Goal: Task Accomplishment & Management: Manage account settings

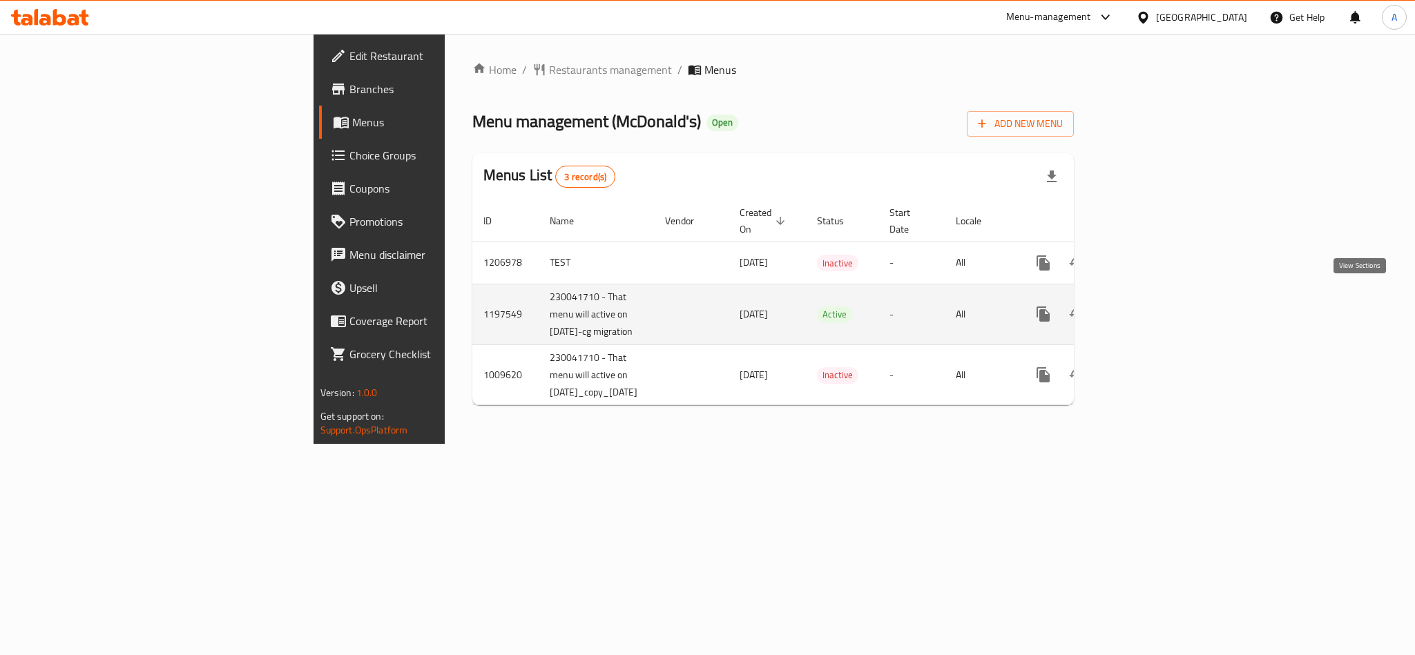
click at [1151, 306] on icon "enhanced table" at bounding box center [1143, 314] width 17 height 17
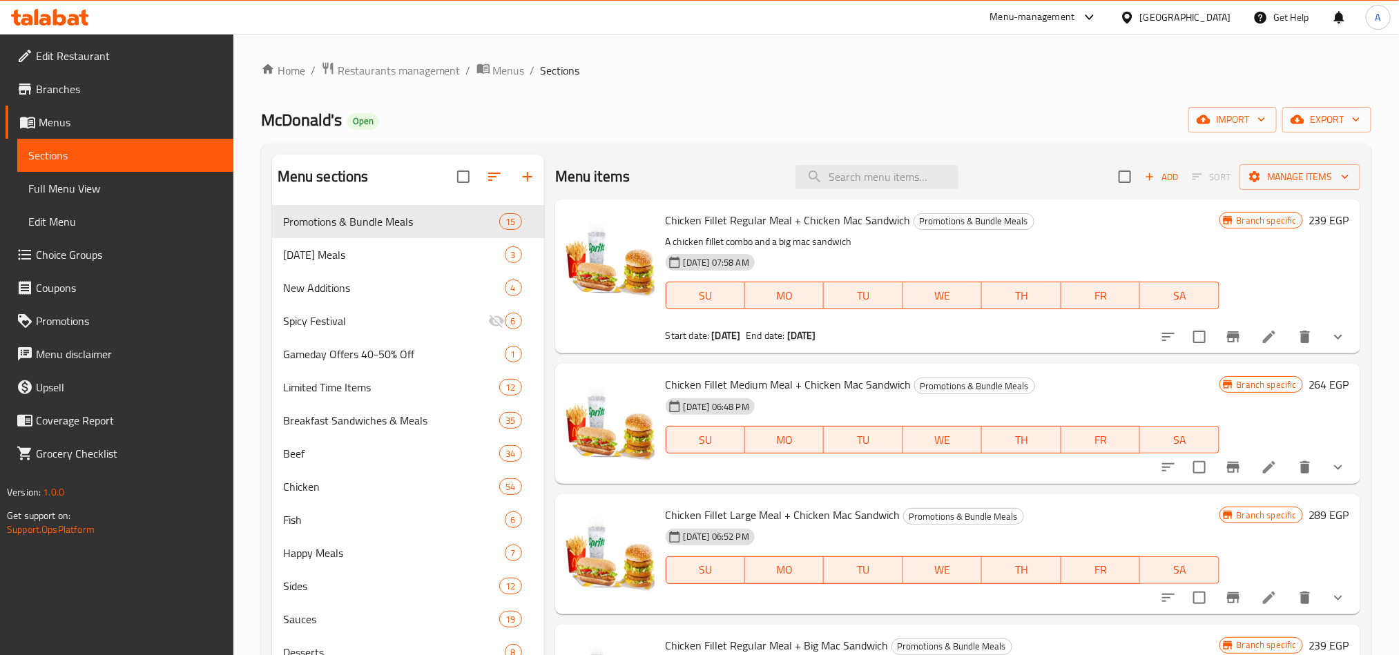
click at [115, 255] on span "Choice Groups" at bounding box center [129, 255] width 186 height 17
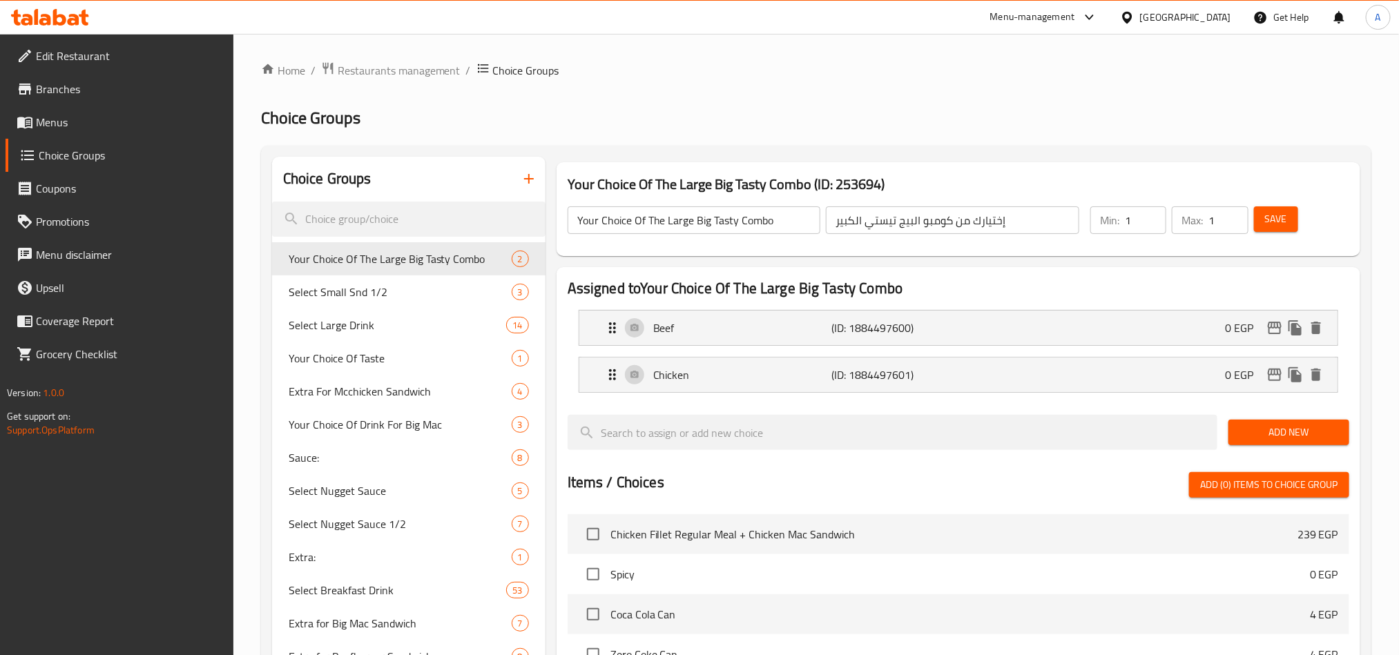
click at [353, 216] on input "search" at bounding box center [409, 219] width 274 height 35
paste input "Please Select HM Drink"
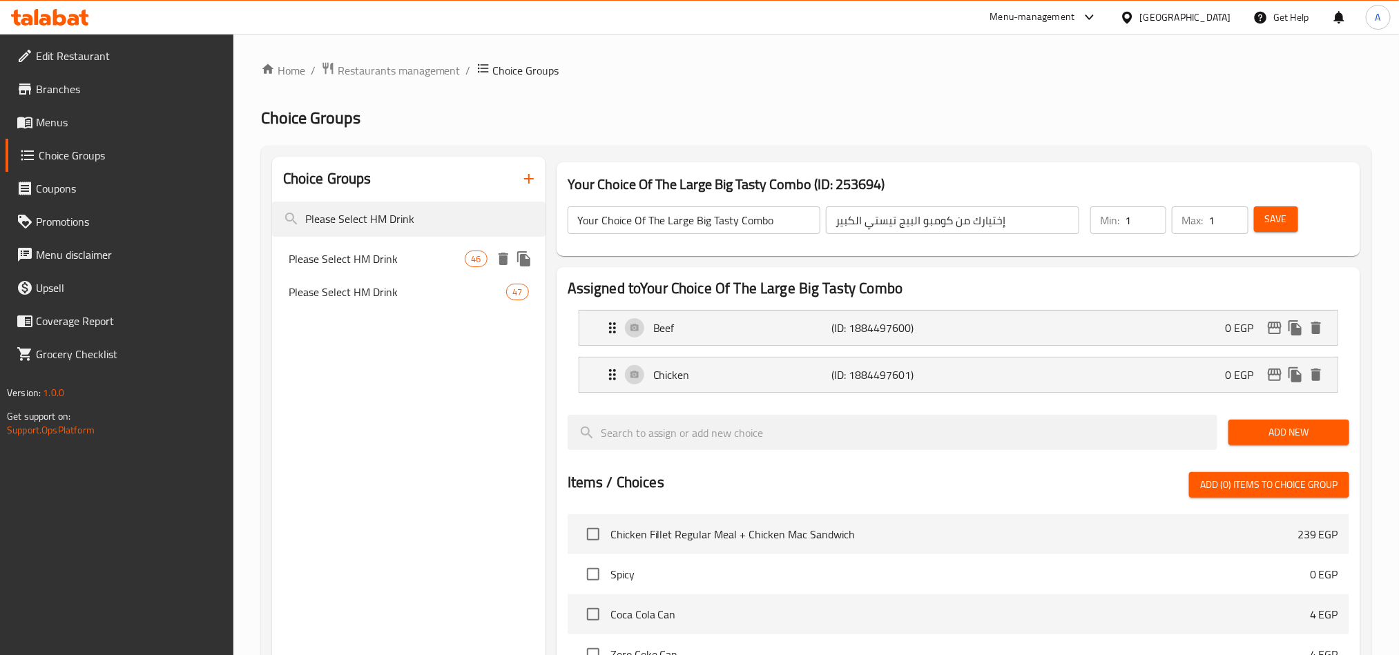
type input "Please Select HM Drink"
click at [390, 255] on span "Please Select HM Drink" at bounding box center [377, 259] width 177 height 17
type input "Please Select HM Drink"
type input "فضلا اختار مشروب وجبه الطفل"
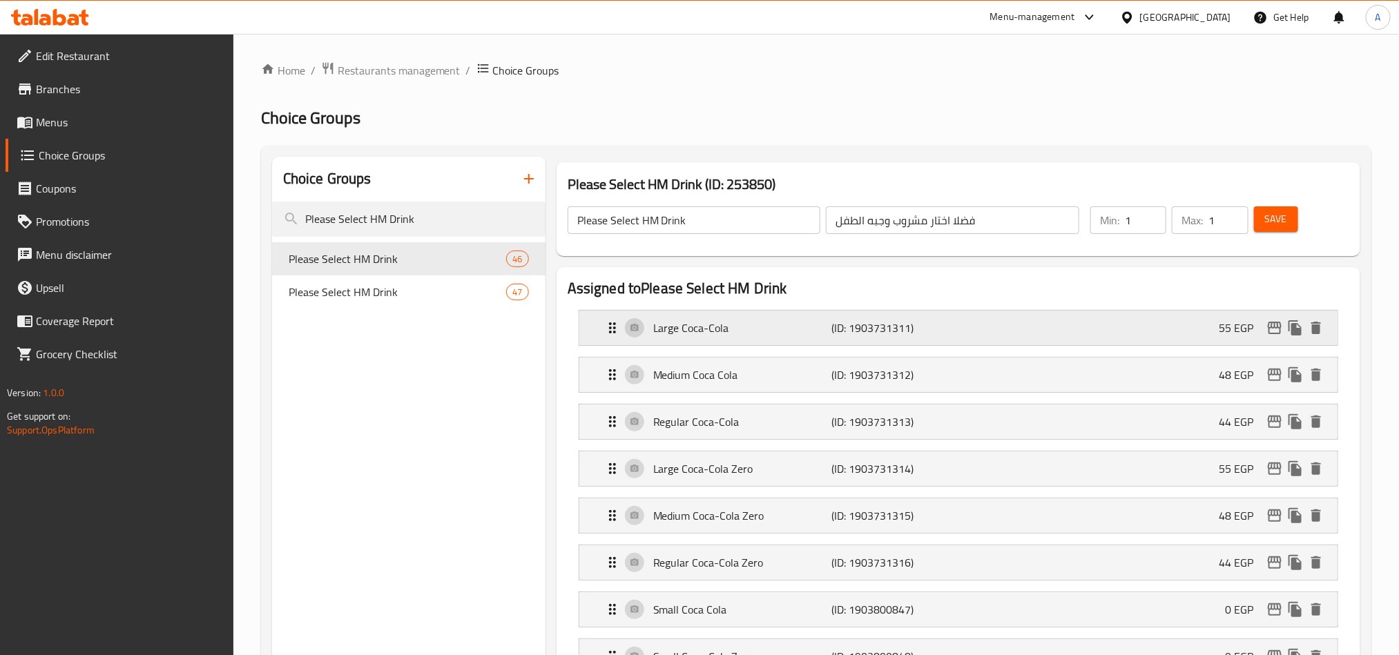
click at [955, 319] on div "Large Coca-Cola (ID: 1903731311) 55 EGP" at bounding box center [962, 328] width 717 height 35
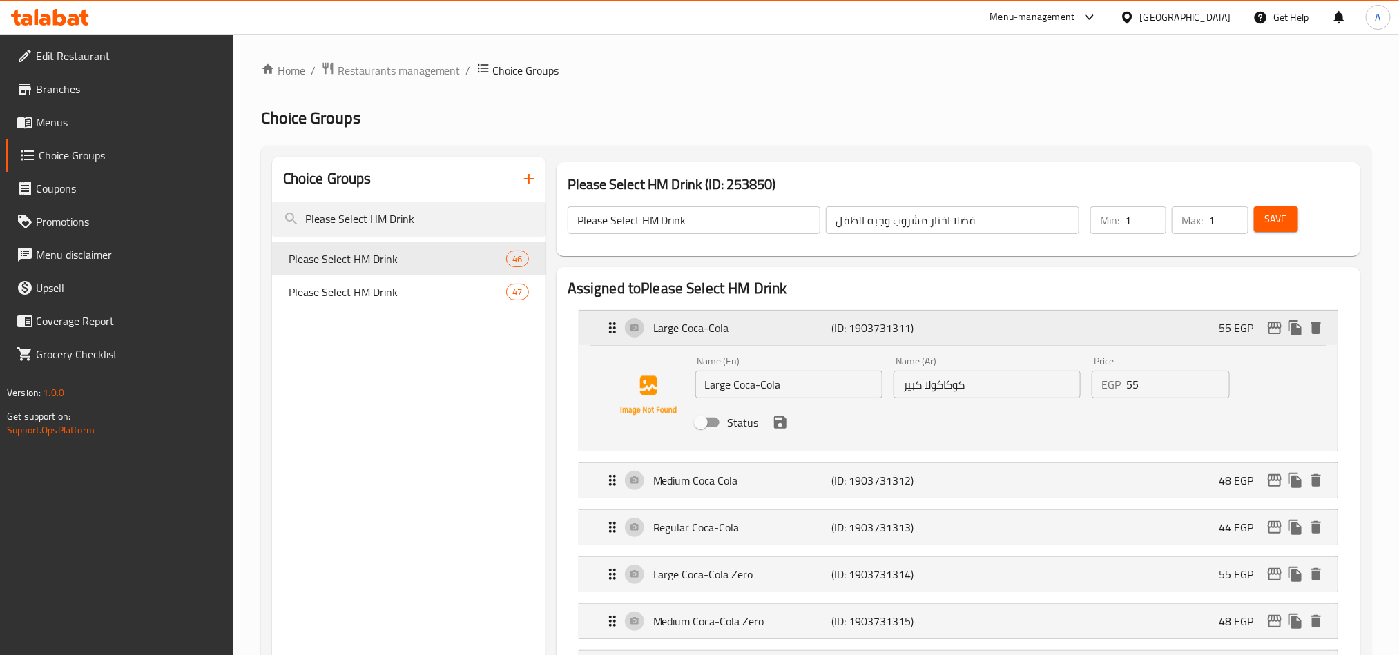
click at [959, 320] on div "Large Coca-Cola (ID: 1903731311) 55 EGP" at bounding box center [962, 328] width 717 height 35
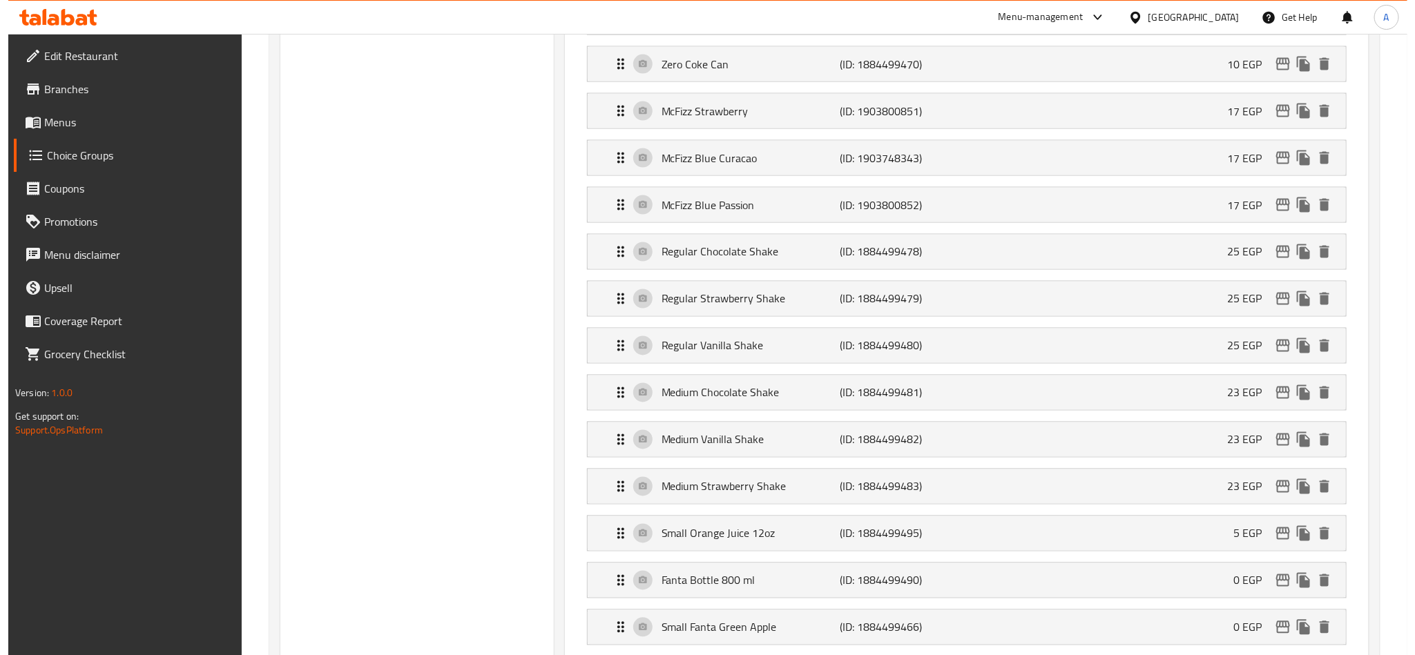
scroll to position [2495, 0]
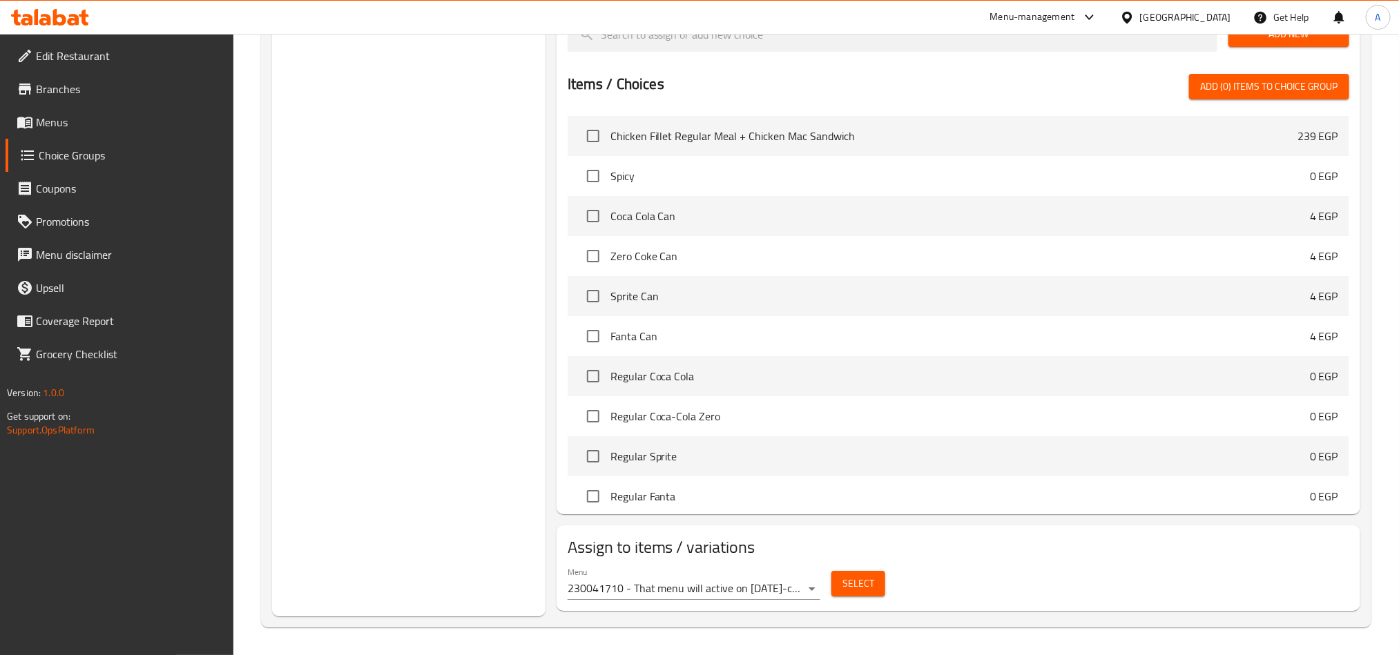
click at [885, 584] on div "Select" at bounding box center [858, 584] width 65 height 37
click at [871, 581] on span "Select" at bounding box center [859, 583] width 32 height 17
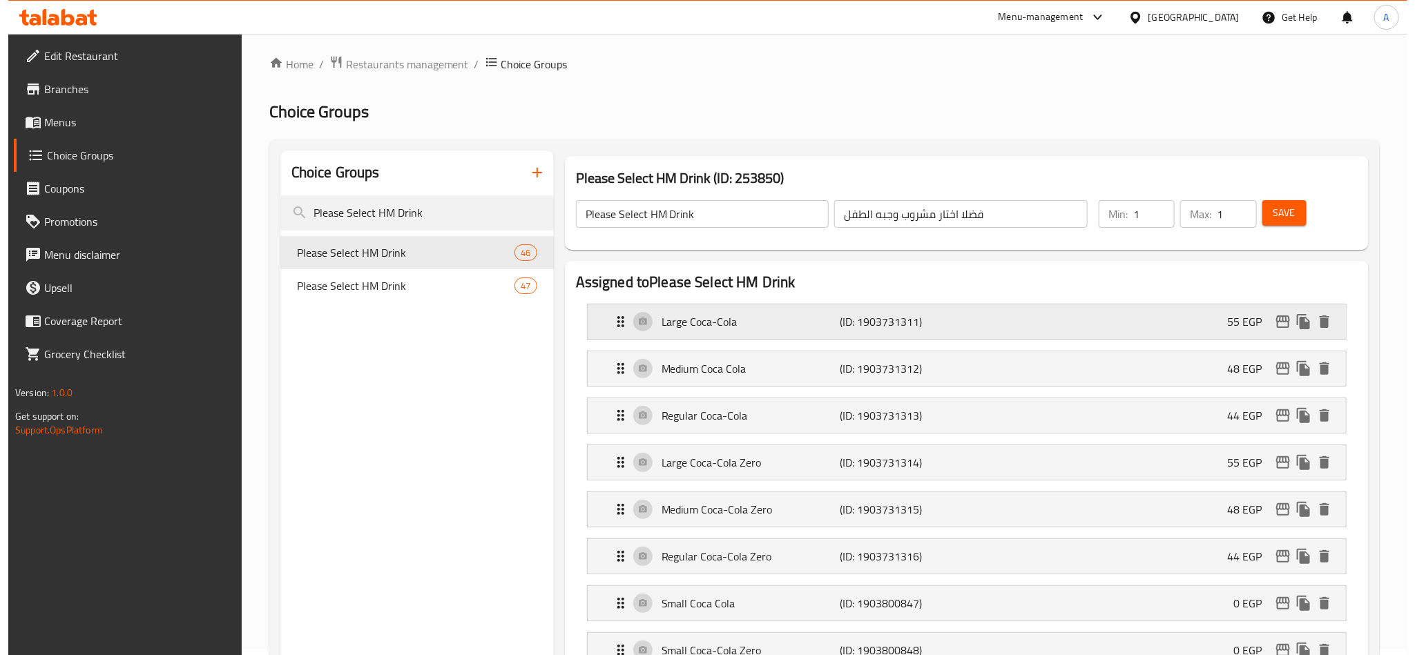
scroll to position [0, 0]
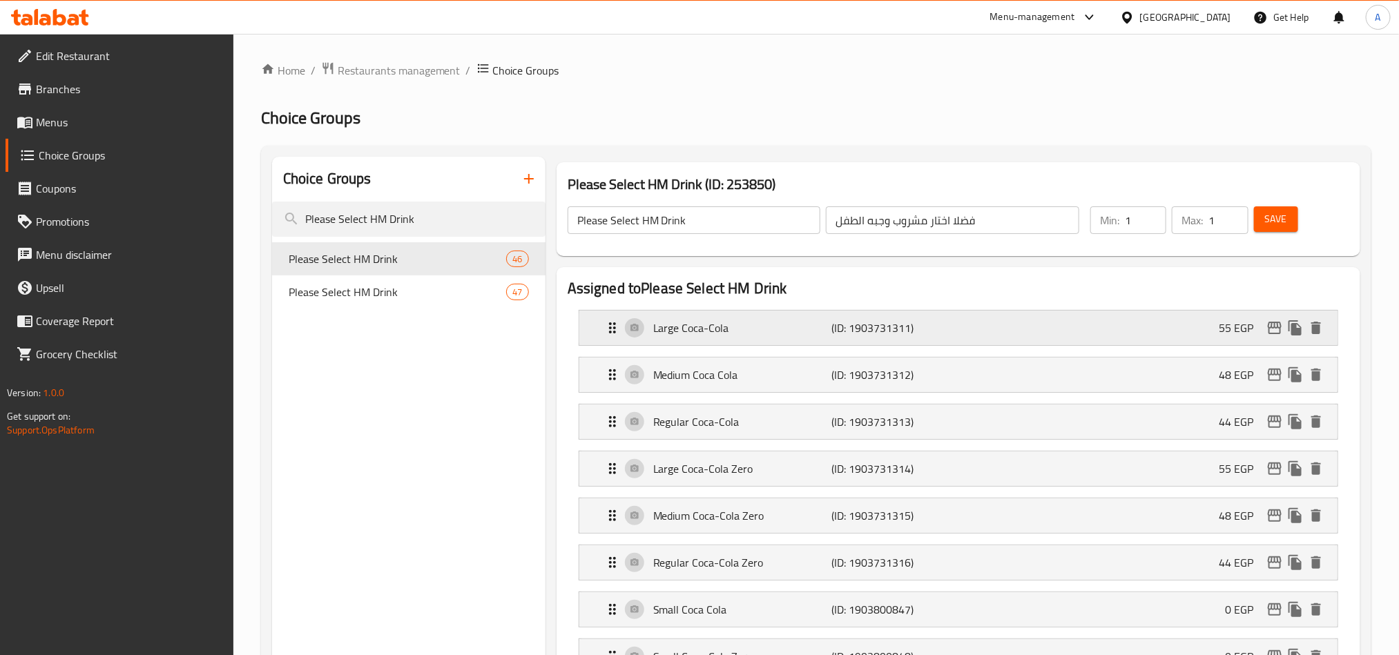
click at [917, 326] on p "(ID: 1903731311)" at bounding box center [891, 328] width 119 height 17
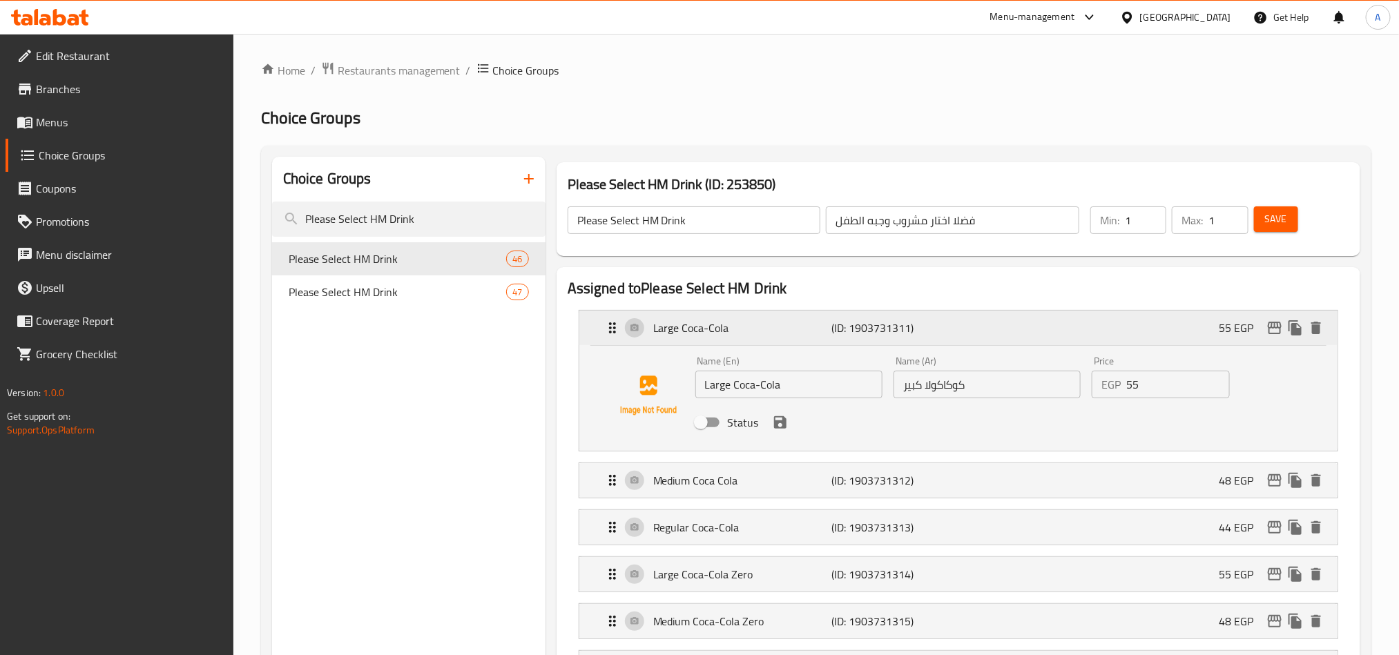
click at [876, 322] on p "(ID: 1903731311)" at bounding box center [891, 328] width 119 height 17
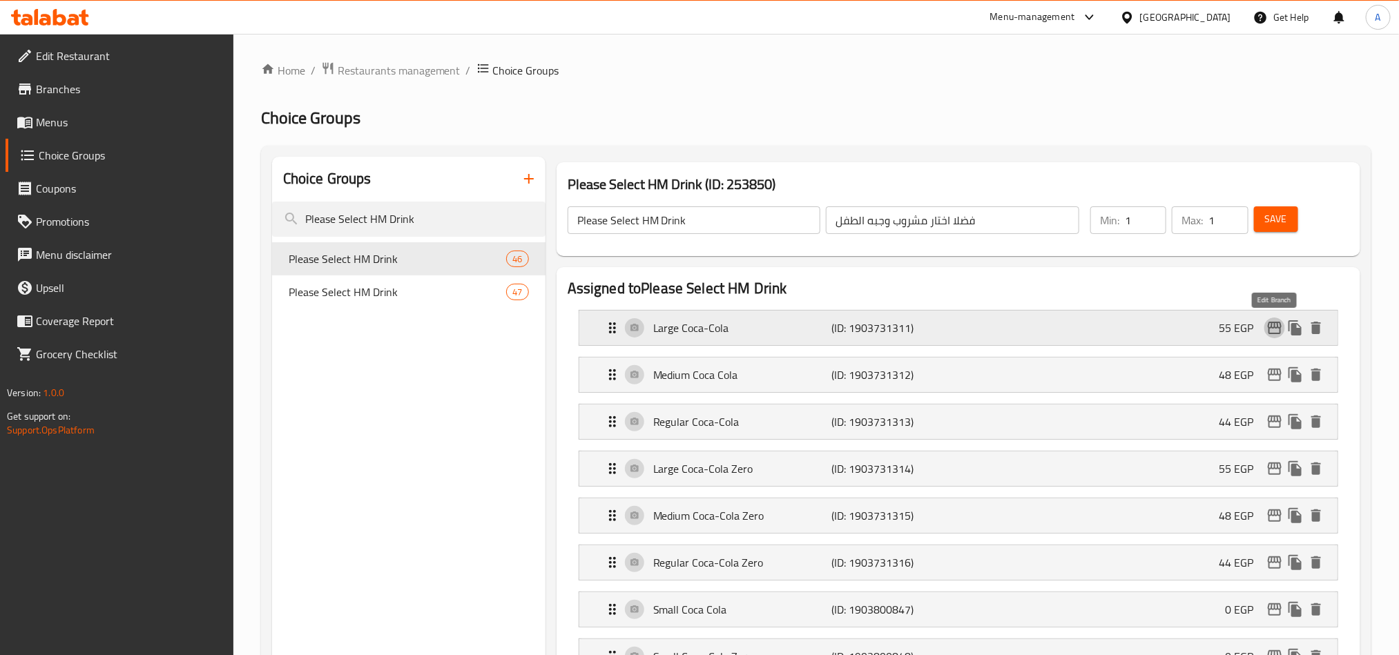
click at [1276, 322] on icon "edit" at bounding box center [1275, 328] width 14 height 12
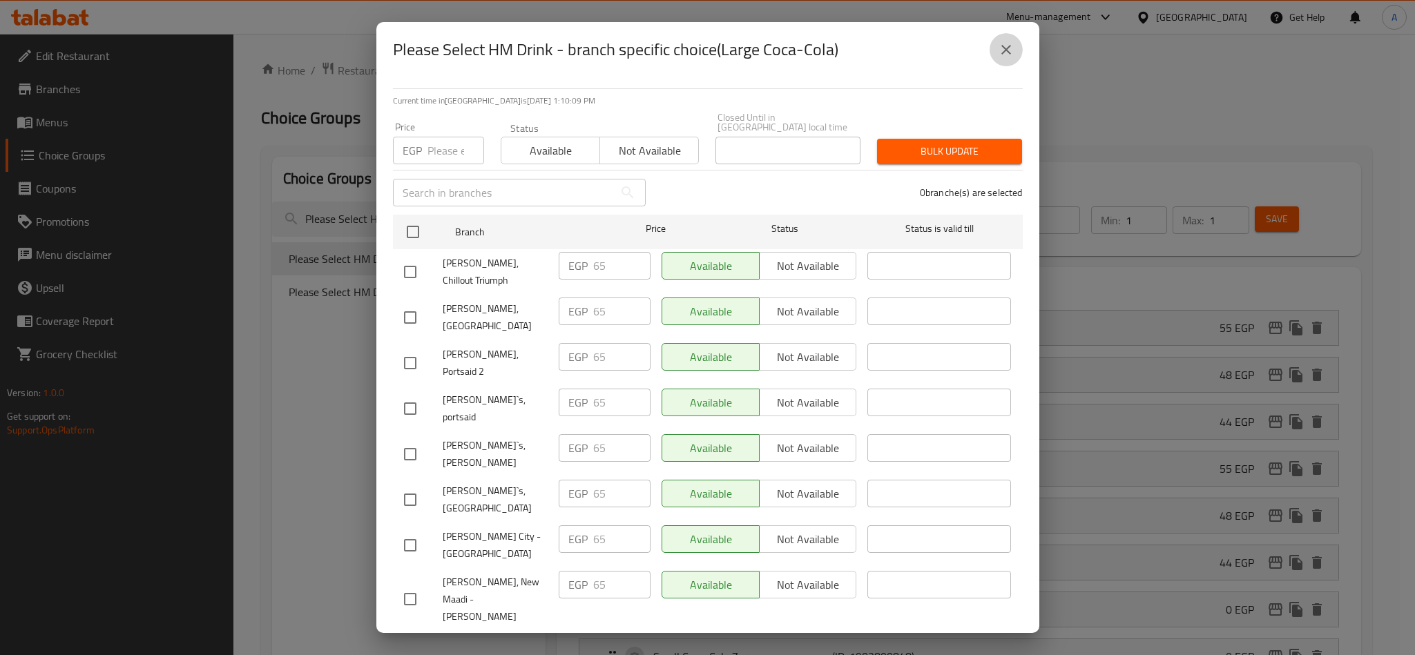
click at [998, 52] on icon "close" at bounding box center [1006, 49] width 17 height 17
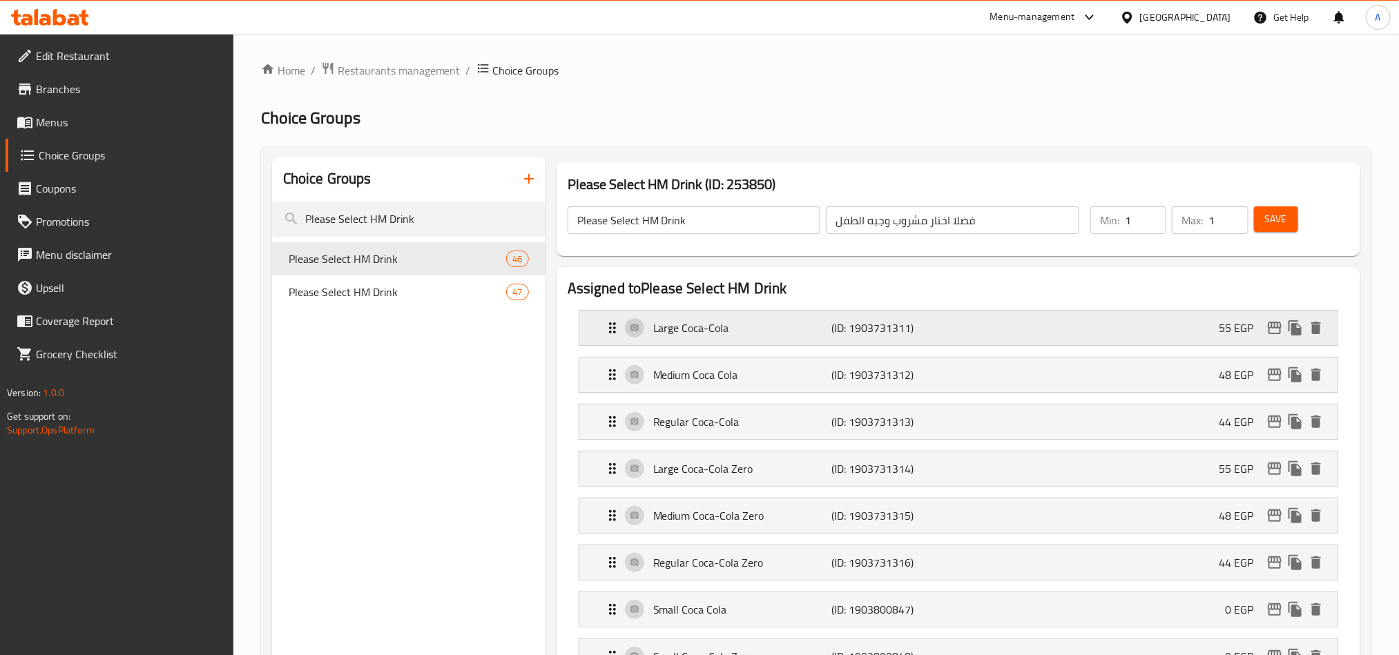
click at [1118, 326] on div "Large Coca-Cola (ID: 1903731311) 55 EGP" at bounding box center [962, 328] width 717 height 35
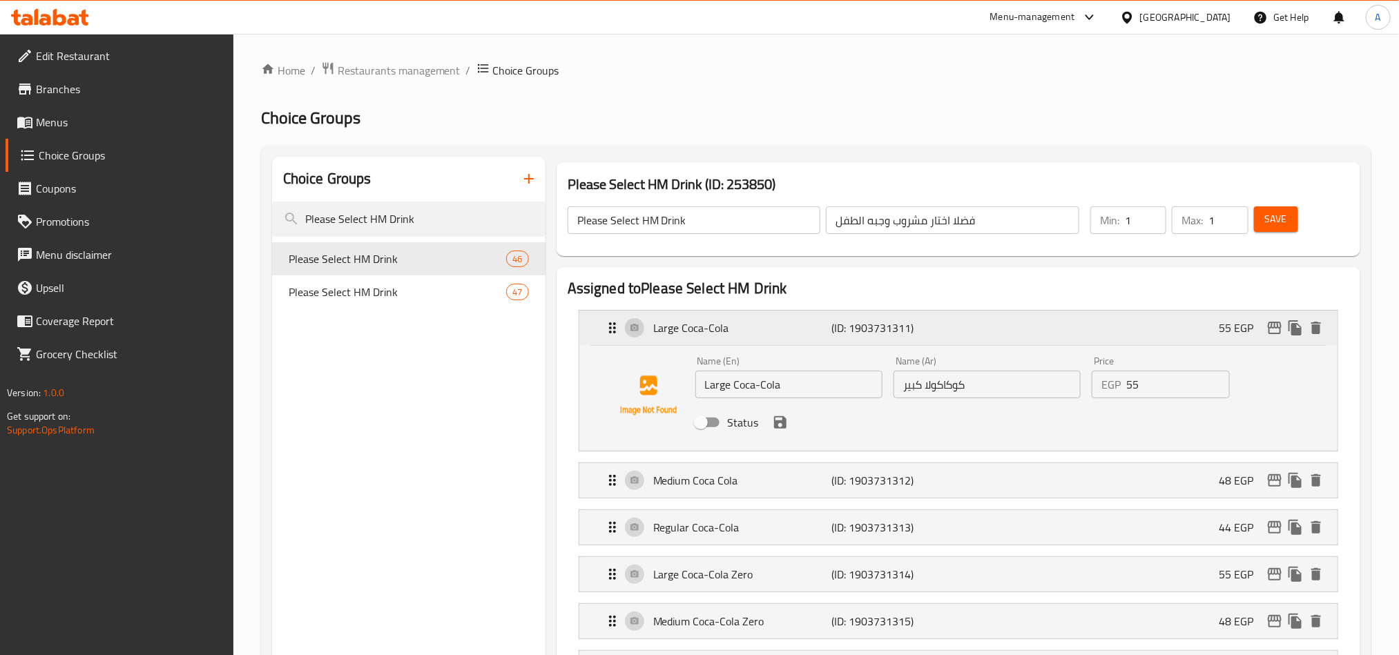
click at [1064, 325] on div "Large Coca-Cola (ID: 1903731311) 55 EGP" at bounding box center [962, 328] width 717 height 35
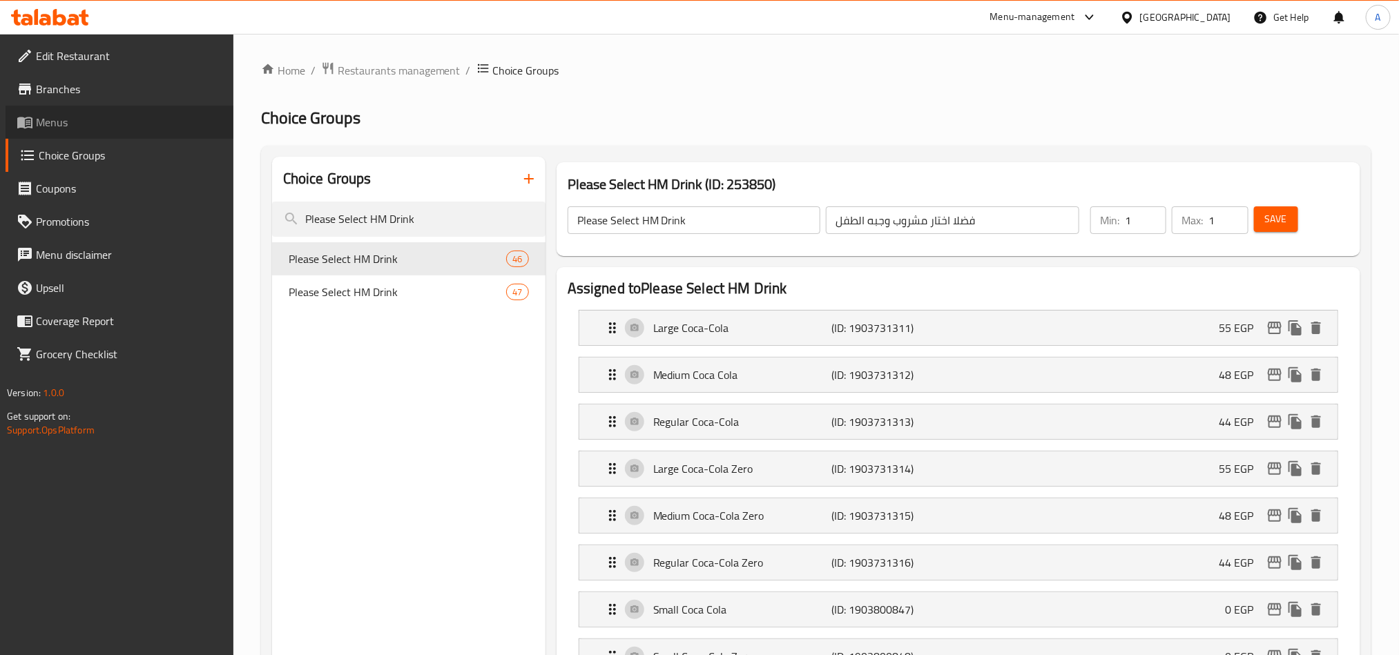
click at [54, 118] on span "Menus" at bounding box center [129, 122] width 186 height 17
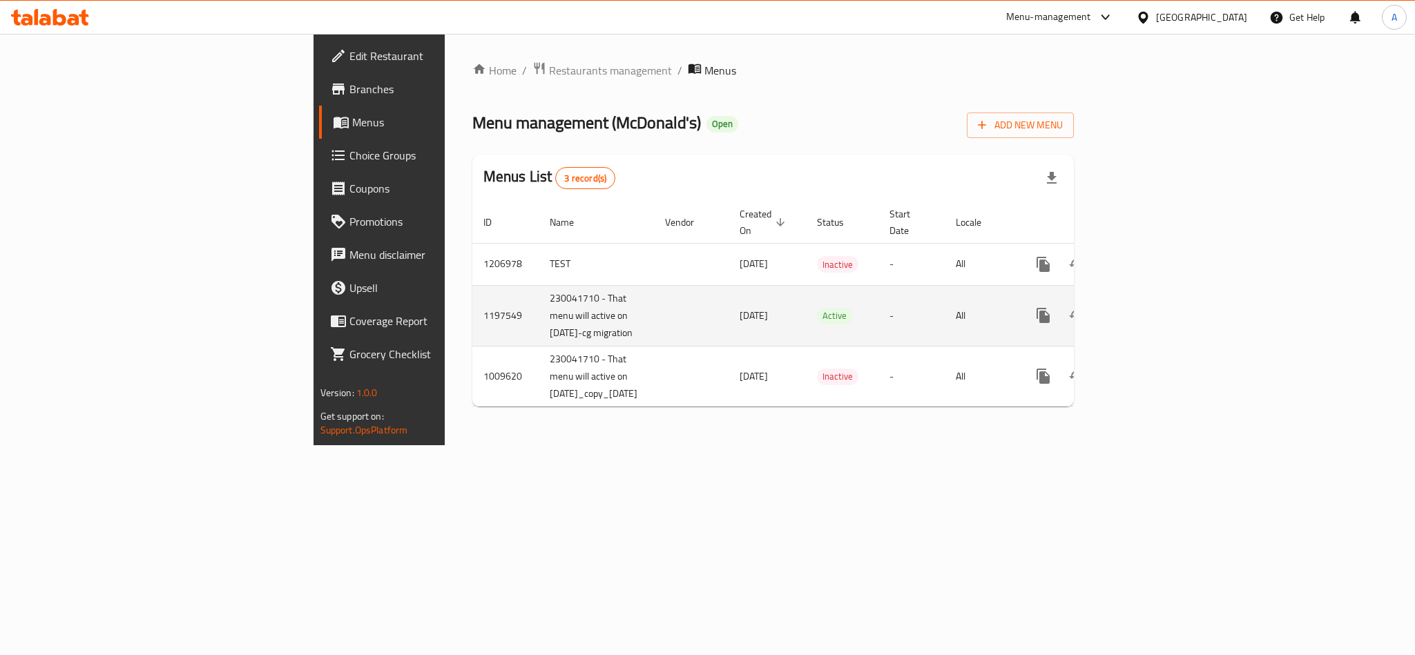
click at [1151, 307] on icon "enhanced table" at bounding box center [1143, 315] width 17 height 17
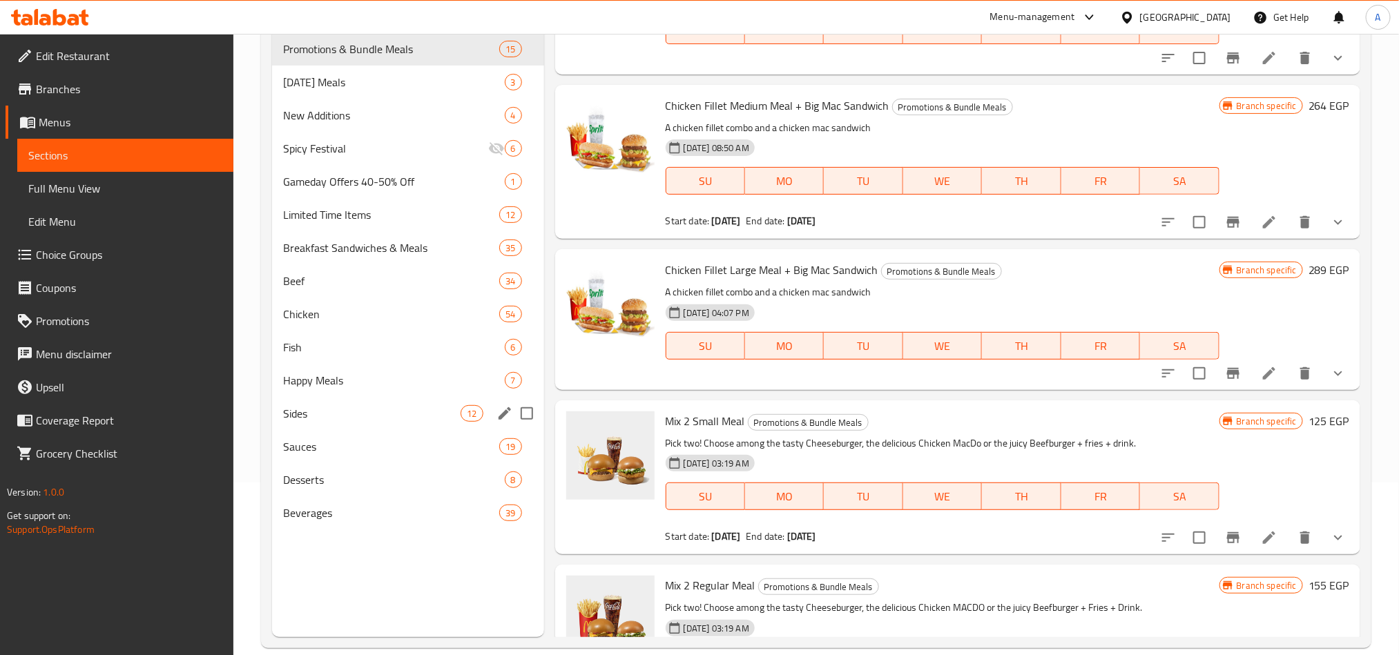
scroll to position [193, 0]
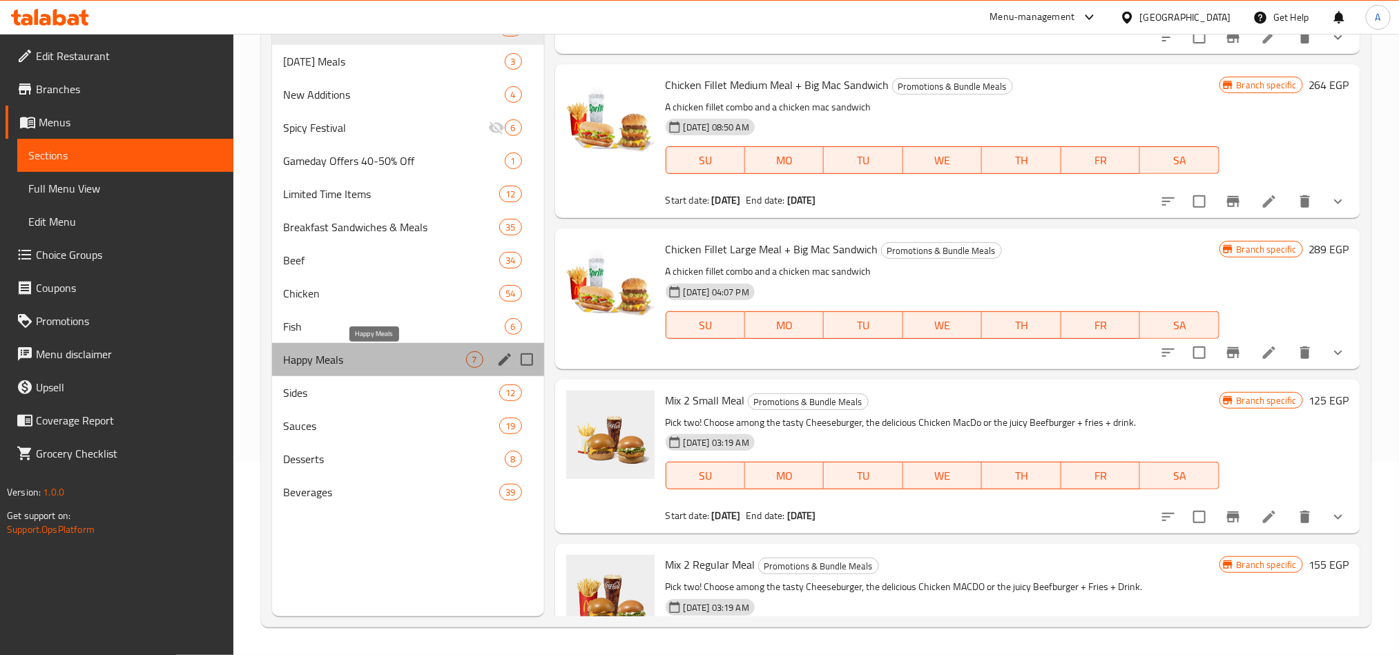
click at [334, 363] on span "Happy Meals" at bounding box center [374, 360] width 183 height 17
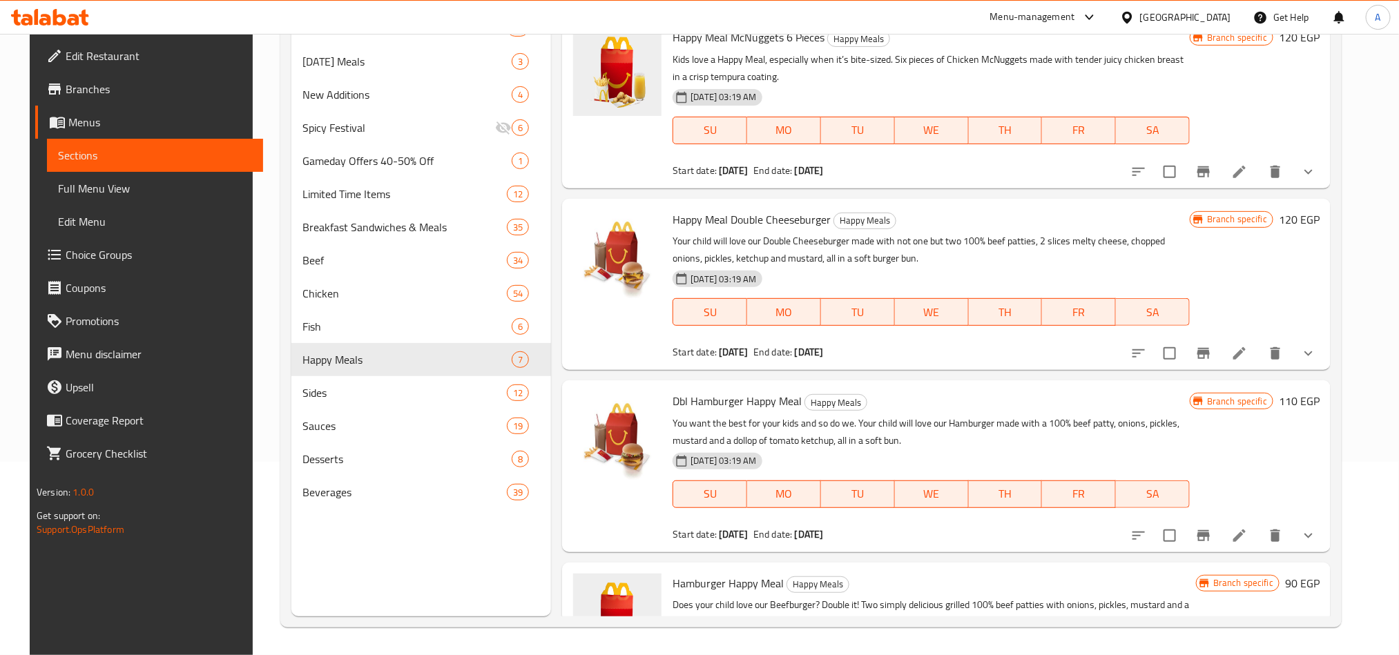
scroll to position [414, 0]
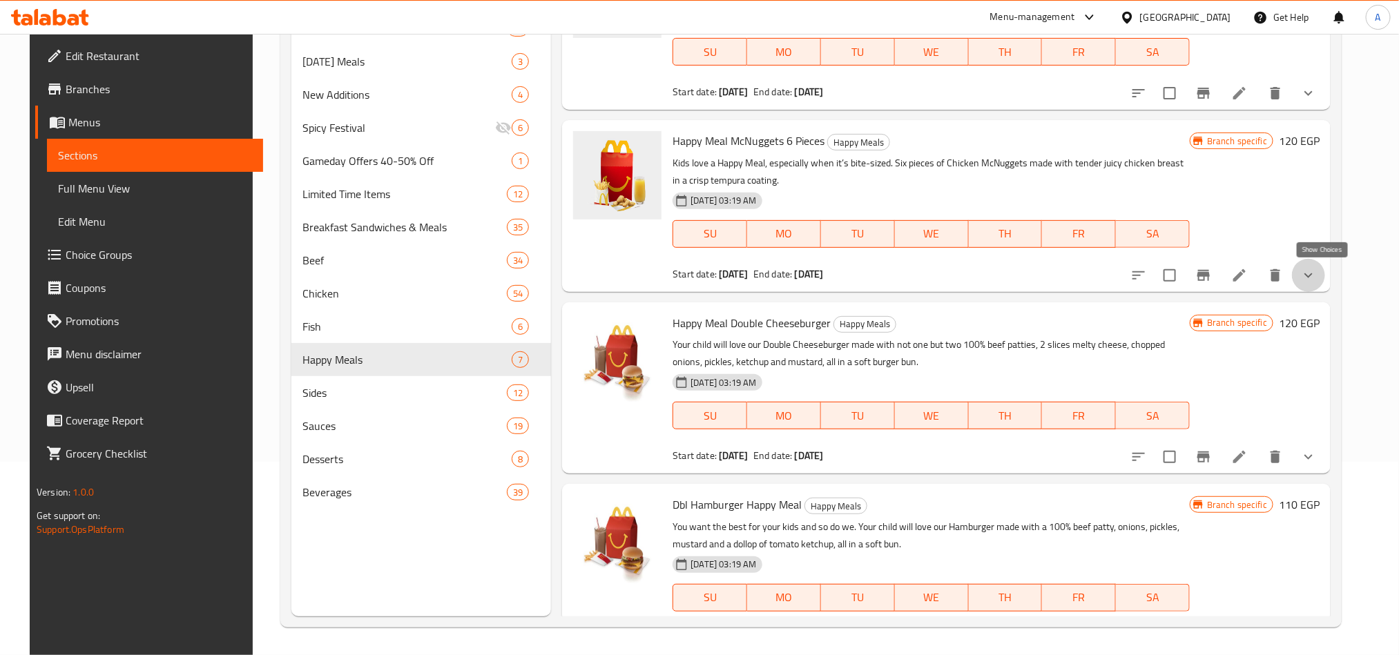
click at [1313, 274] on icon "show more" at bounding box center [1309, 275] width 8 height 5
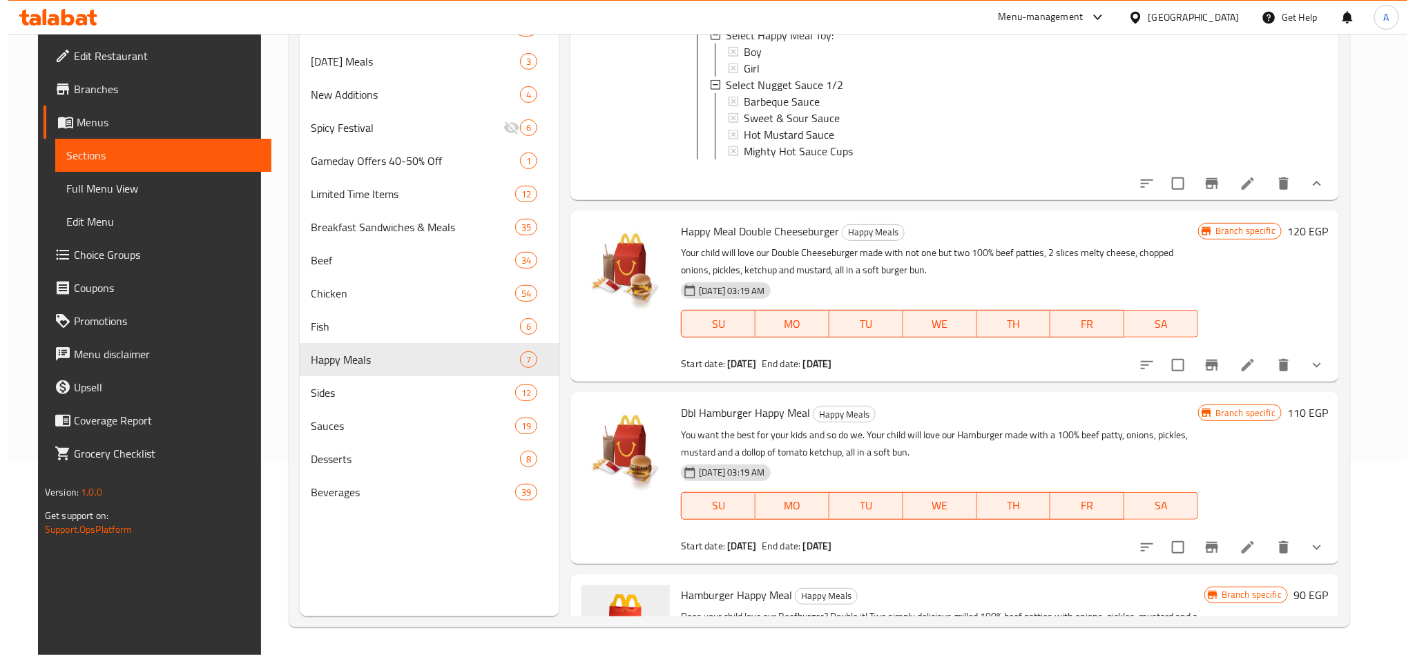
scroll to position [1554, 0]
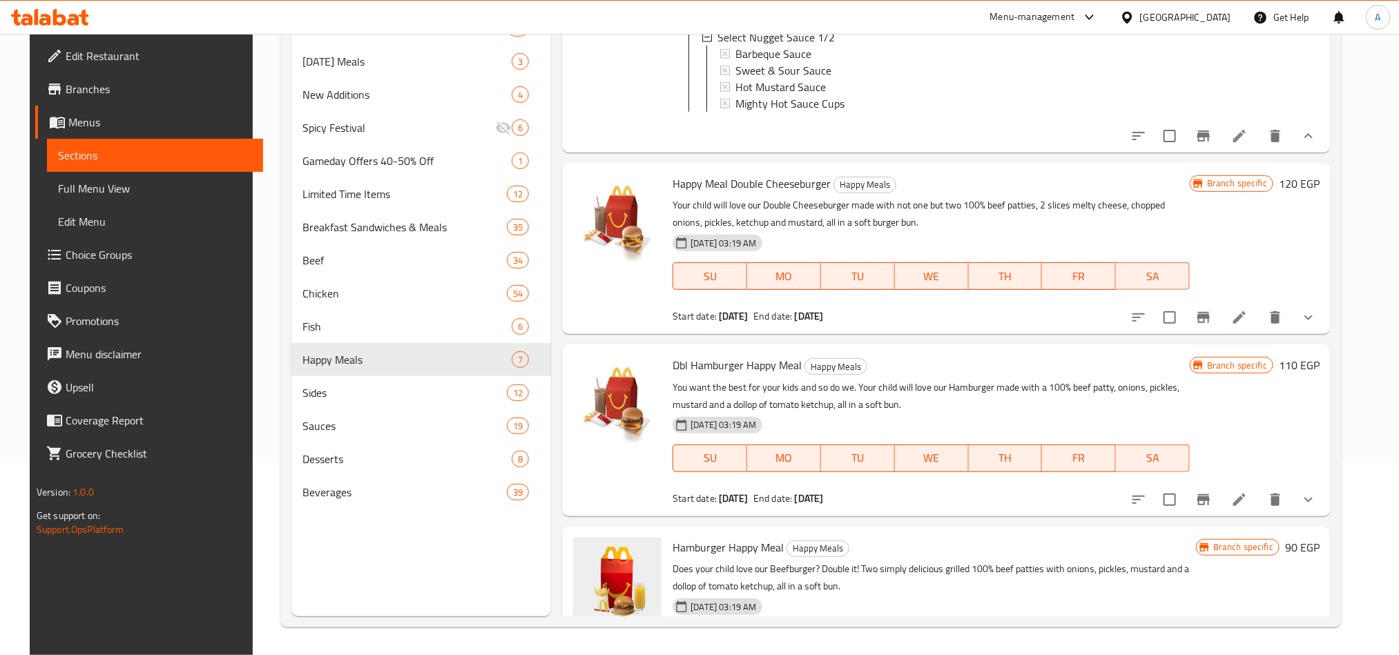
click at [1210, 142] on icon "Branch-specific-item" at bounding box center [1204, 136] width 12 height 11
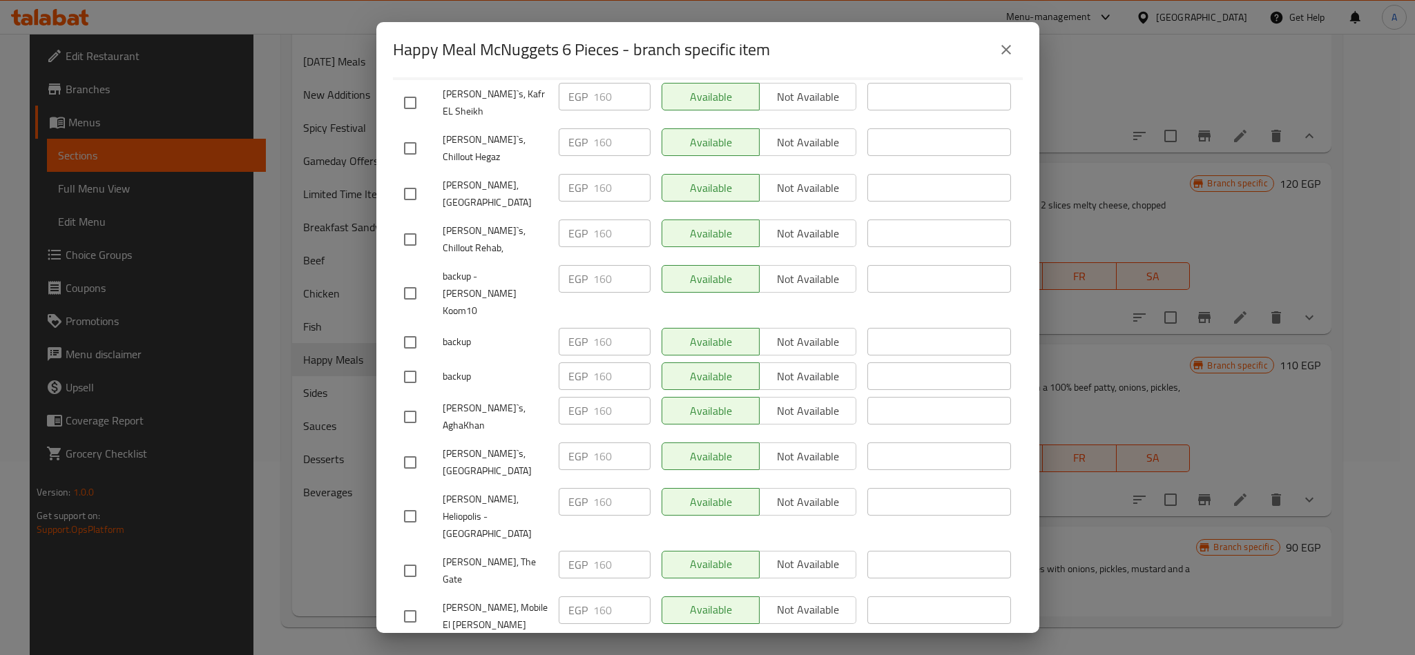
scroll to position [414, 0]
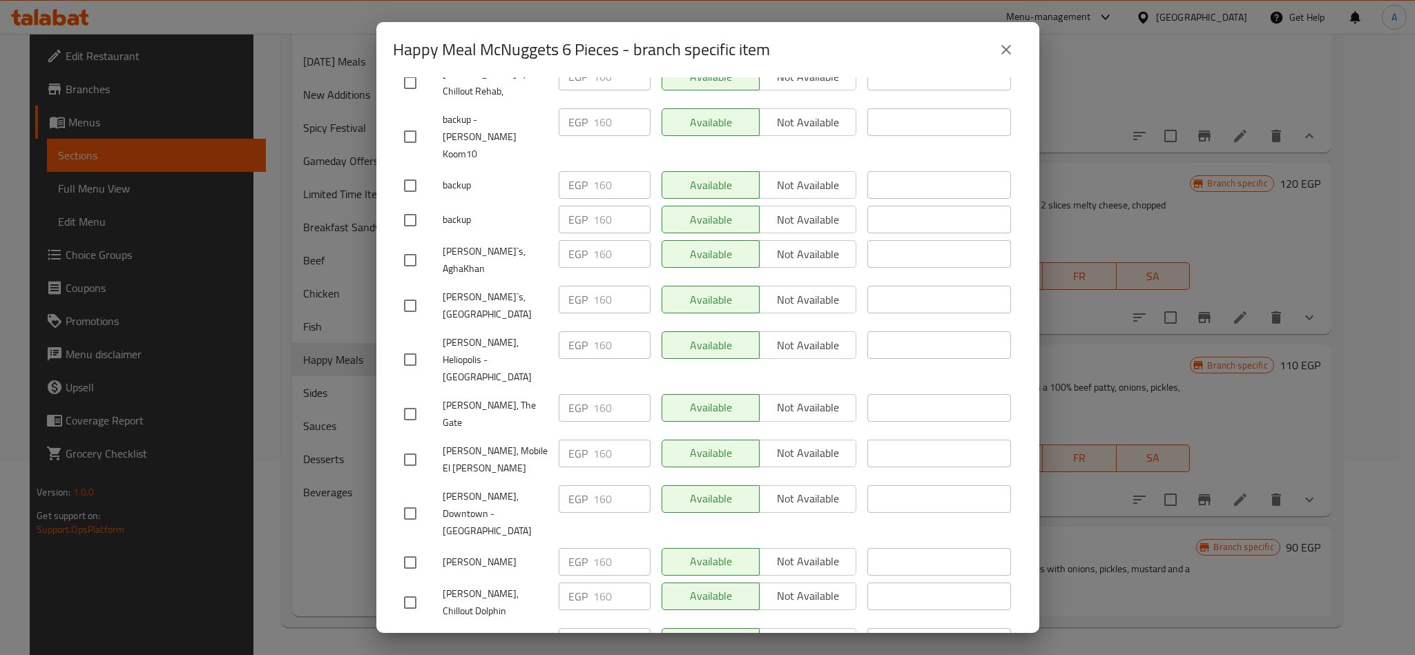
click at [520, 443] on span "McDonald's, Mobile El Narges" at bounding box center [495, 460] width 105 height 35
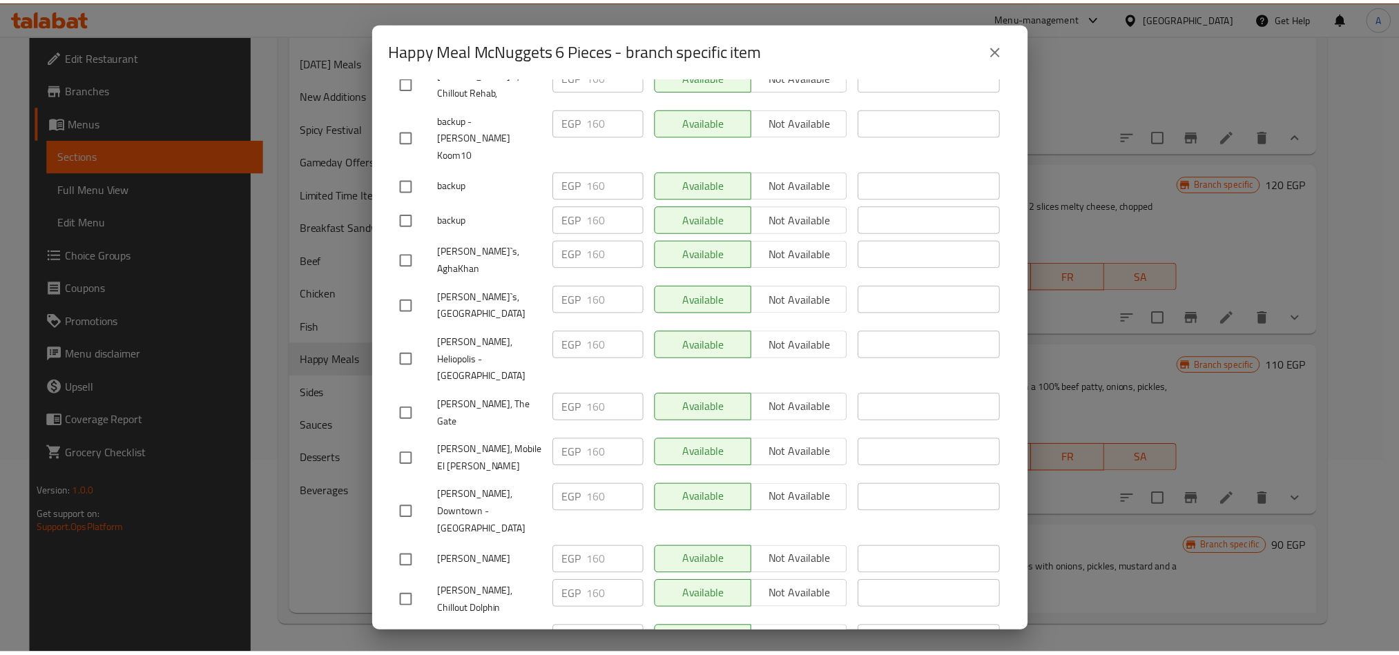
scroll to position [6753, 0]
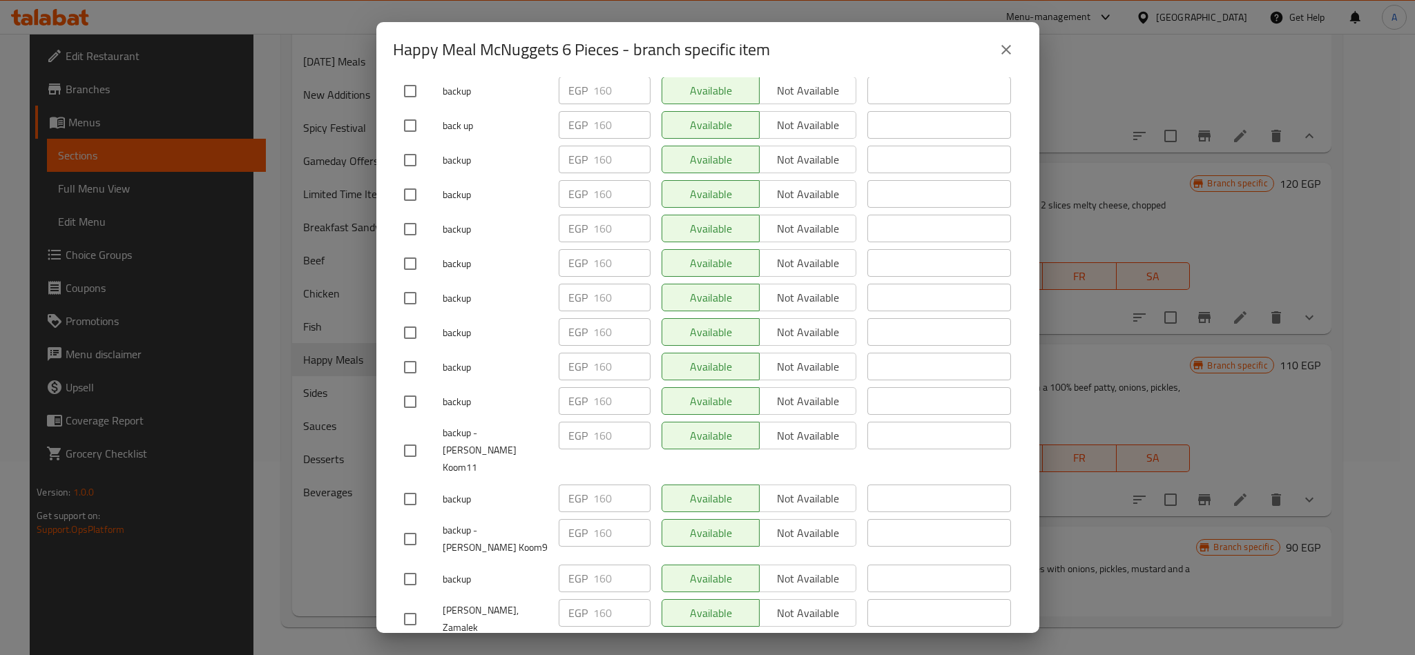
copy span "McDonald’s - Maadi"
click at [1075, 17] on div "Happy Meal McNuggets 6 Pieces - branch specific item Happy Meal McNuggets 6 Pie…" at bounding box center [707, 327] width 1415 height 655
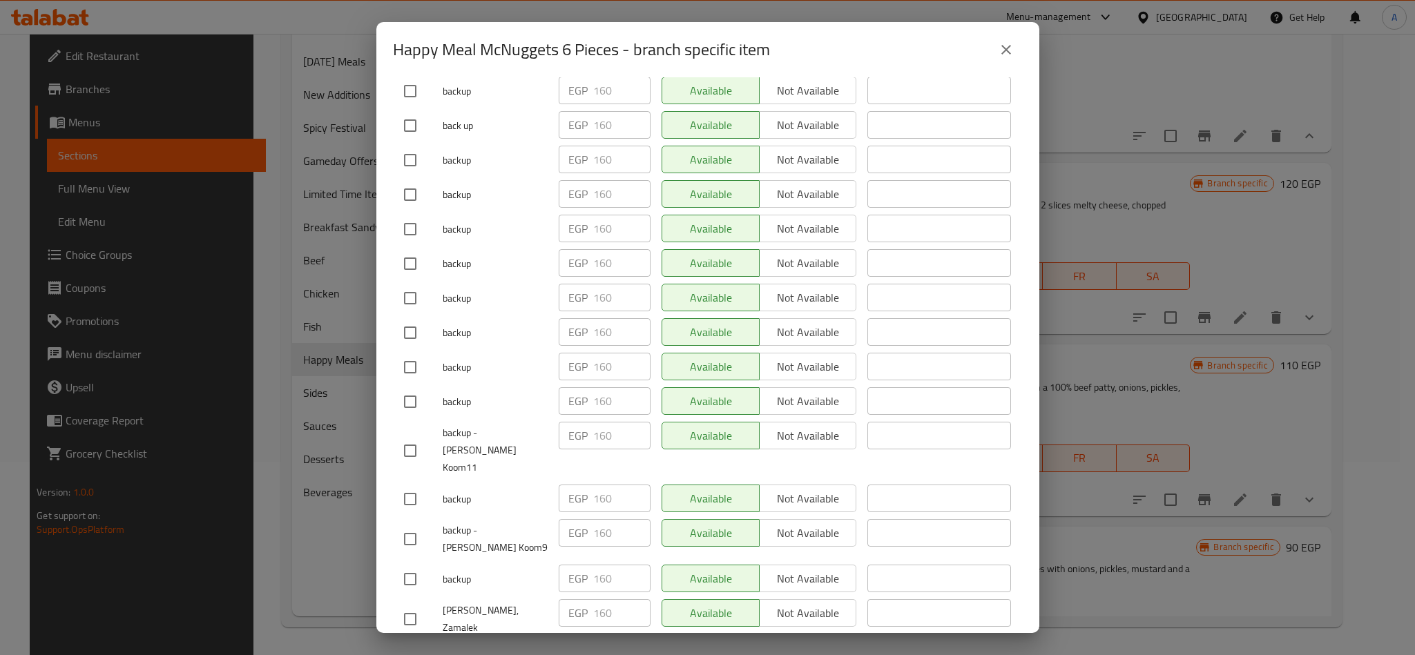
click at [990, 50] on button "close" at bounding box center [1006, 49] width 33 height 33
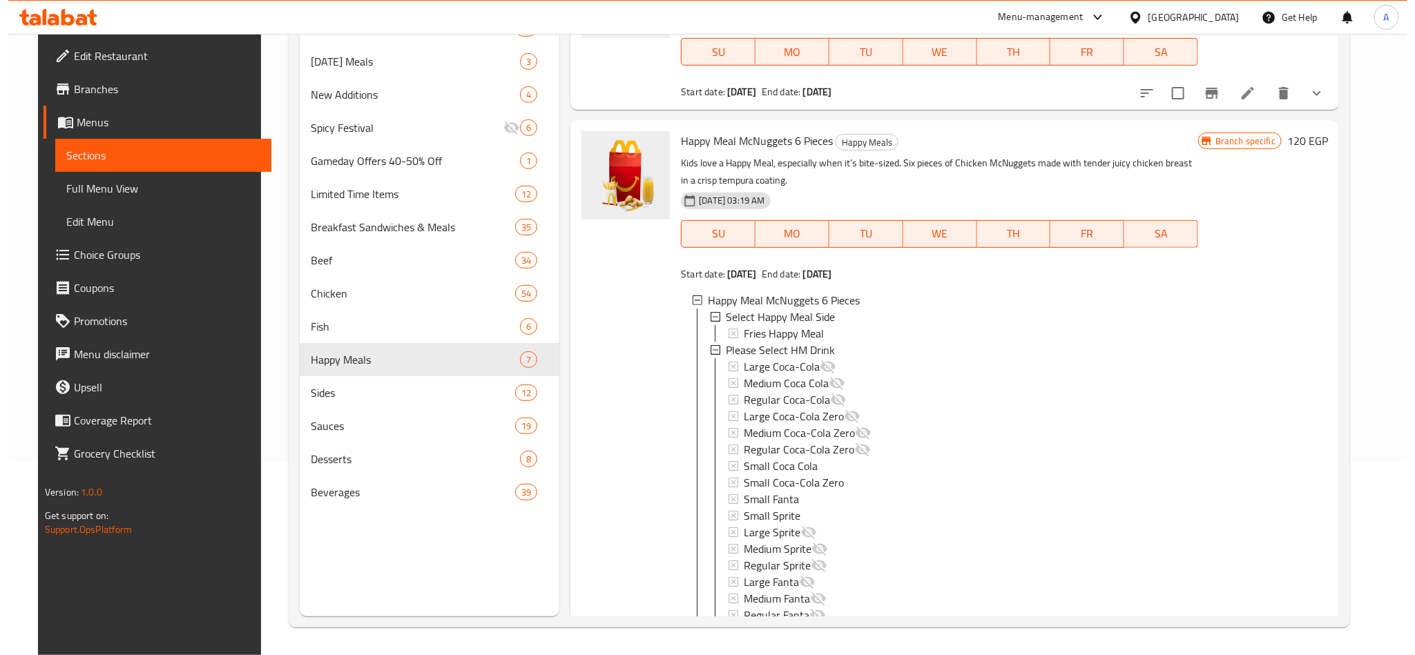
scroll to position [1121, 0]
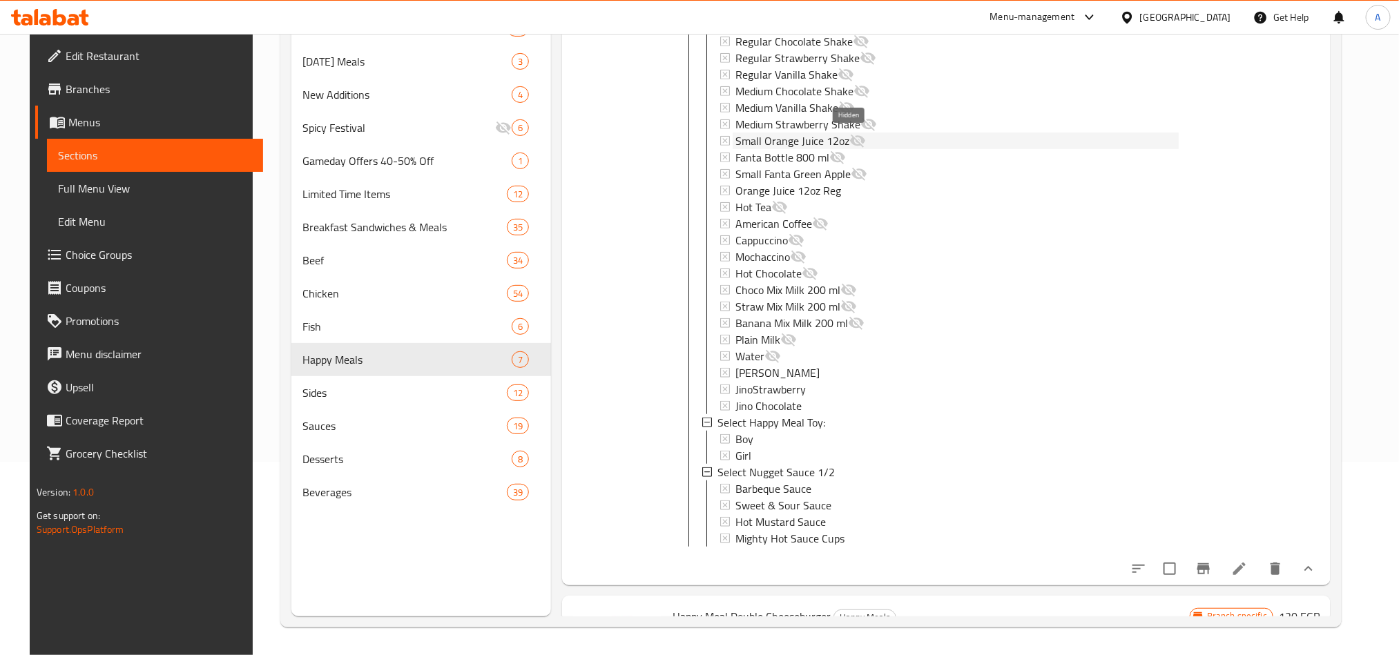
click at [850, 139] on icon at bounding box center [857, 141] width 15 height 13
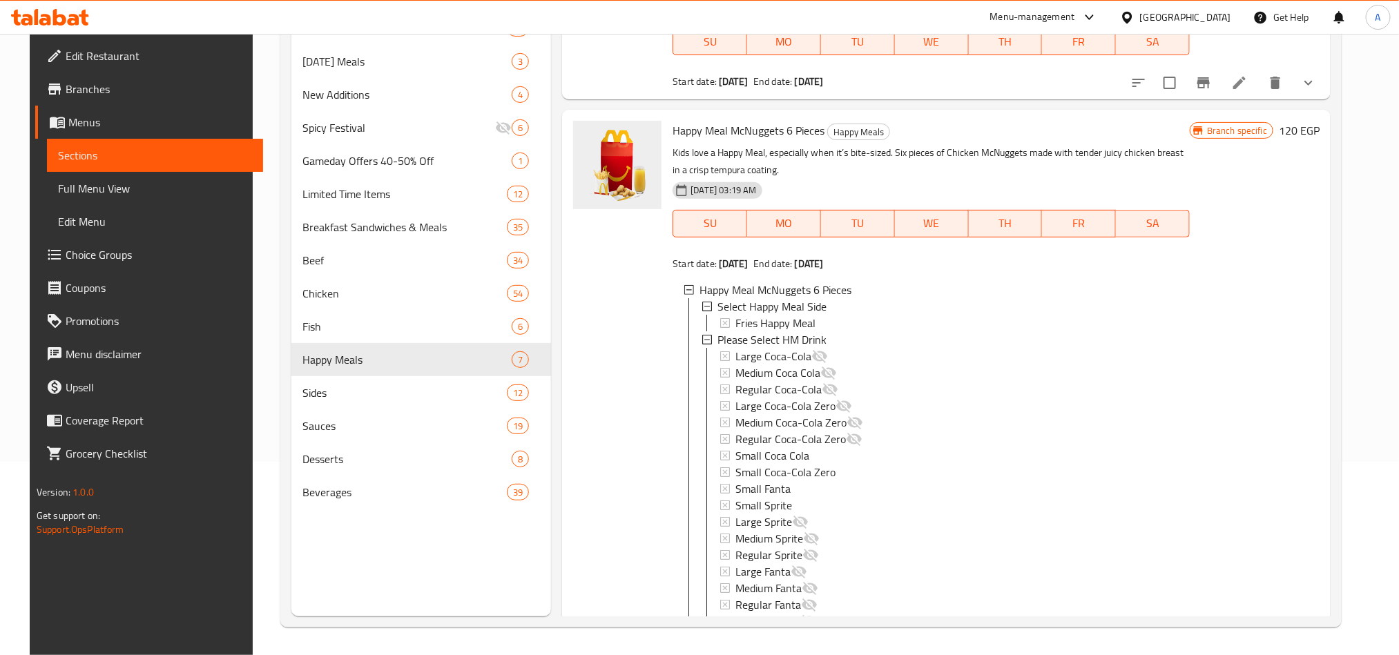
scroll to position [396, 0]
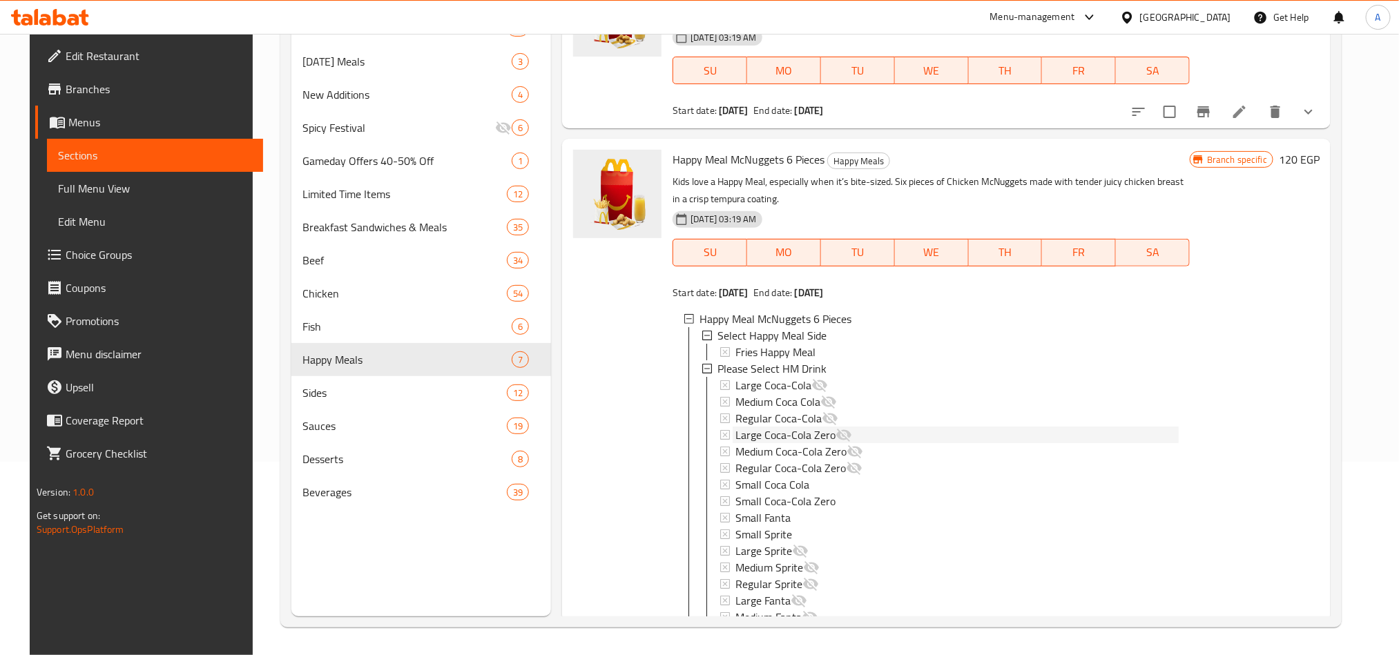
click at [818, 432] on span "Large Coca-Cola Zero" at bounding box center [786, 435] width 100 height 17
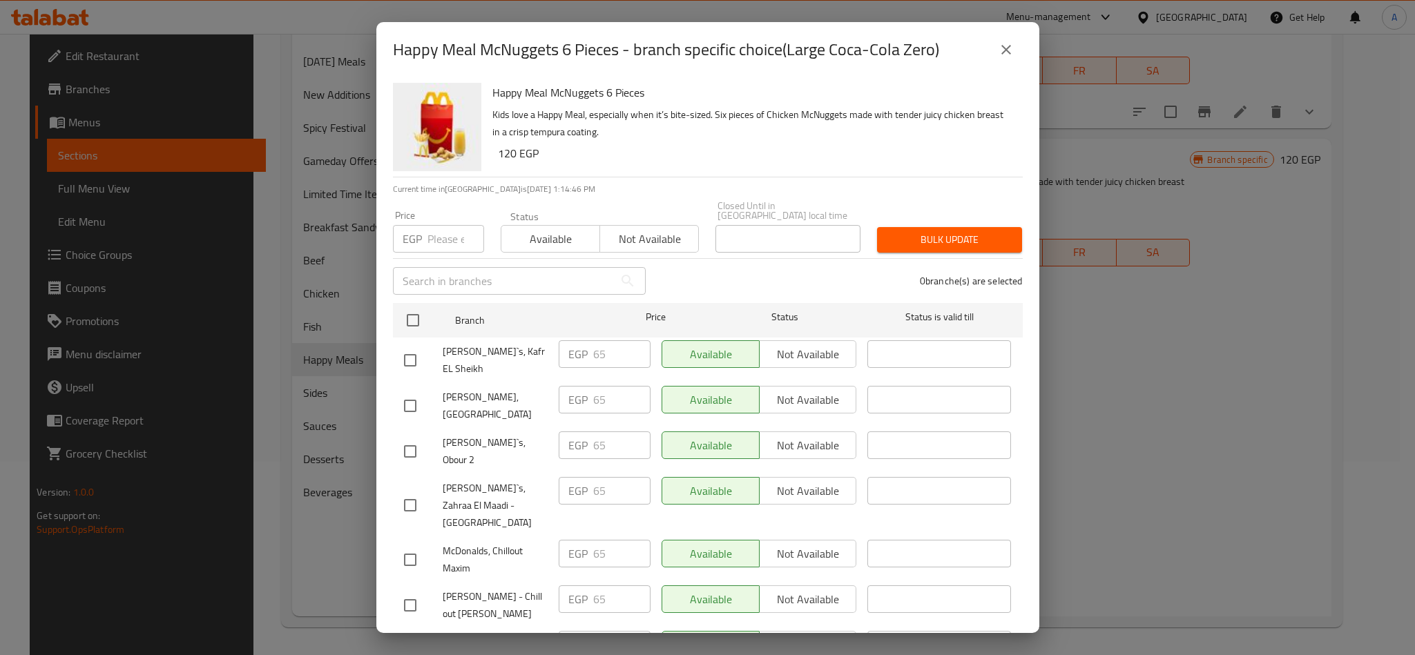
click at [816, 55] on h2 "Happy Meal McNuggets 6 Pieces - branch specific choice(Large Coca-Cola Zero)" at bounding box center [666, 50] width 546 height 22
drag, startPoint x: 816, startPoint y: 55, endPoint x: 914, endPoint y: 50, distance: 98.2
click at [914, 50] on h2 "Happy Meal McNuggets 6 Pieces - branch specific choice(Large Coca-Cola Zero)" at bounding box center [666, 50] width 546 height 22
copy h2 "Large Coca-Cola Zero"
click at [1011, 46] on icon "close" at bounding box center [1006, 49] width 17 height 17
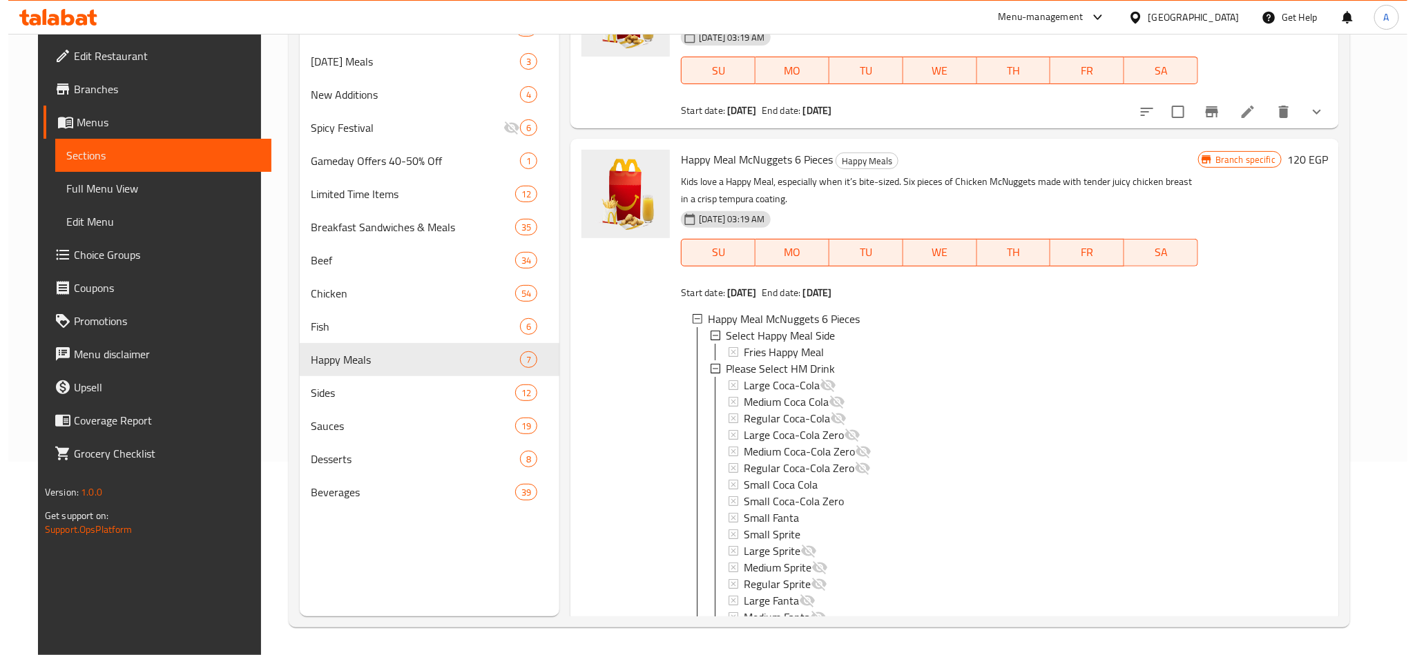
scroll to position [789, 0]
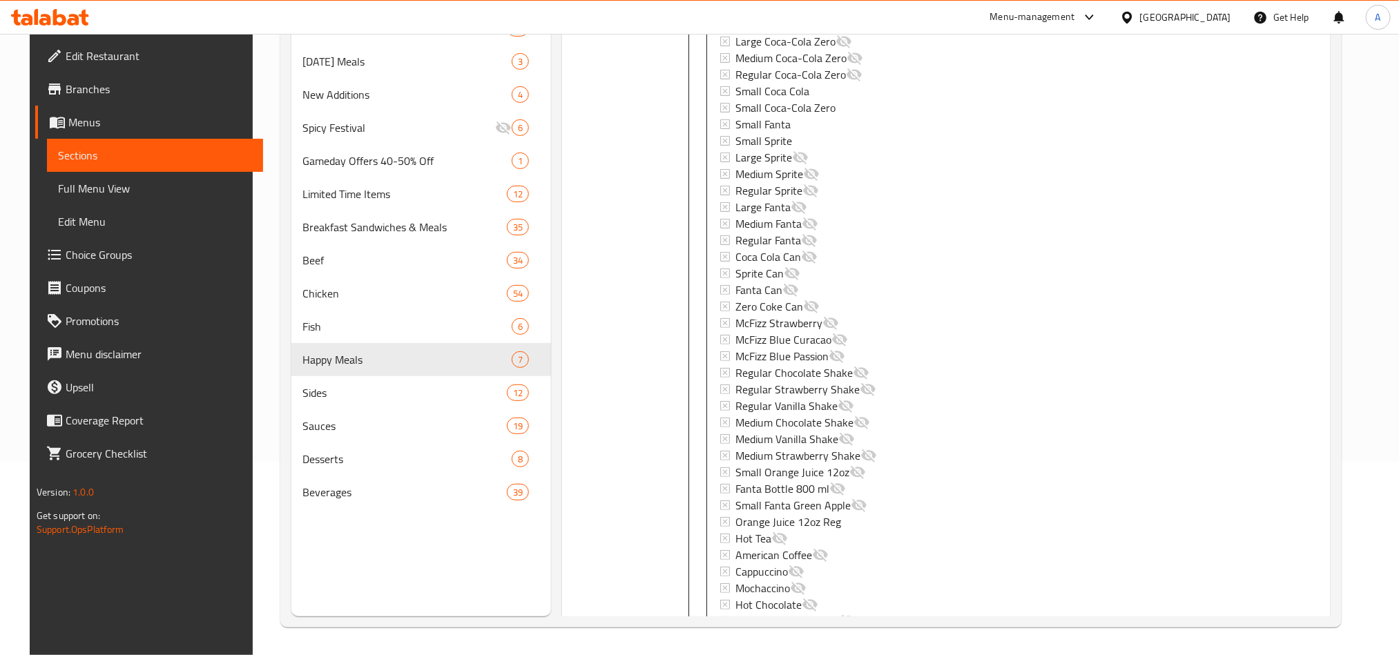
click at [1218, 208] on div "Branch specific 120 EGP" at bounding box center [1255, 330] width 130 height 1149
click at [853, 373] on icon at bounding box center [861, 373] width 17 height 17
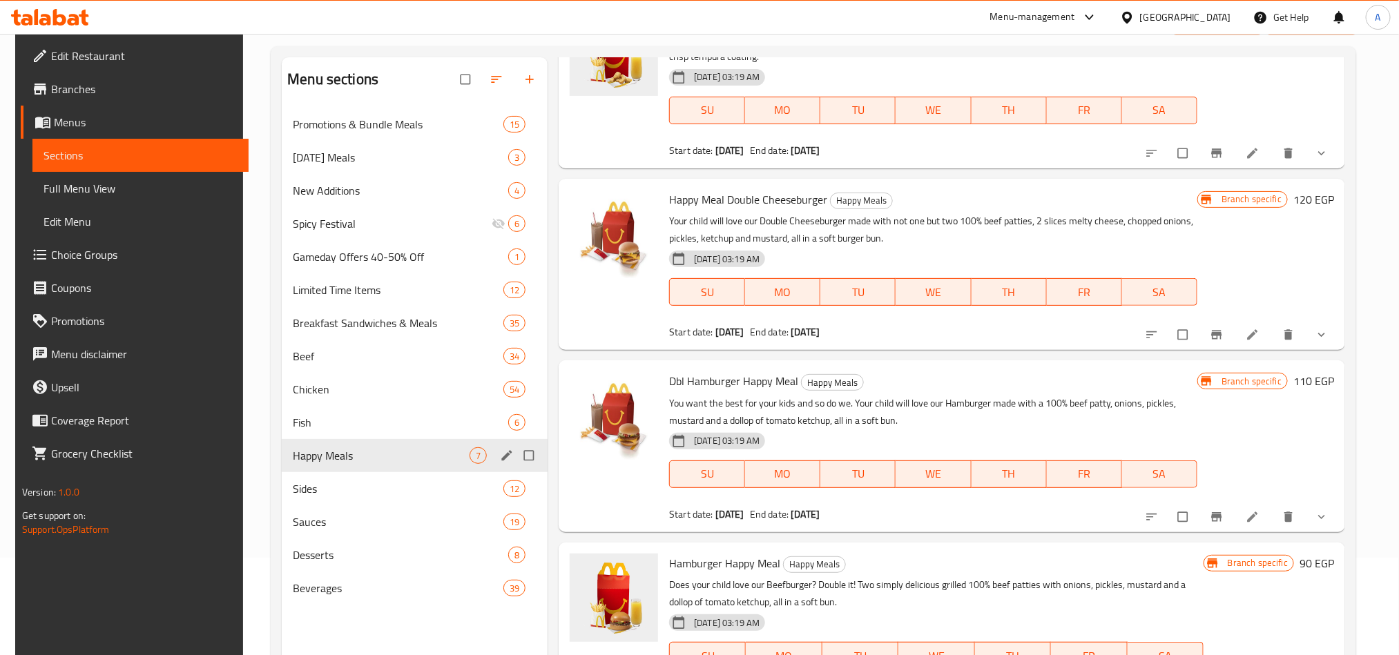
scroll to position [193, 0]
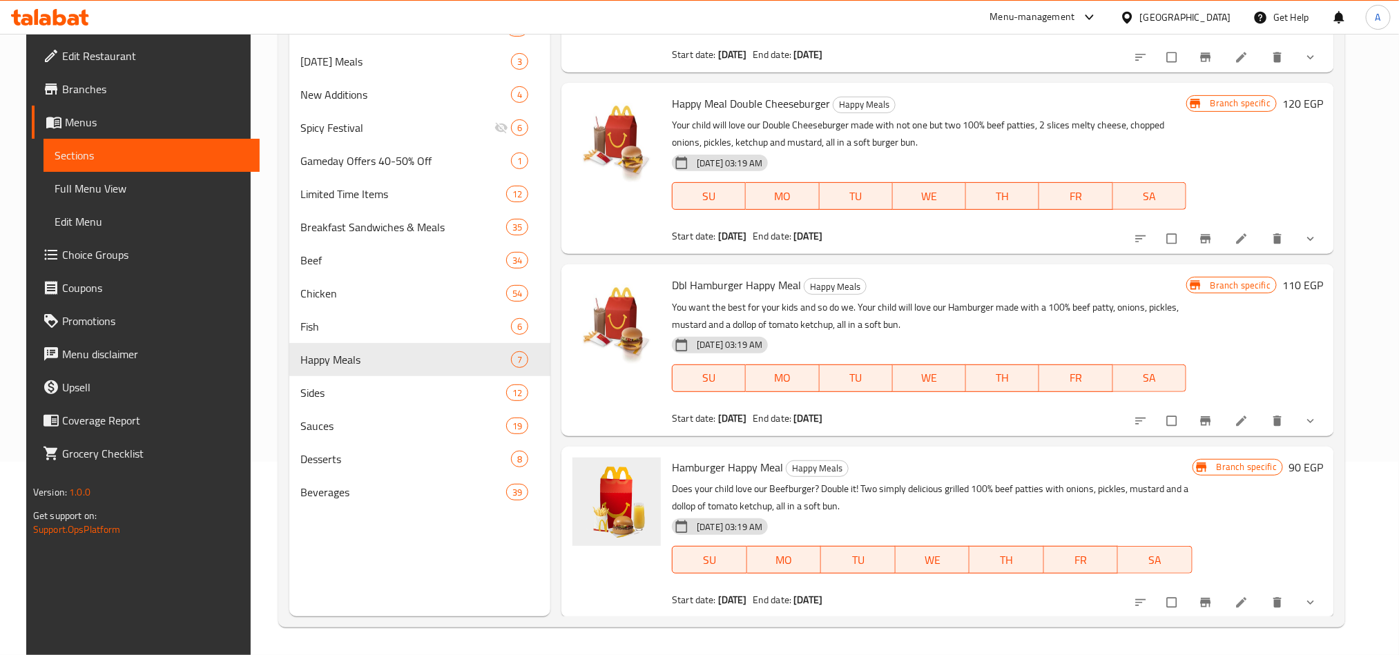
click at [1318, 421] on icon "show more" at bounding box center [1311, 421] width 14 height 14
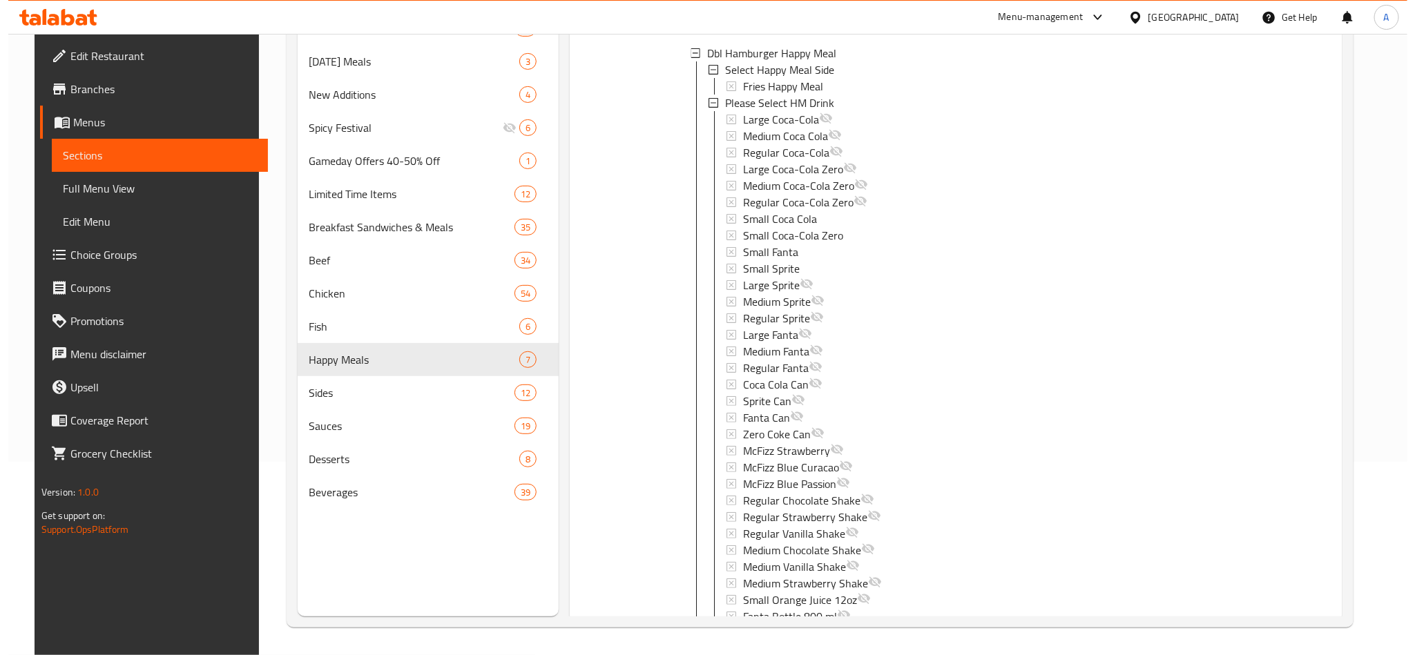
scroll to position [1152, 0]
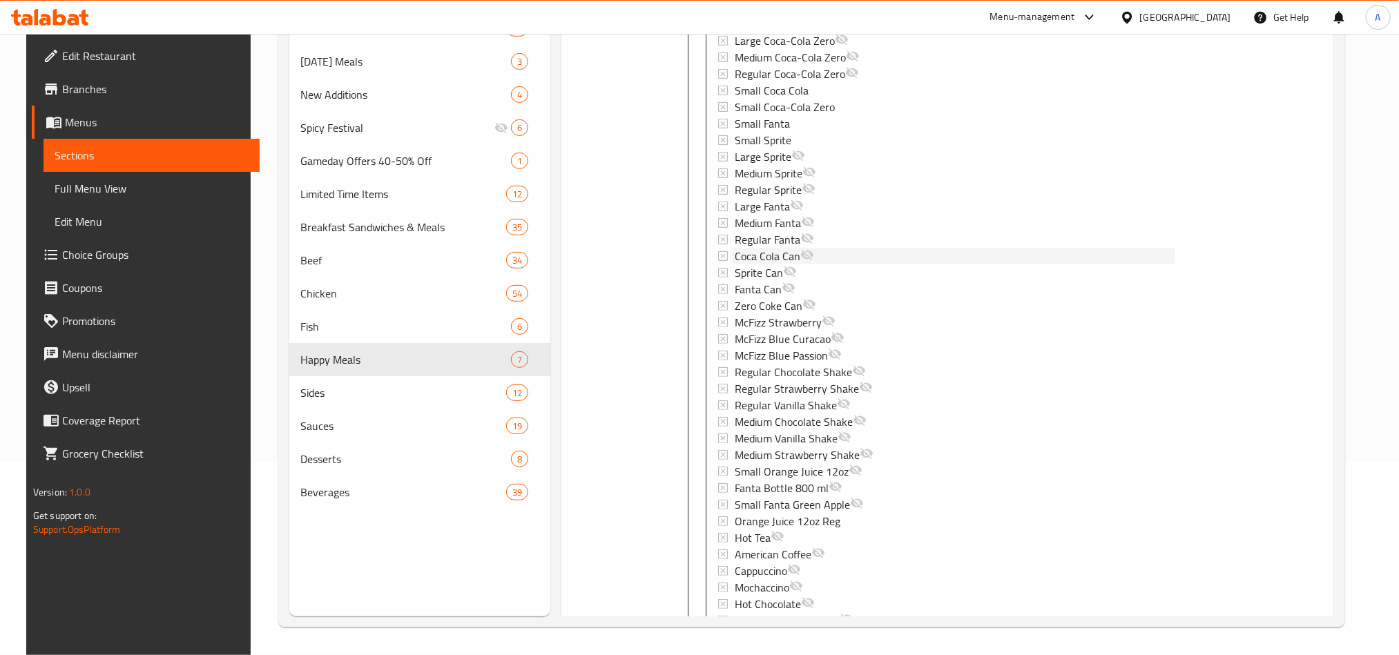
click at [787, 262] on span "Coca Cola Can" at bounding box center [768, 256] width 66 height 17
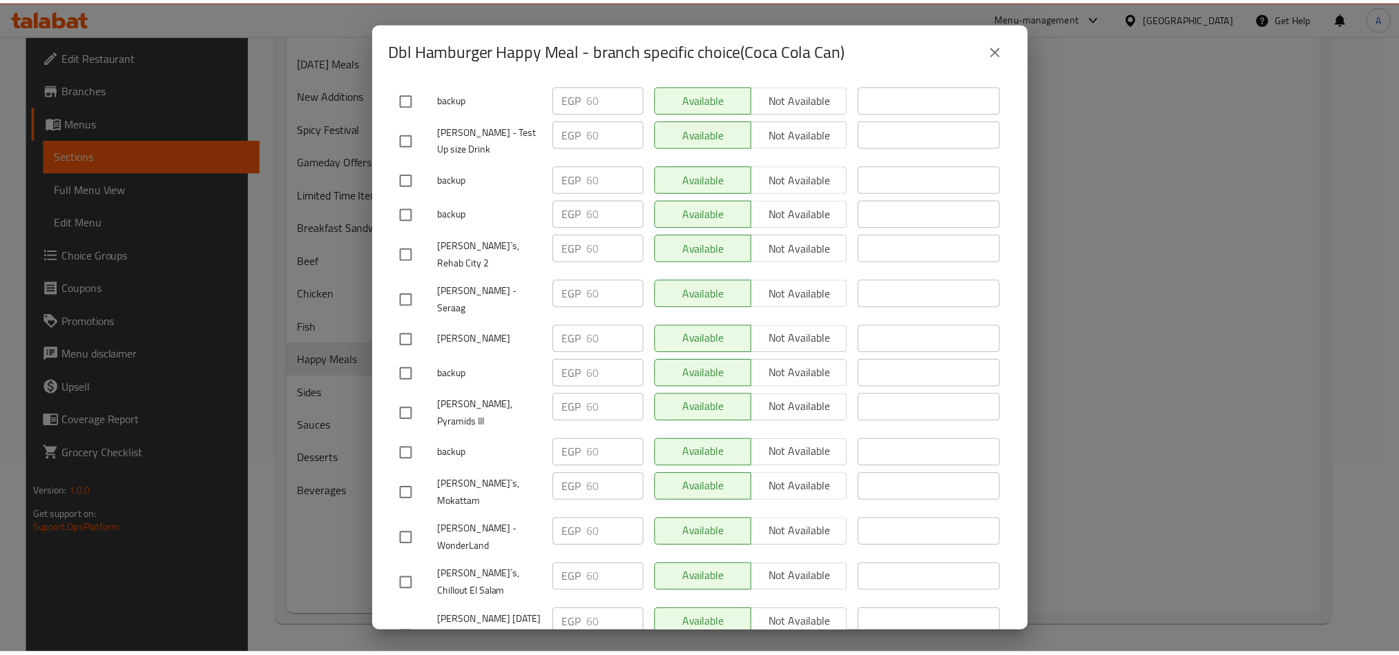
scroll to position [932, 0]
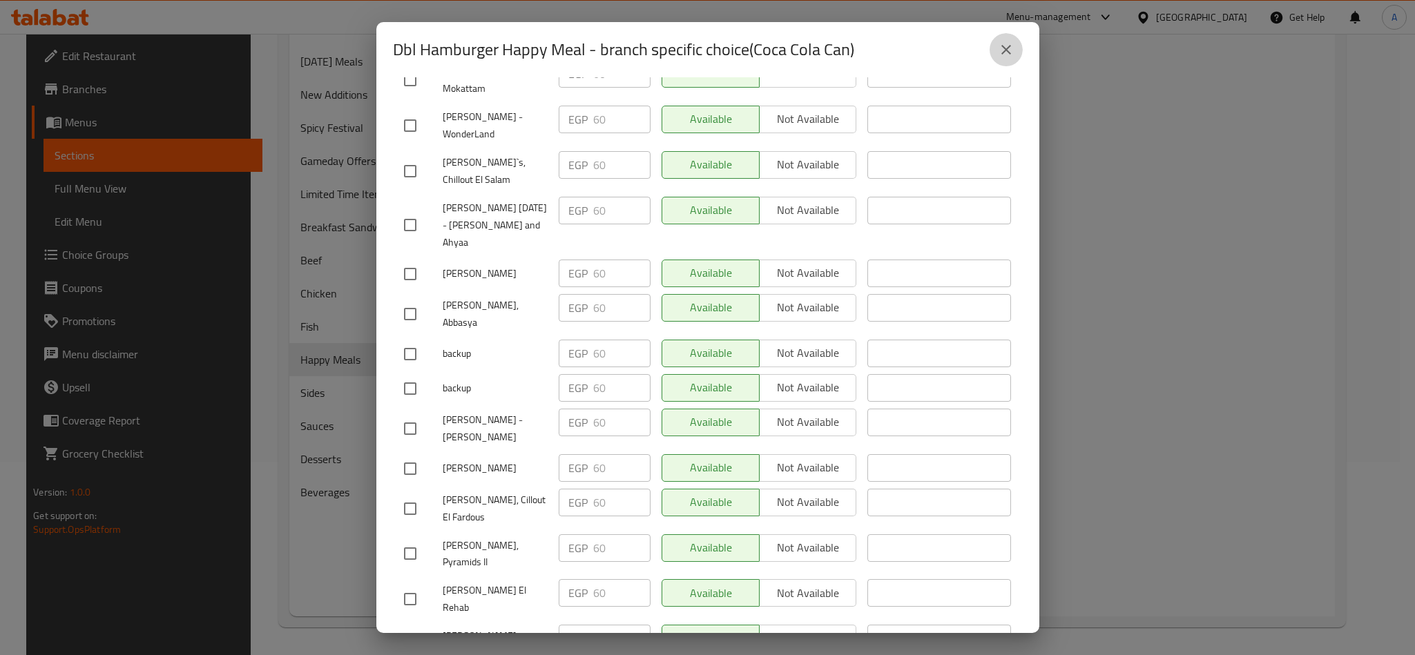
click at [1006, 44] on icon "close" at bounding box center [1006, 49] width 17 height 17
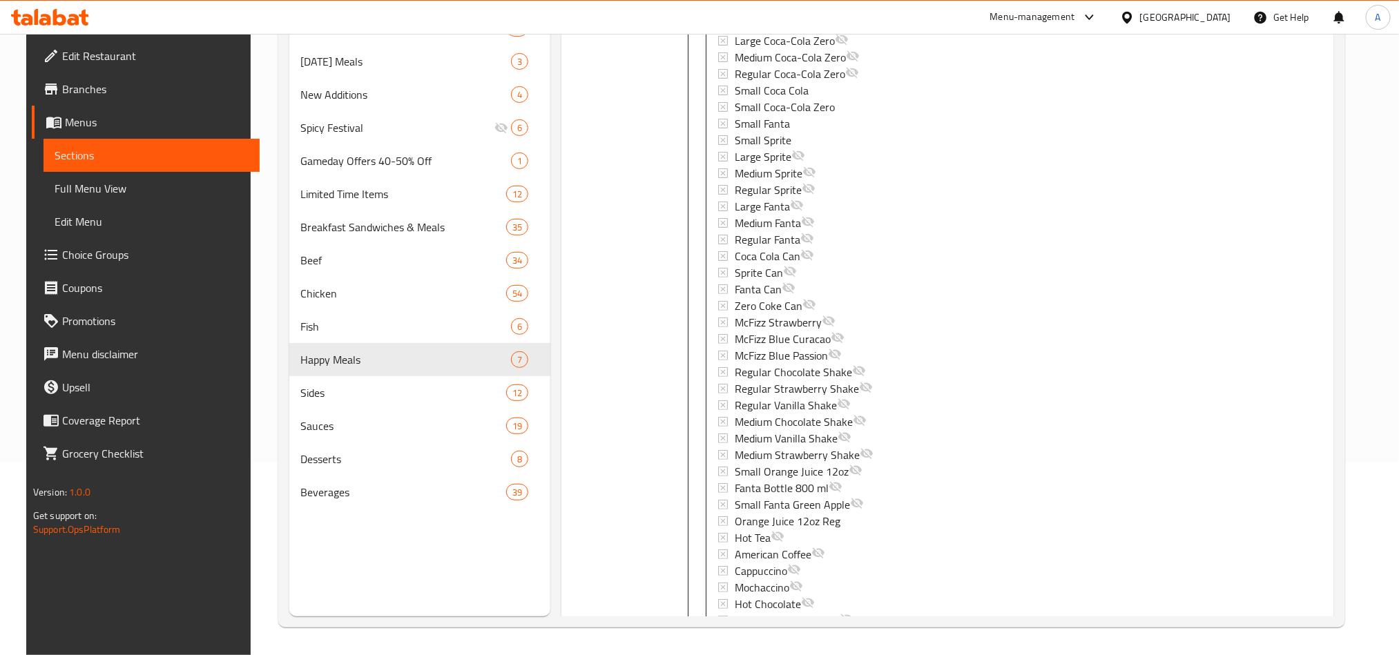
click at [1250, 241] on div "Branch specific 110 EGP" at bounding box center [1255, 415] width 137 height 1315
click at [817, 353] on span "McFizz Blue Passion" at bounding box center [781, 355] width 93 height 17
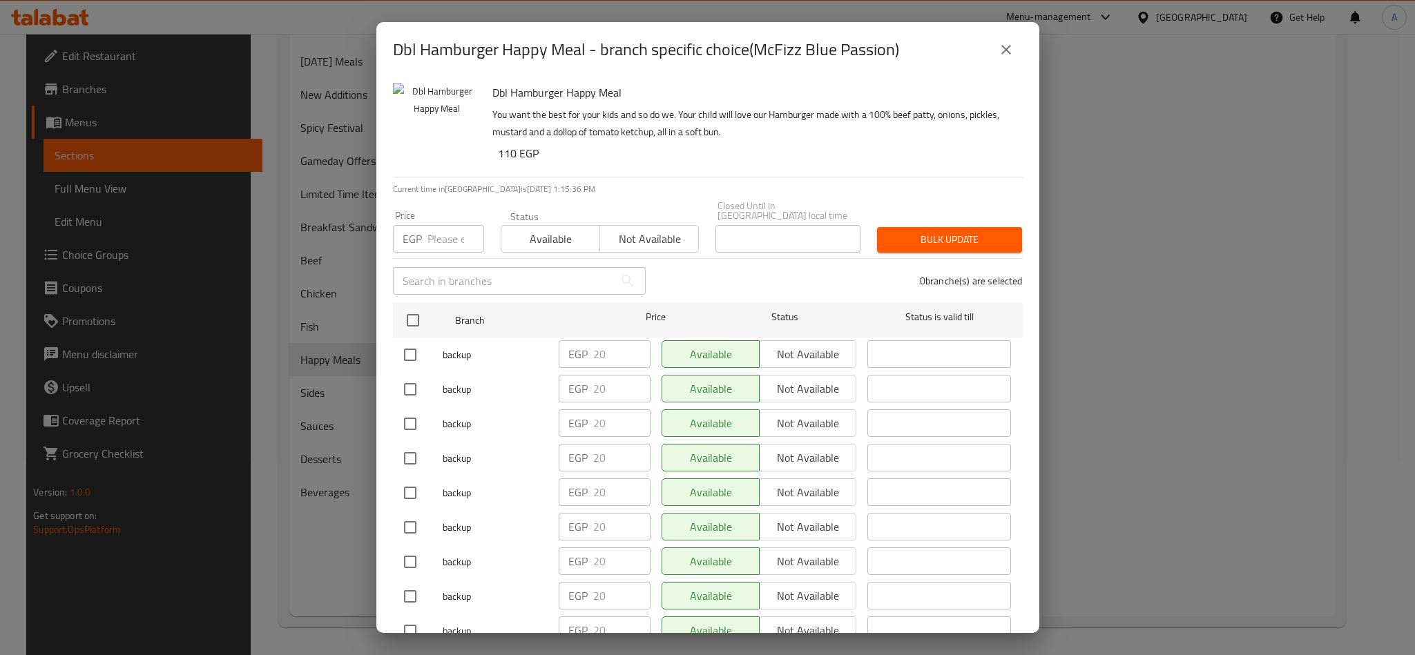
click at [776, 55] on h2 "Dbl Hamburger Happy Meal - branch specific choice(McFizz Blue Passion)" at bounding box center [646, 50] width 506 height 22
drag, startPoint x: 776, startPoint y: 55, endPoint x: 874, endPoint y: 41, distance: 99.6
click at [874, 41] on h2 "Dbl Hamburger Happy Meal - branch specific choice(McFizz Blue Passion)" at bounding box center [646, 50] width 506 height 22
copy h2 "McFizz Blue Passion"
click at [995, 42] on button "close" at bounding box center [1006, 49] width 33 height 33
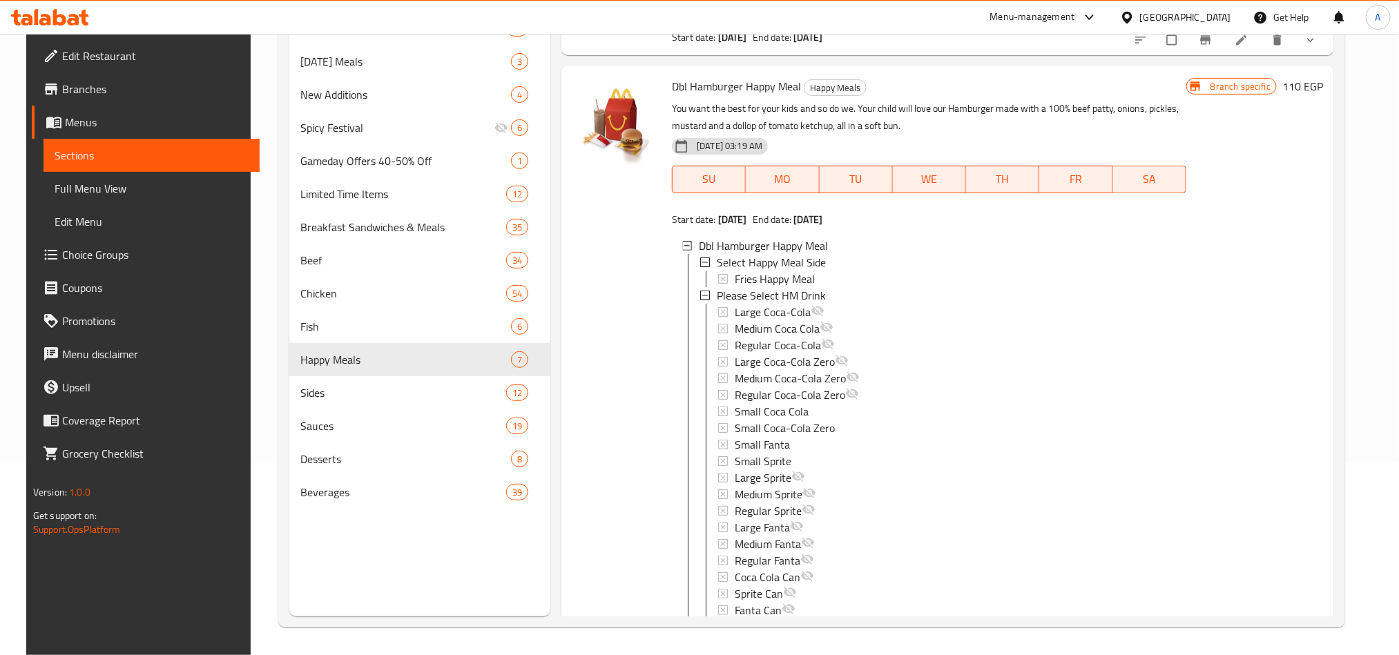
scroll to position [738, 0]
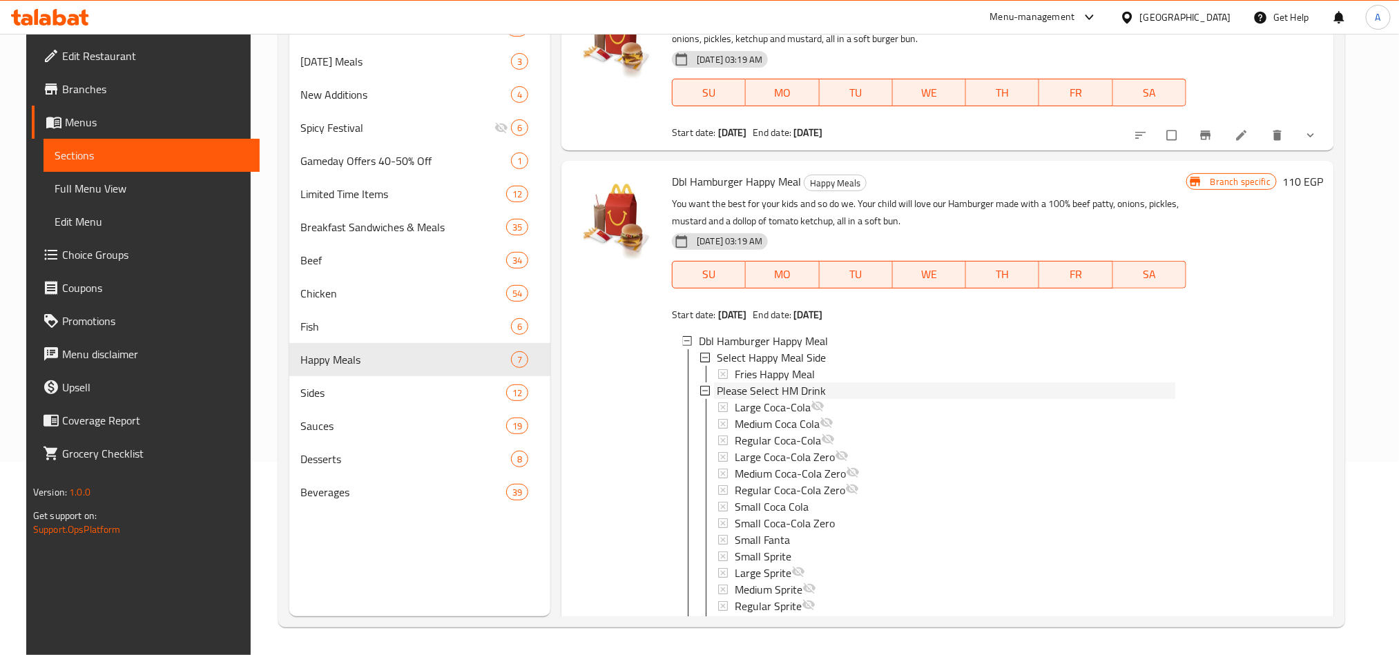
click at [719, 388] on span "Please Select HM Drink" at bounding box center [771, 391] width 109 height 17
copy span "Please Select HM Drink"
drag, startPoint x: 823, startPoint y: 386, endPoint x: 709, endPoint y: 387, distance: 113.3
click at [714, 387] on div "Please Select HM Drink" at bounding box center [944, 391] width 461 height 17
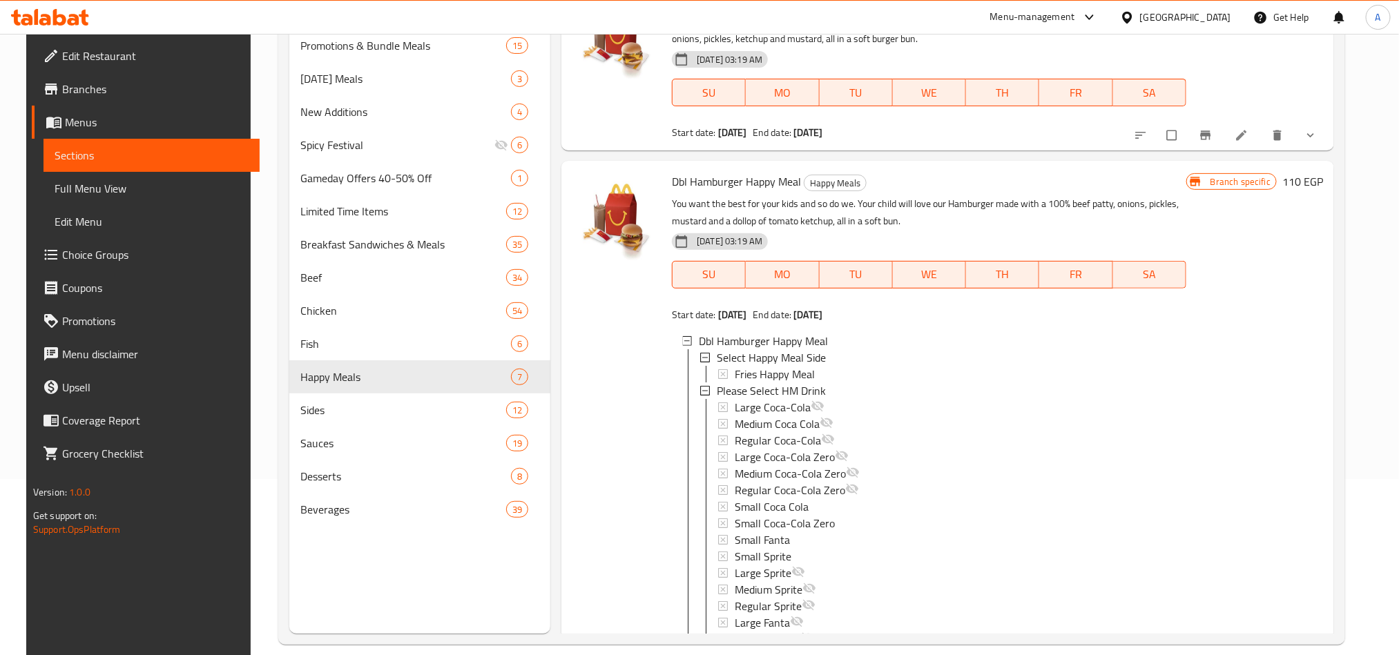
click at [86, 247] on span "Choice Groups" at bounding box center [155, 255] width 186 height 17
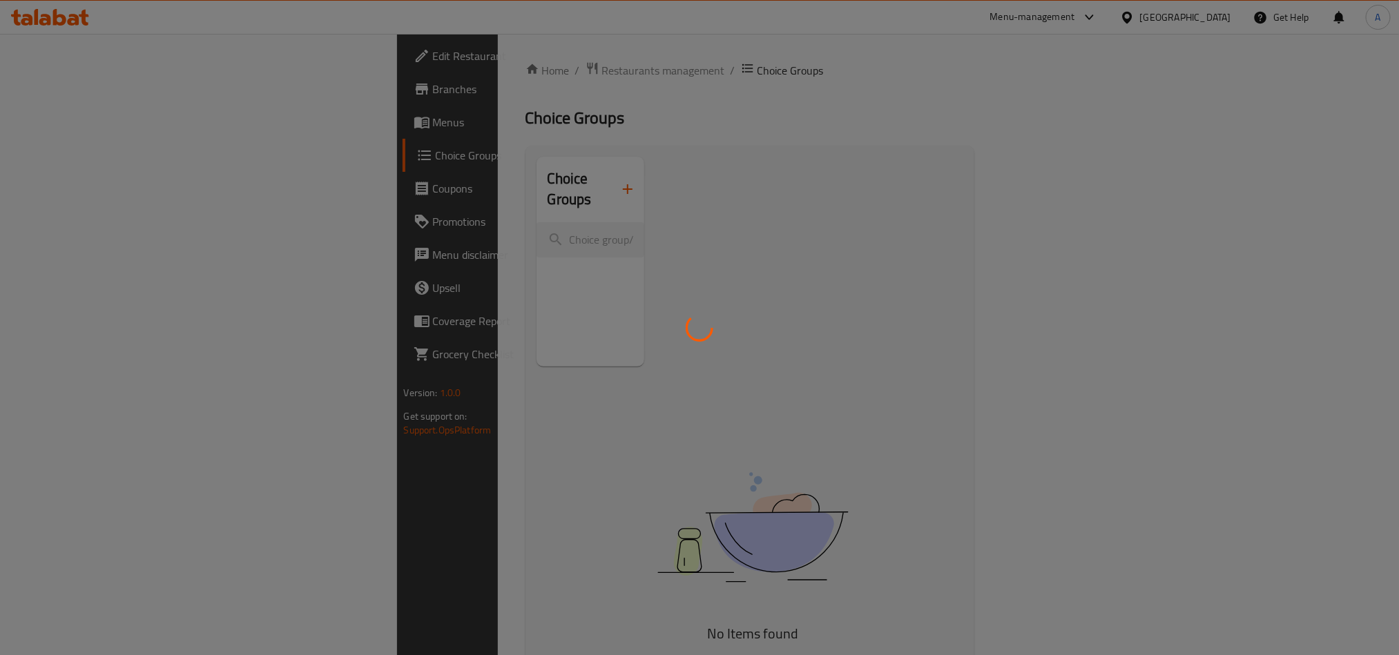
click at [386, 220] on div at bounding box center [699, 327] width 1399 height 655
click at [373, 193] on div at bounding box center [699, 327] width 1399 height 655
click at [403, 224] on div at bounding box center [699, 327] width 1399 height 655
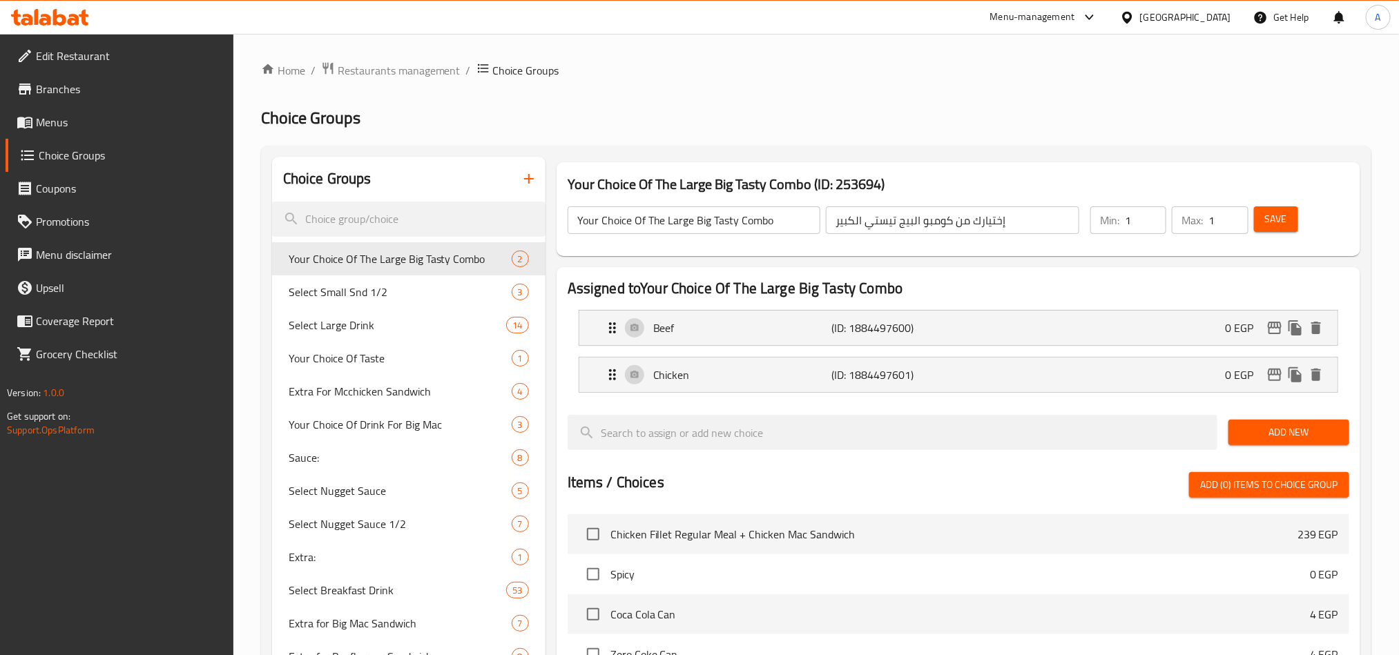
click at [403, 224] on input "search" at bounding box center [409, 219] width 274 height 35
click at [400, 214] on input "search" at bounding box center [409, 219] width 274 height 35
paste input "Please Select HM Drink"
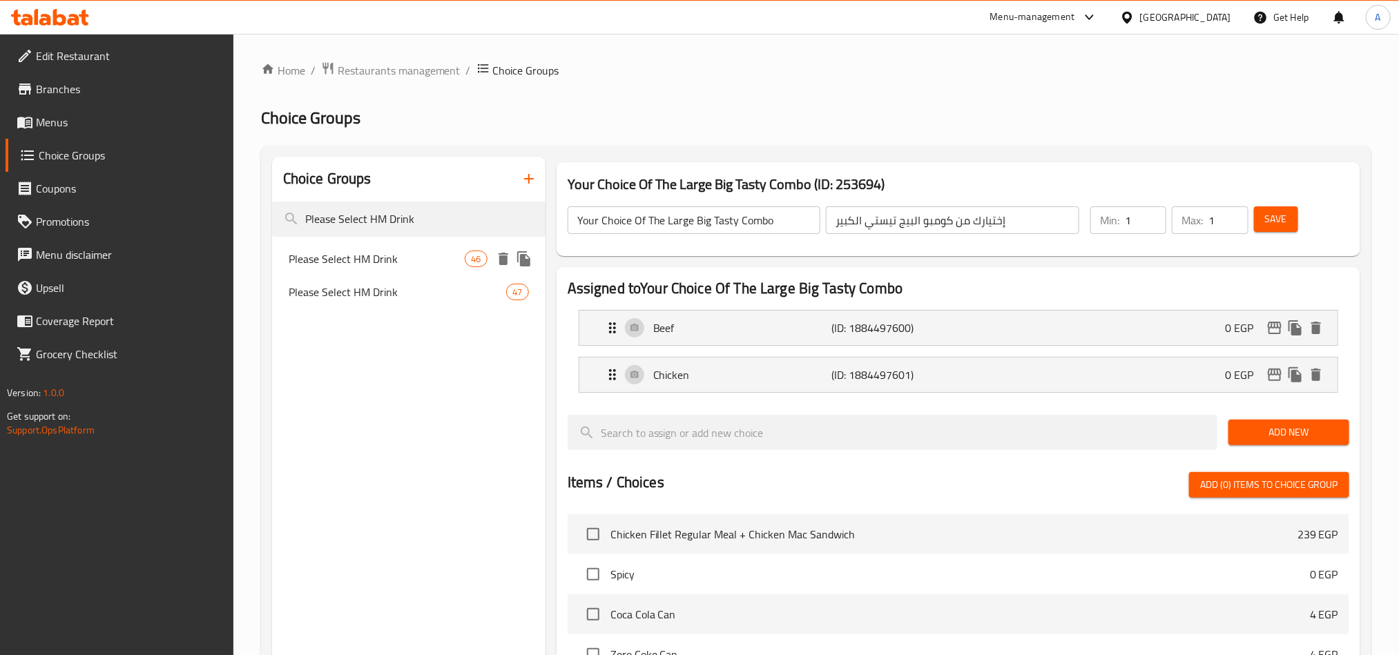
type input "Please Select HM Drink"
click at [381, 262] on span "Please Select HM Drink" at bounding box center [377, 259] width 177 height 17
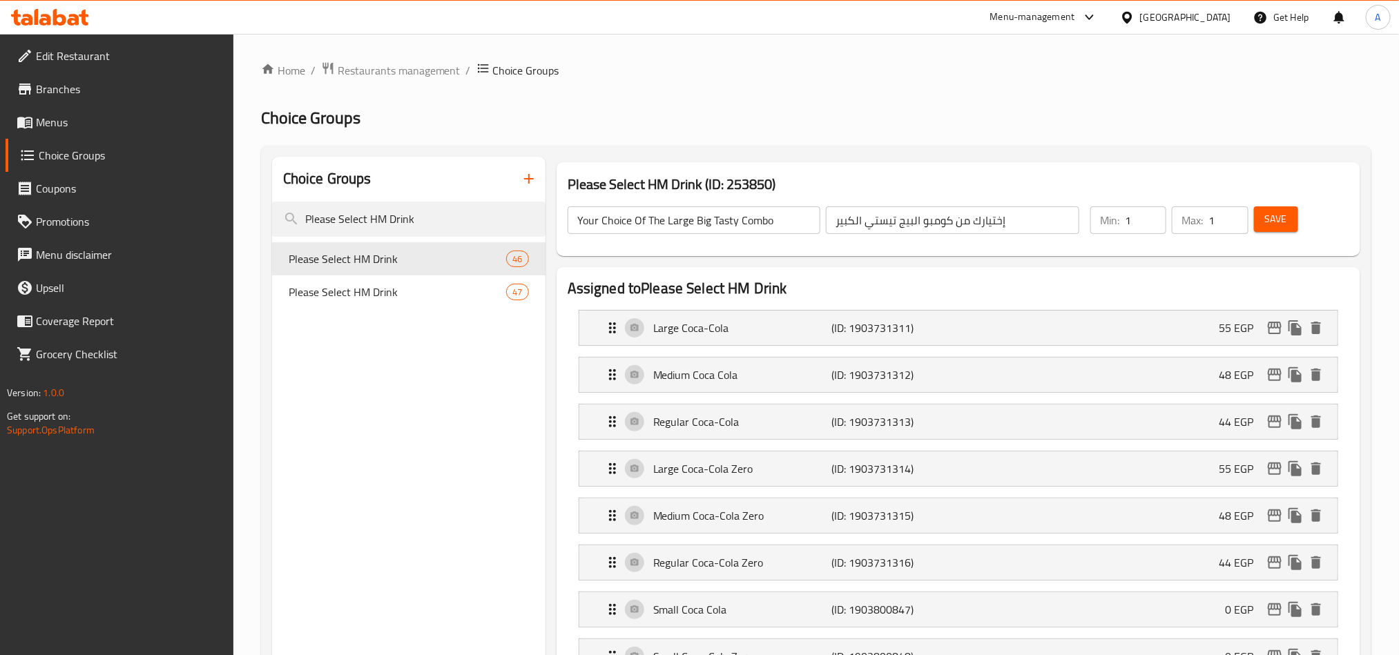
type input "Please Select HM Drink"
type input "فضلا اختار مشروب وجبه الطفل"
click at [1275, 338] on button "edit" at bounding box center [1275, 328] width 21 height 21
click at [865, 320] on p "(ID: 1903731311)" at bounding box center [891, 328] width 119 height 17
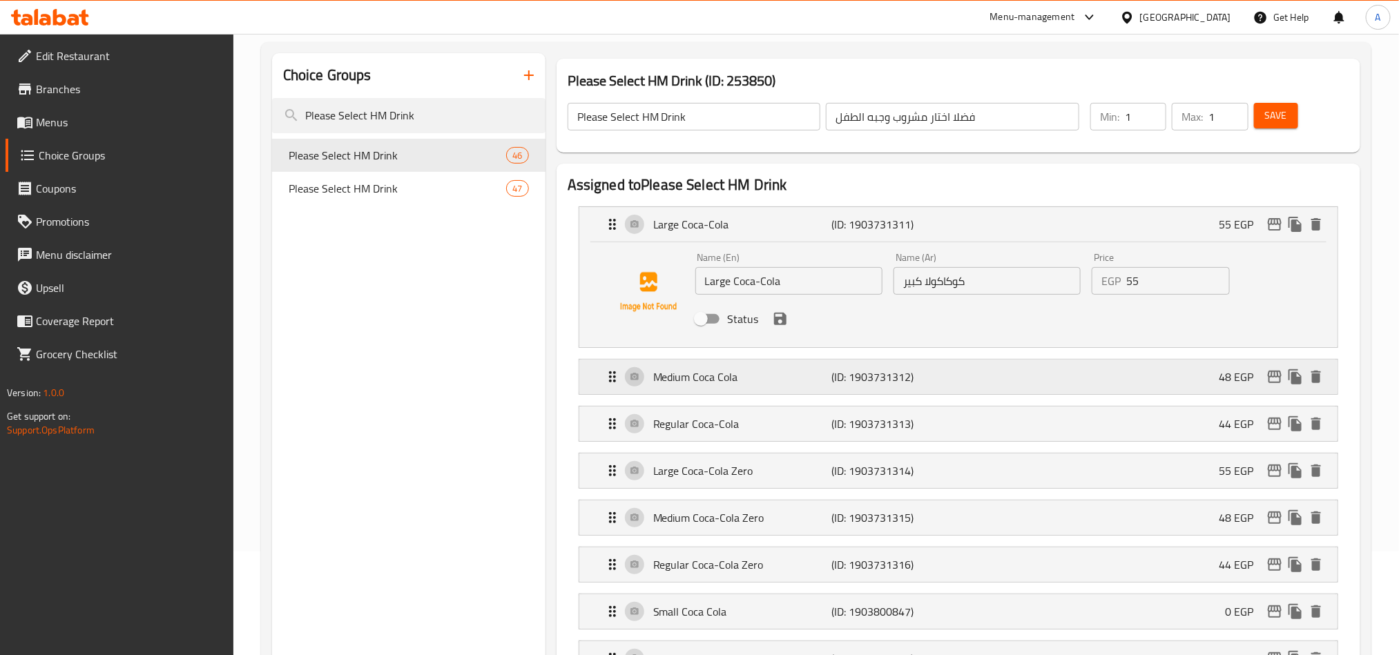
click at [763, 372] on p "Medium Coca Cola" at bounding box center [742, 377] width 178 height 17
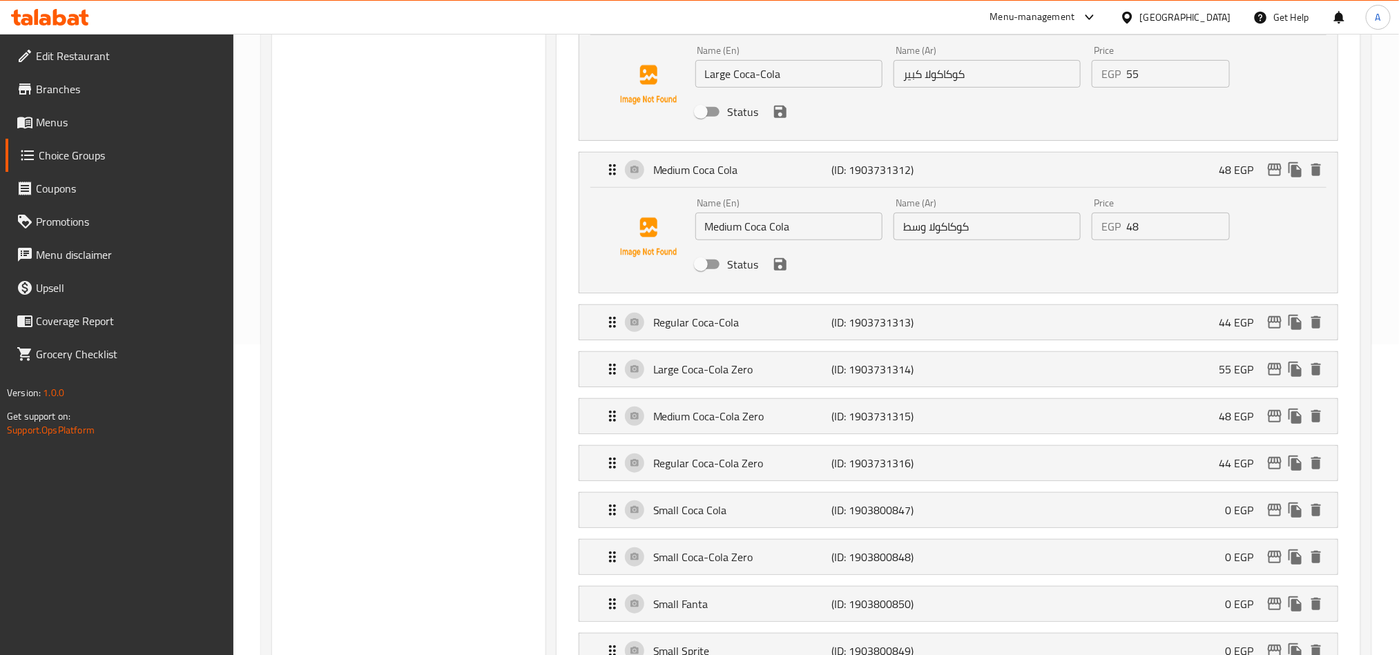
click at [736, 343] on li "Regular Coca-Cola (ID: 1903731313) 44 EGP Name (En) Regular Coca-Cola Name (En)…" at bounding box center [959, 322] width 782 height 47
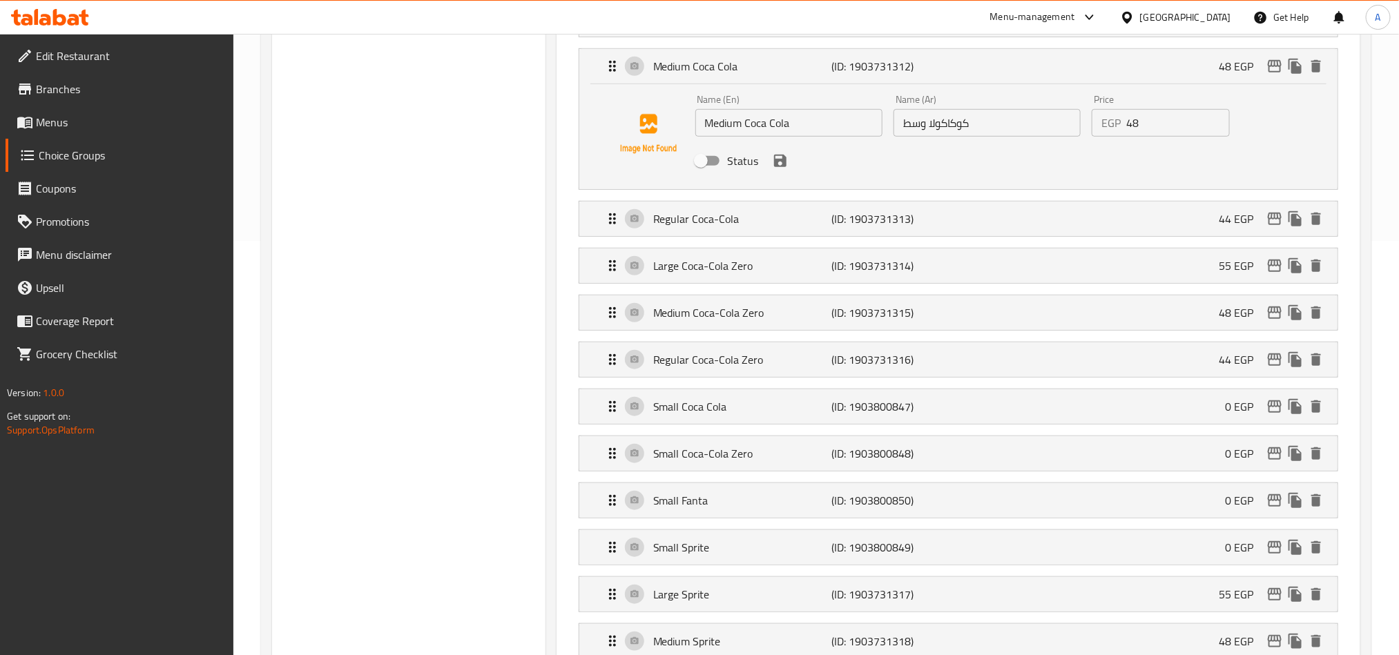
click at [745, 387] on li "Small Coca Cola (ID: 1903800847) 0 EGP Name (En) Small Coca Cola Name (En) Name…" at bounding box center [959, 406] width 782 height 47
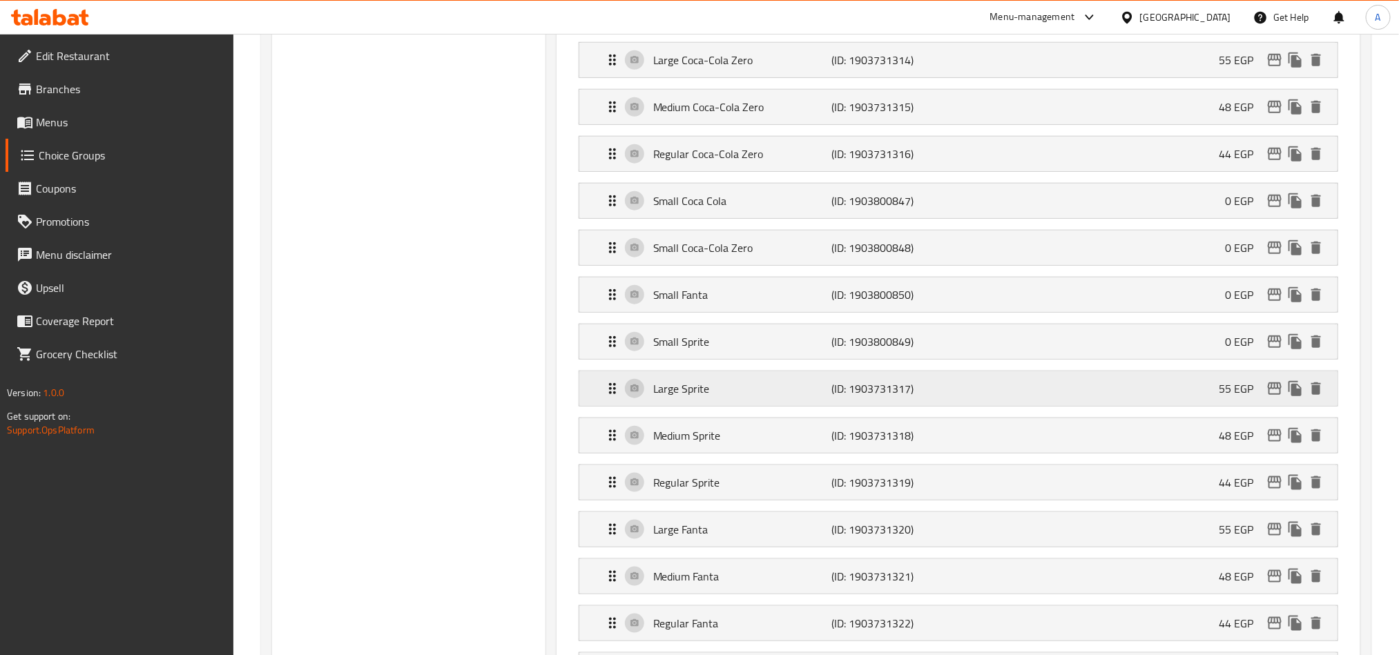
scroll to position [622, 0]
click at [702, 287] on div "Small Fanta (ID: 1903800850) 0 EGP" at bounding box center [962, 293] width 717 height 35
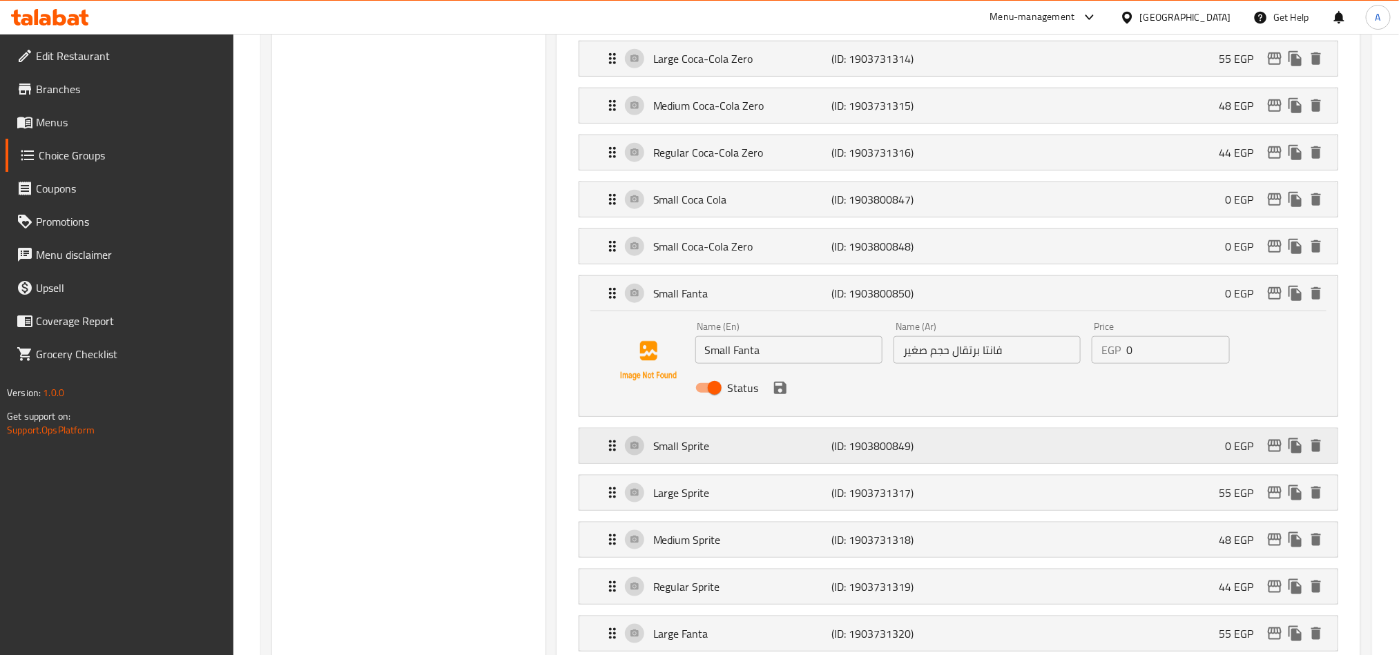
click at [734, 460] on div "Small Sprite (ID: 1903800849) 0 EGP" at bounding box center [962, 446] width 717 height 35
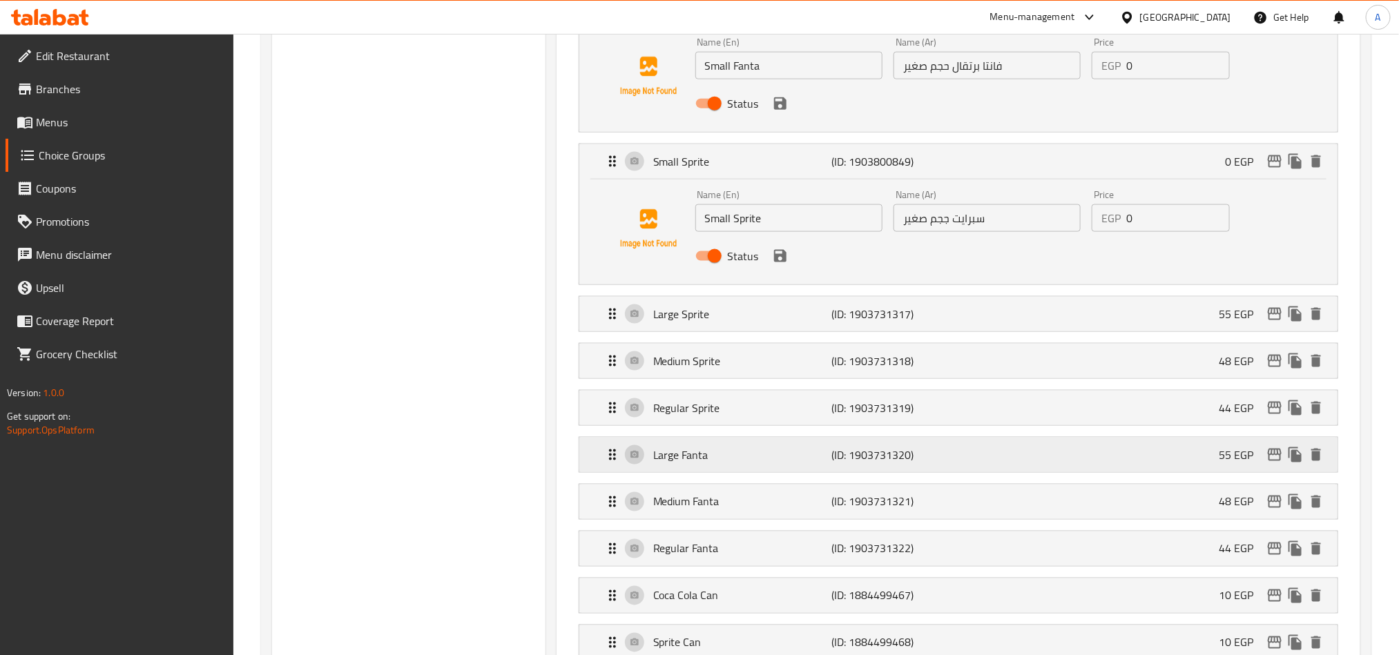
scroll to position [932, 0]
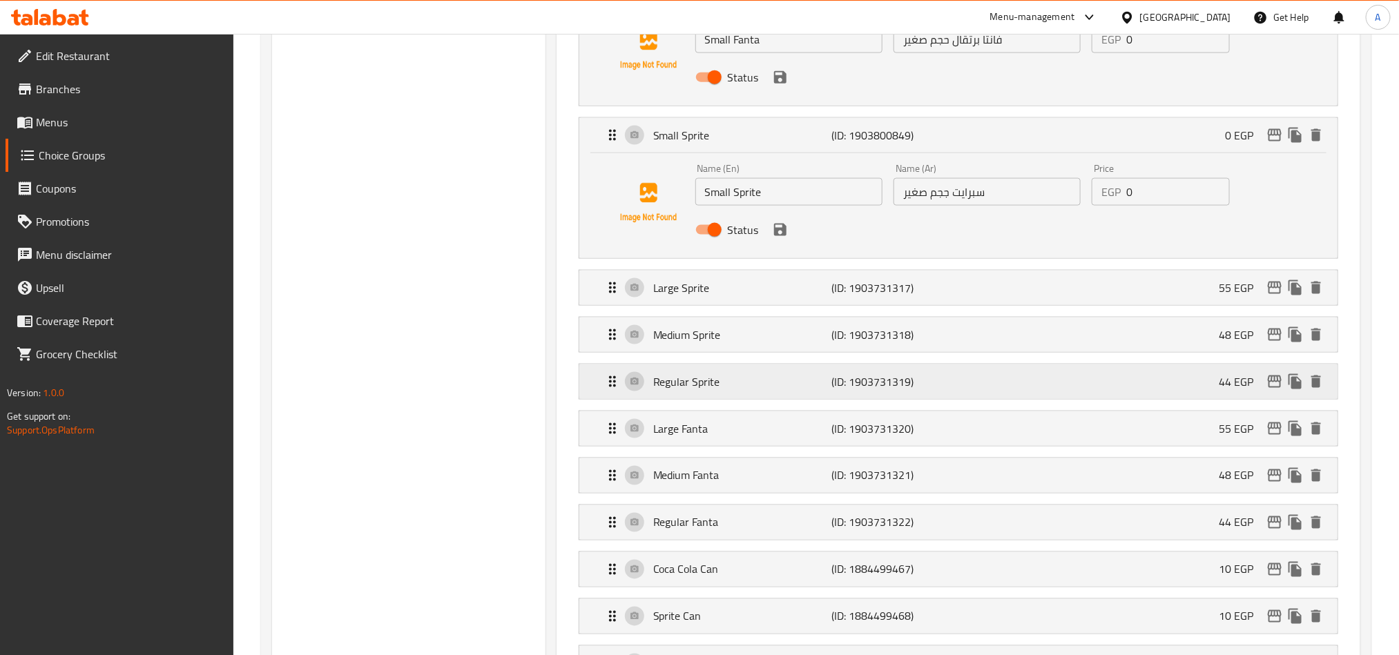
click at [721, 375] on div "Regular Sprite (ID: 1903731319) 44 EGP" at bounding box center [962, 382] width 717 height 35
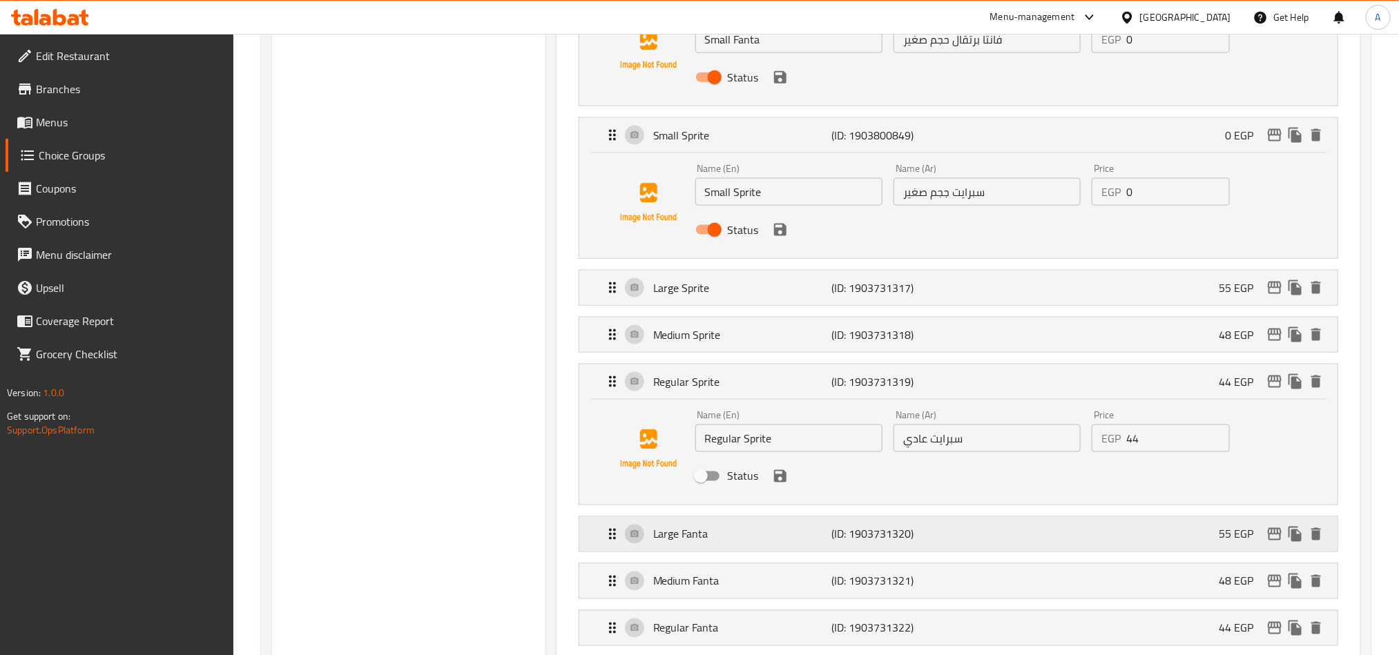
click at [738, 543] on p "Large Fanta" at bounding box center [742, 534] width 178 height 17
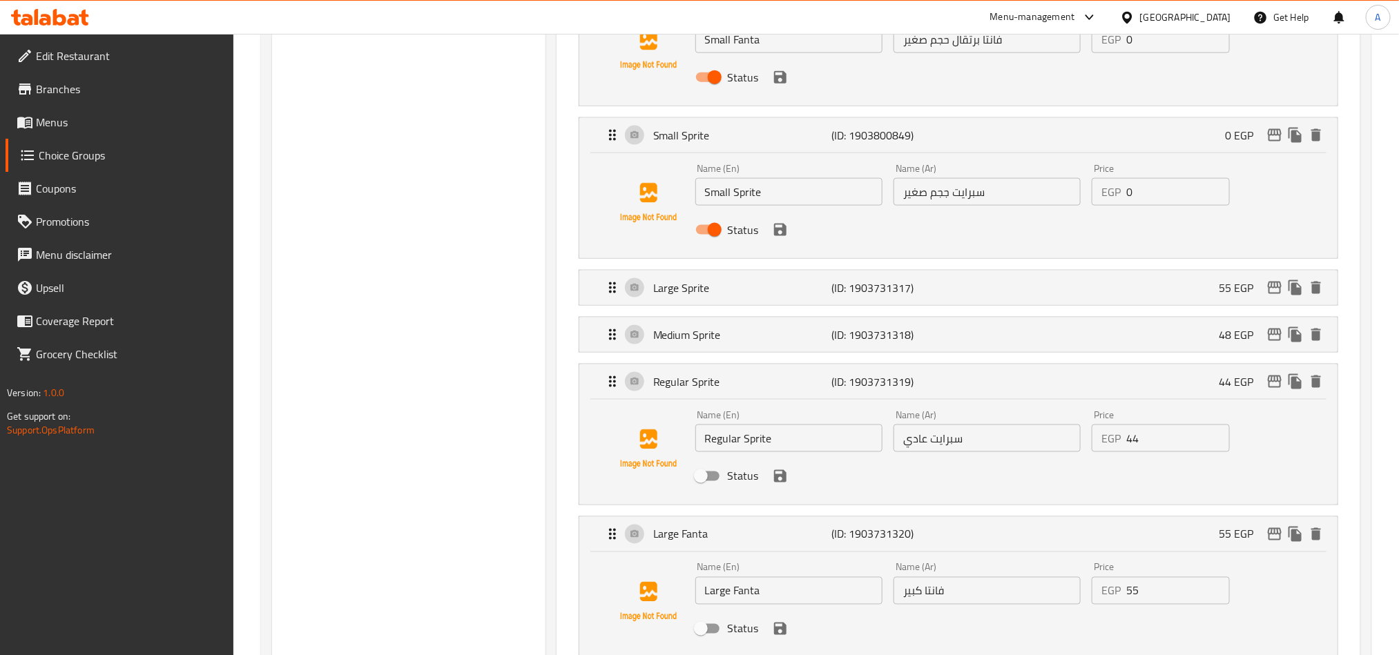
scroll to position [1036, 0]
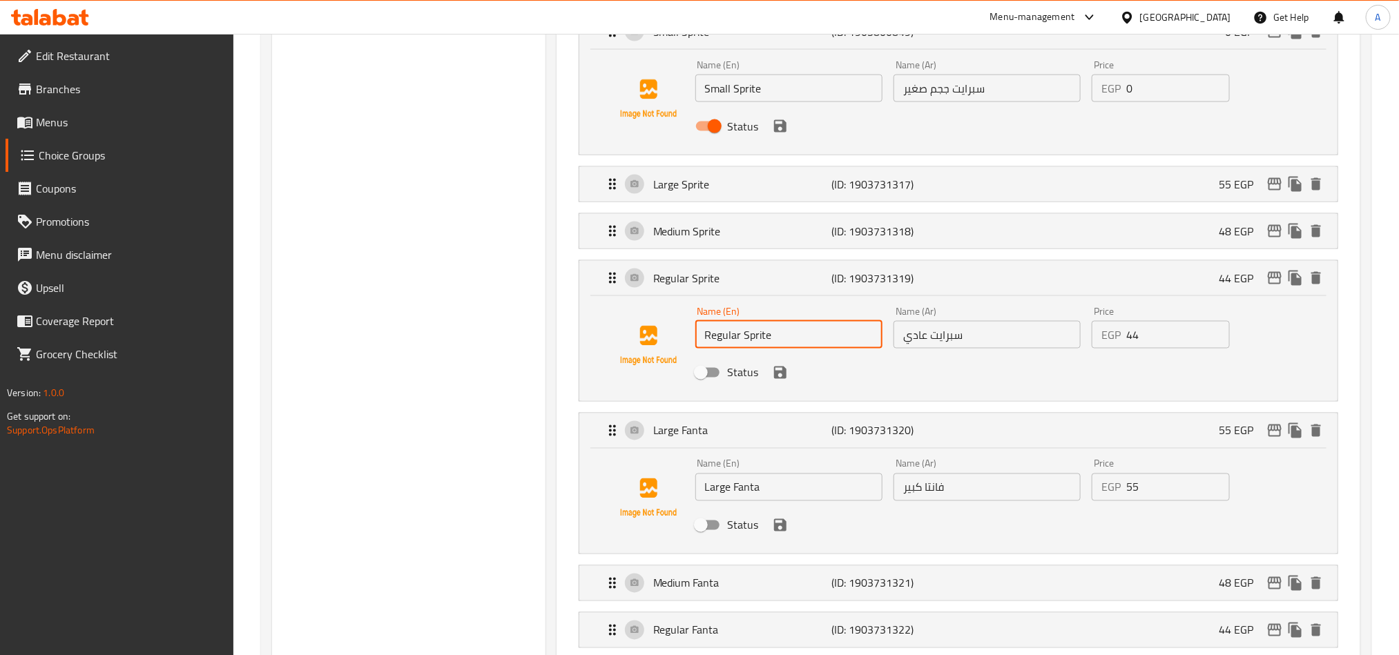
click at [763, 349] on input "Regular Sprite" at bounding box center [789, 335] width 187 height 28
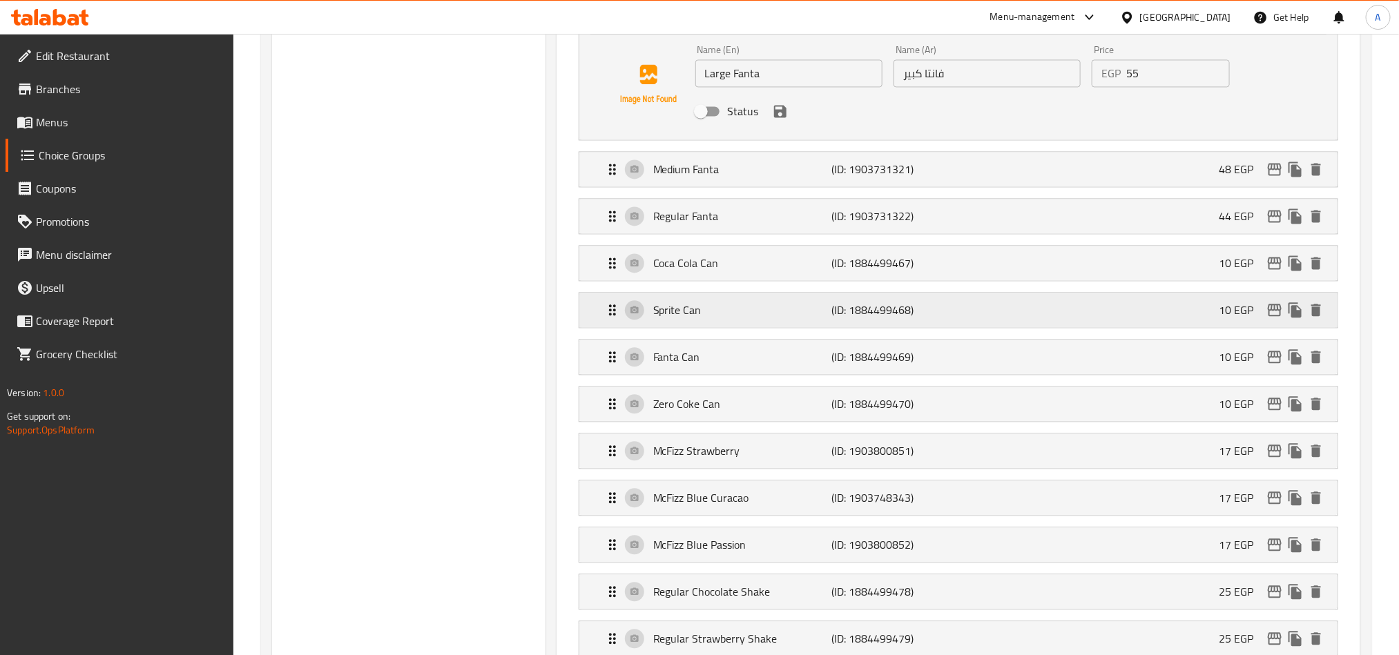
click at [709, 327] on div "Sprite Can (ID: 1884499468) 10 EGP" at bounding box center [962, 310] width 717 height 35
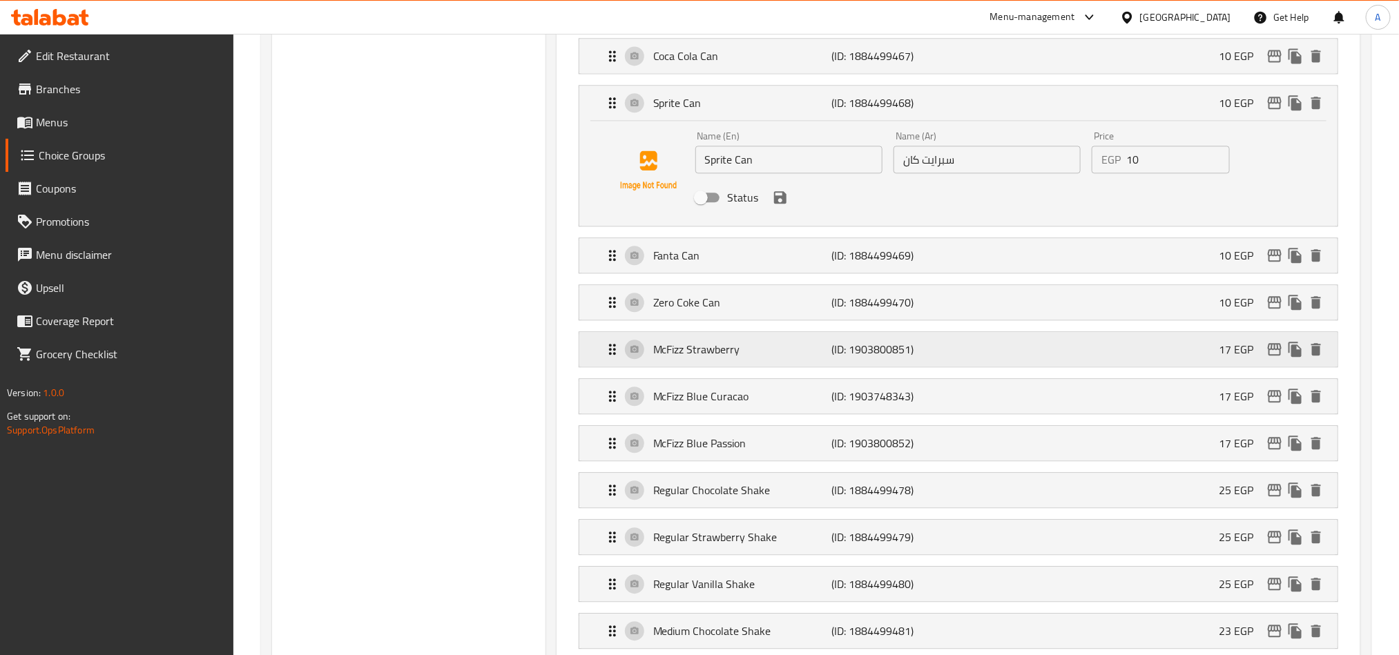
click at [689, 358] on p "McFizz Strawberry" at bounding box center [742, 349] width 178 height 17
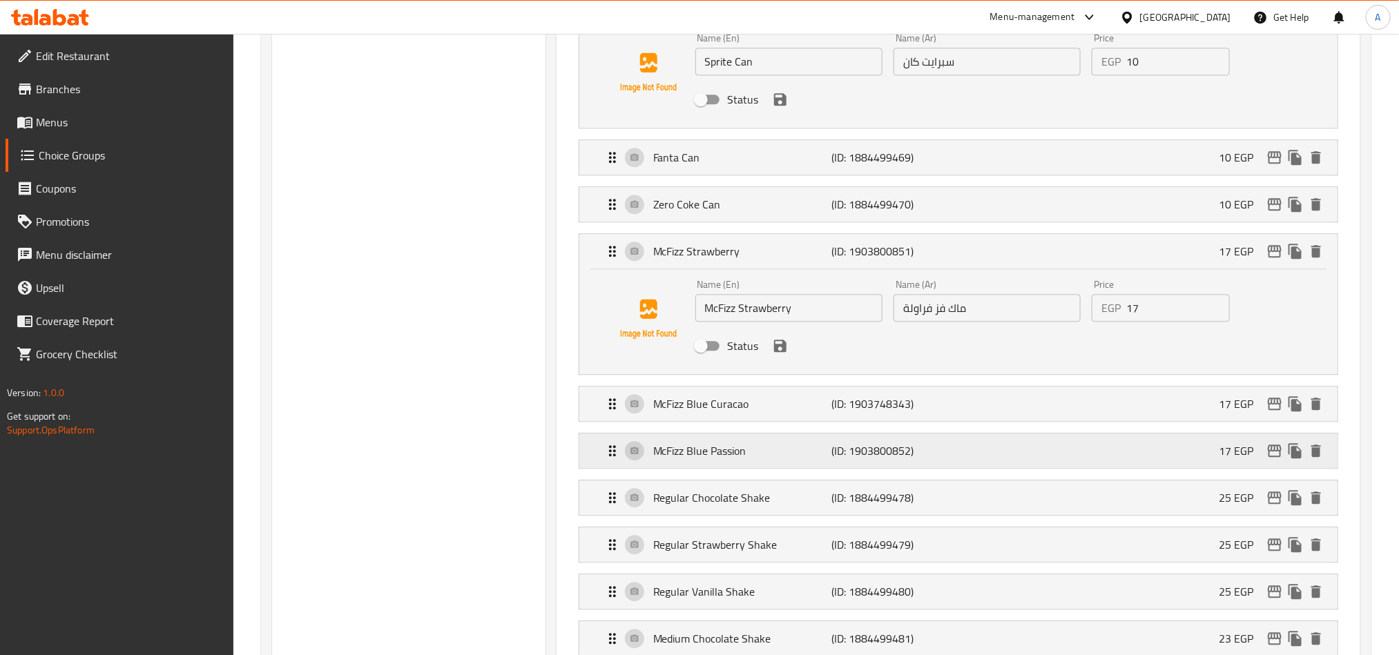
scroll to position [1761, 0]
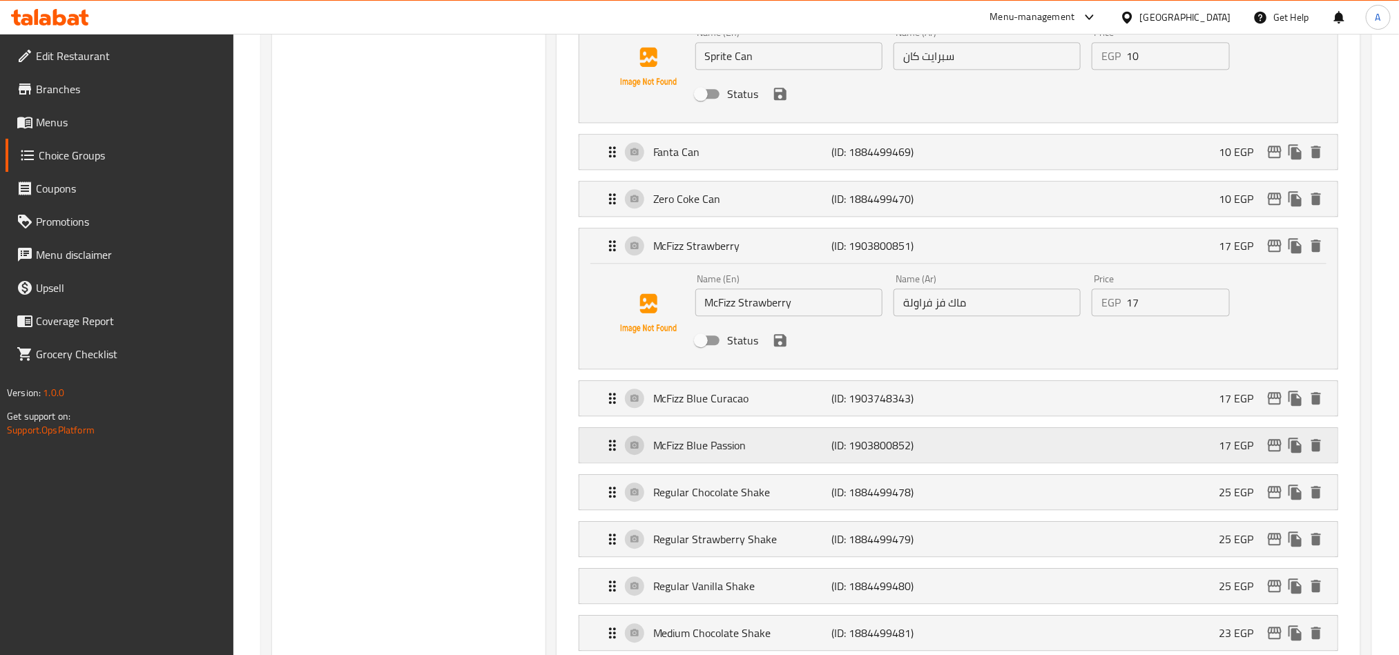
click at [727, 452] on p "McFizz Blue Passion" at bounding box center [742, 445] width 178 height 17
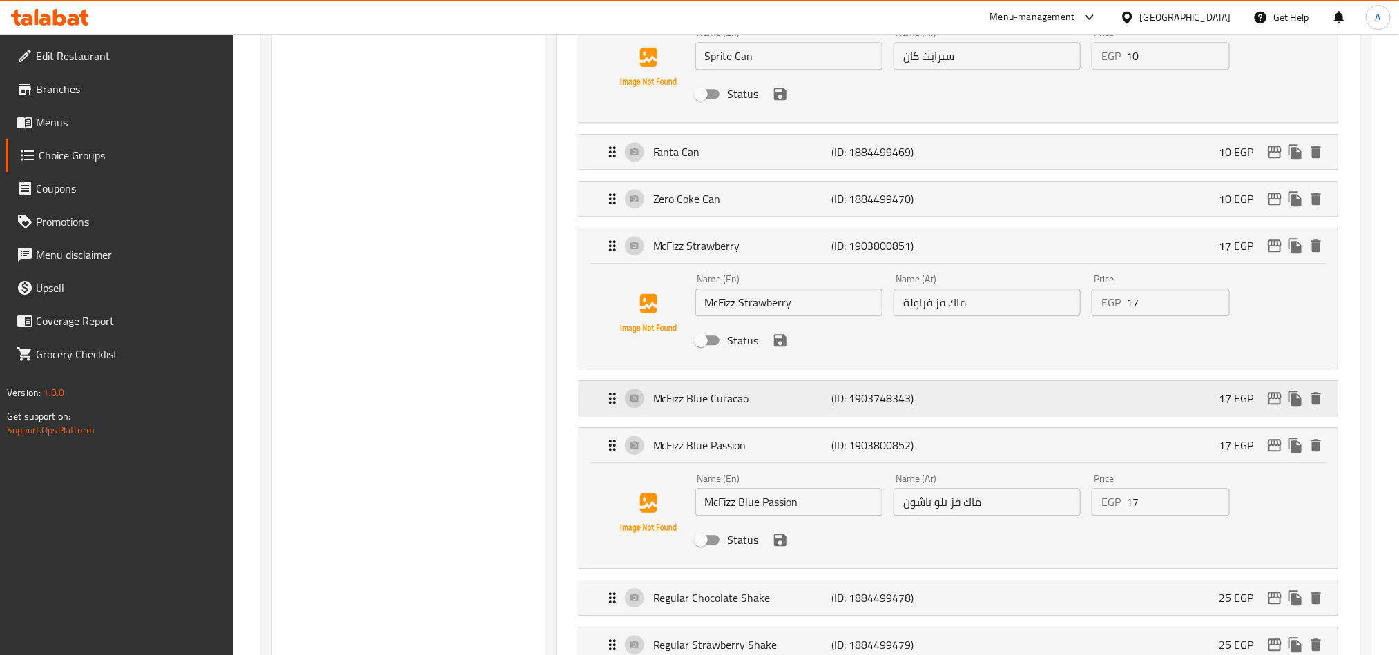
click at [745, 407] on p "McFizz Blue Curacao" at bounding box center [742, 398] width 178 height 17
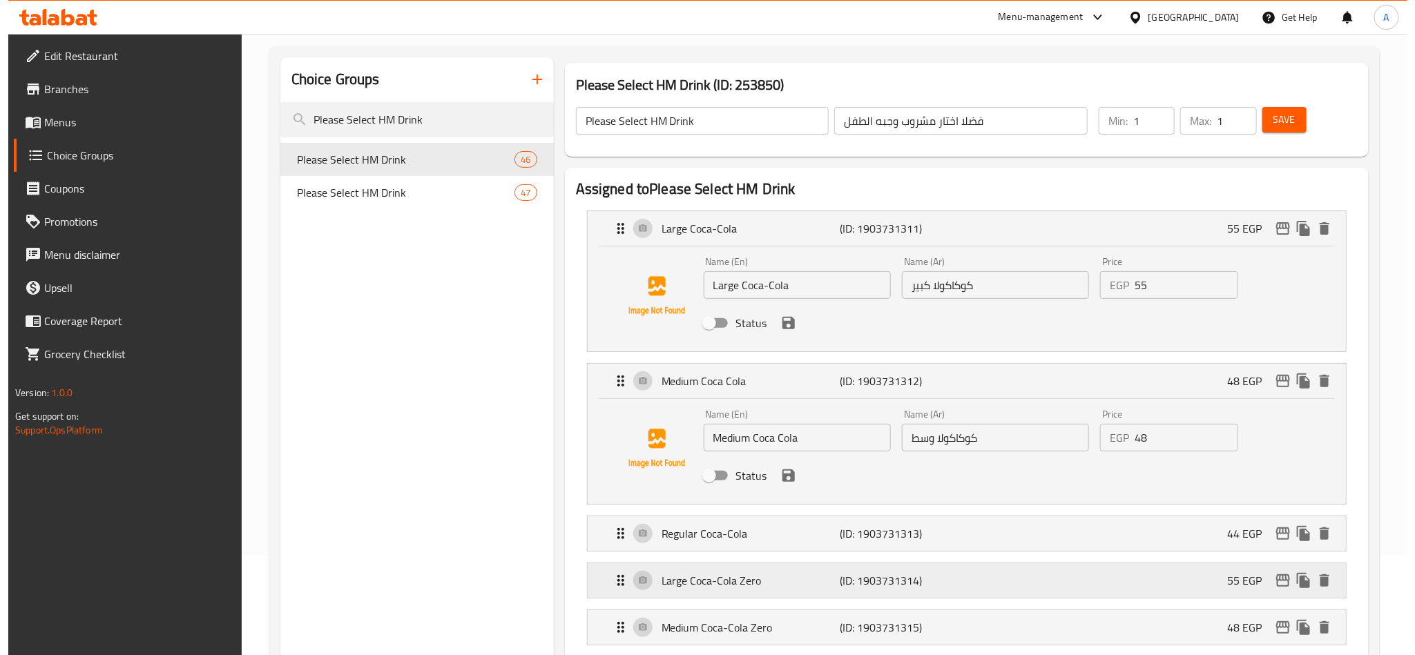
scroll to position [0, 0]
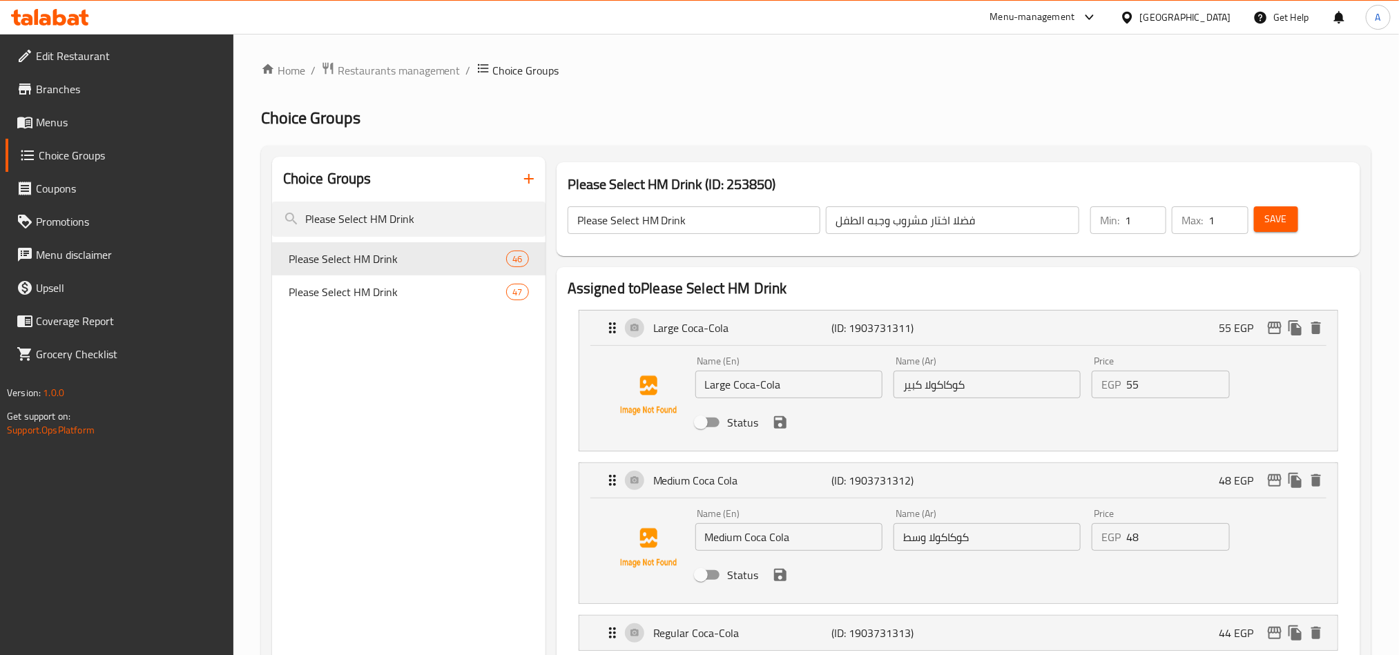
click at [48, 135] on link "Menus" at bounding box center [120, 122] width 228 height 33
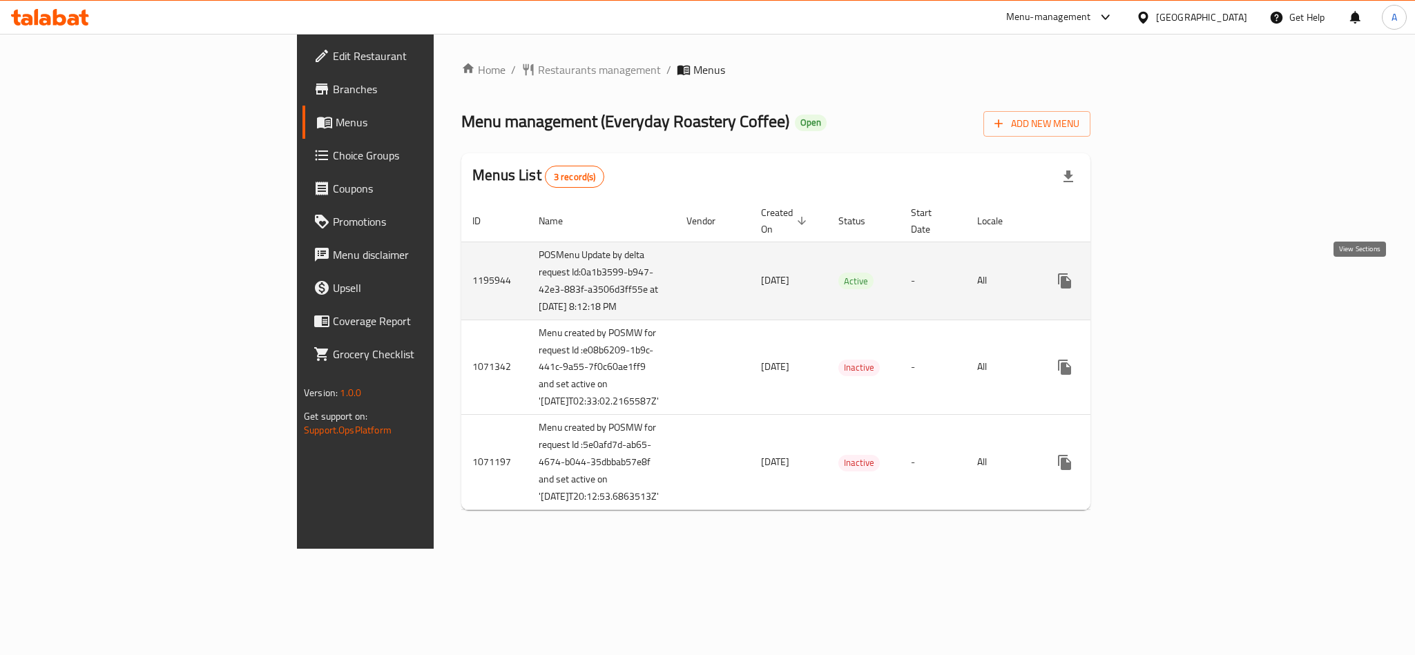
click at [1173, 278] on icon "enhanced table" at bounding box center [1164, 281] width 17 height 17
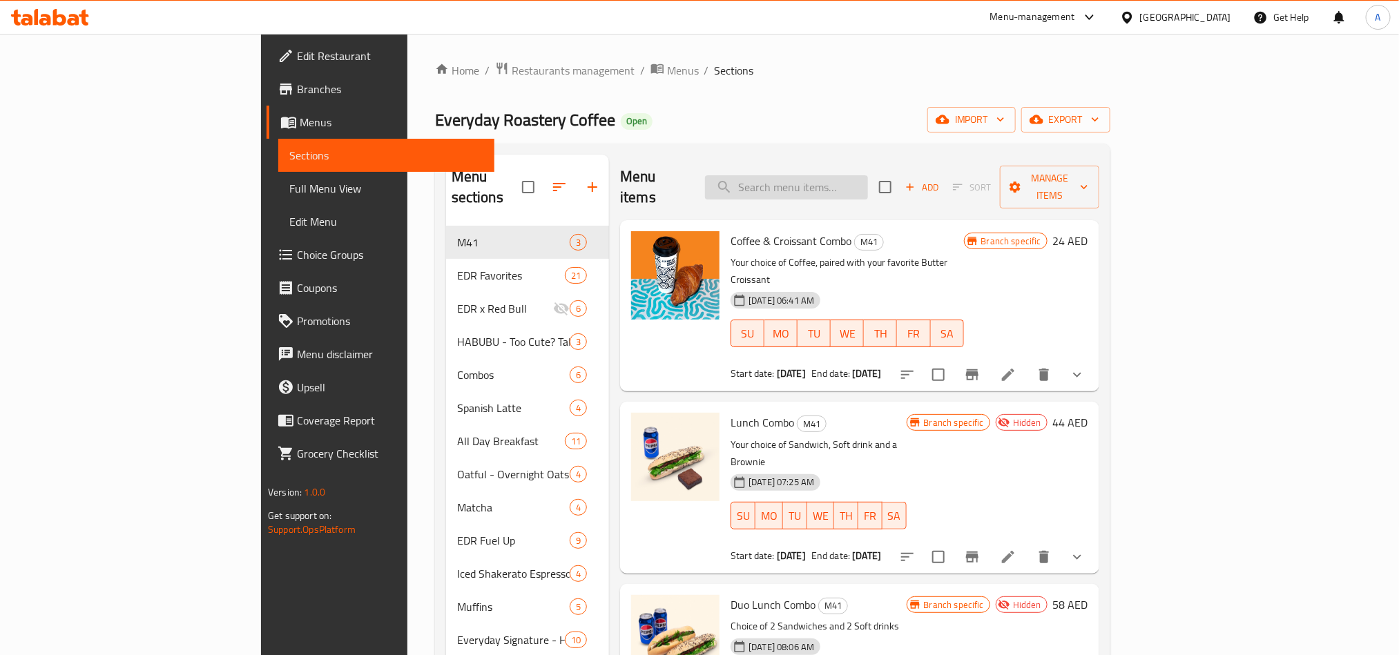
click at [847, 183] on input "search" at bounding box center [786, 187] width 163 height 24
paste input "Coffee Power Shake"
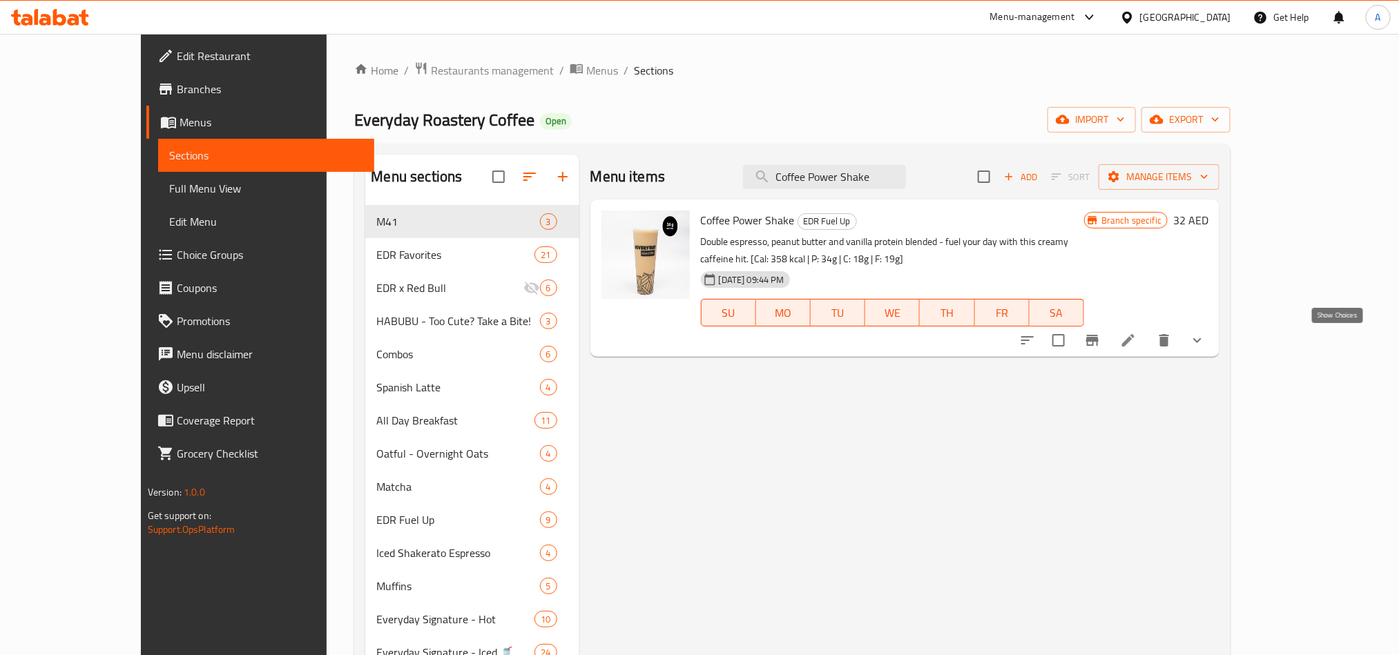
type input "Coffee Power Shake"
click at [1214, 330] on button "show more" at bounding box center [1197, 340] width 33 height 33
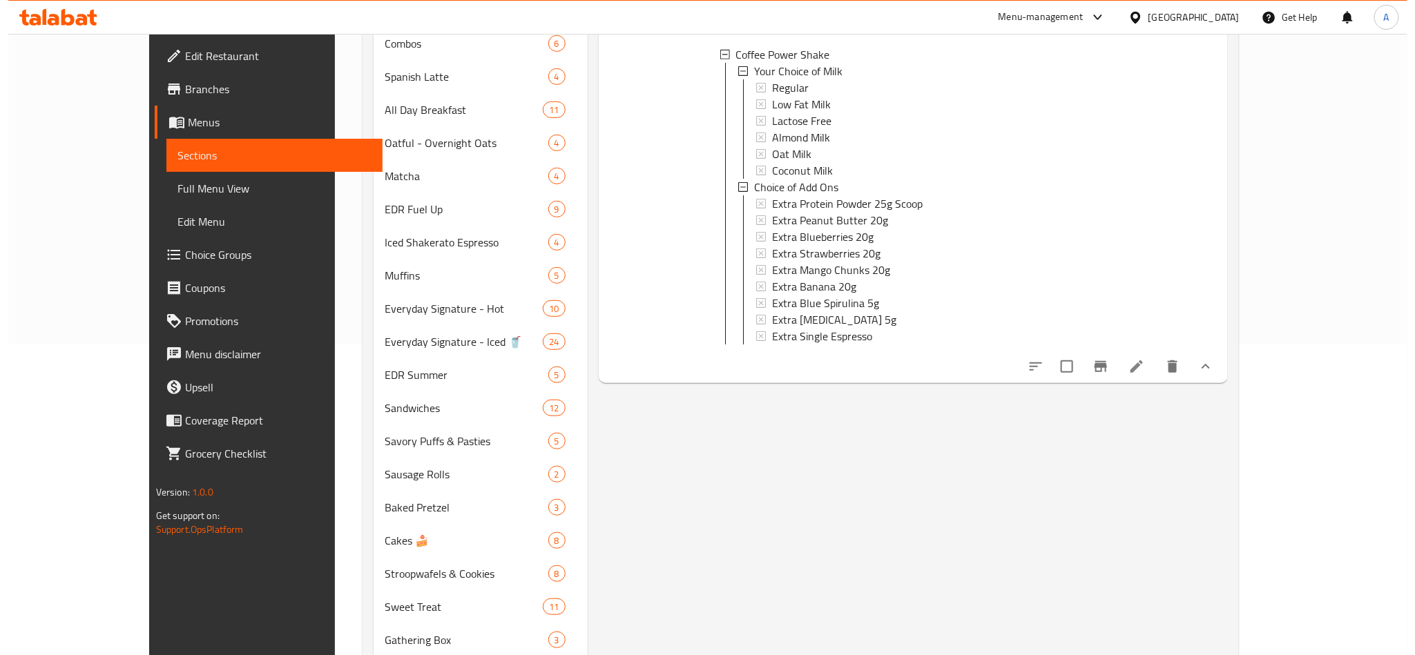
scroll to position [207, 0]
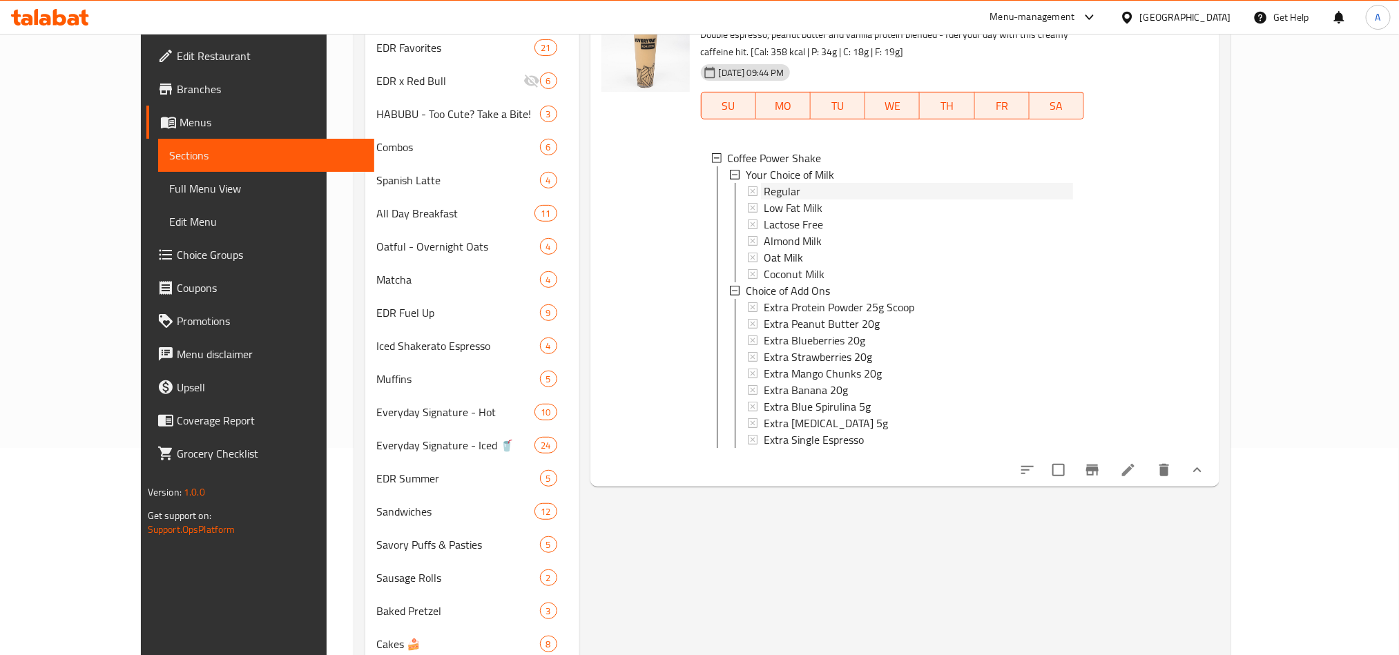
click at [775, 191] on div "Regular" at bounding box center [918, 191] width 309 height 17
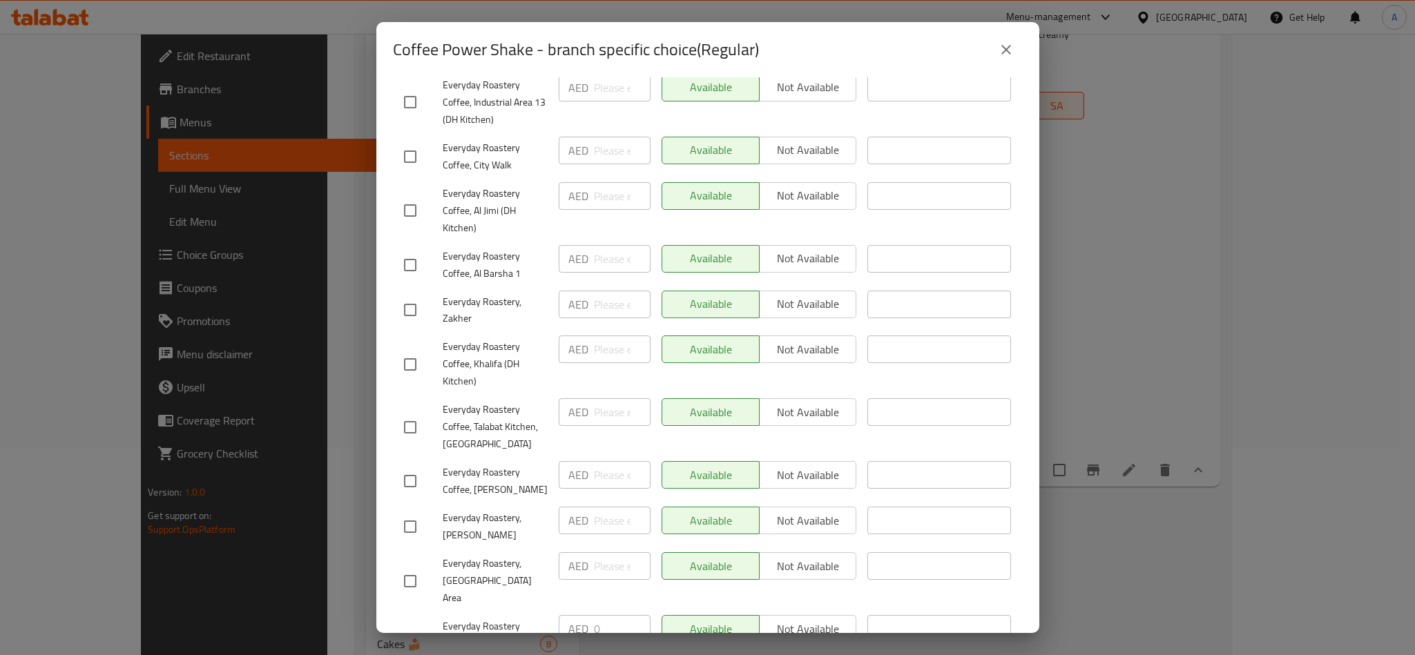
scroll to position [759, 0]
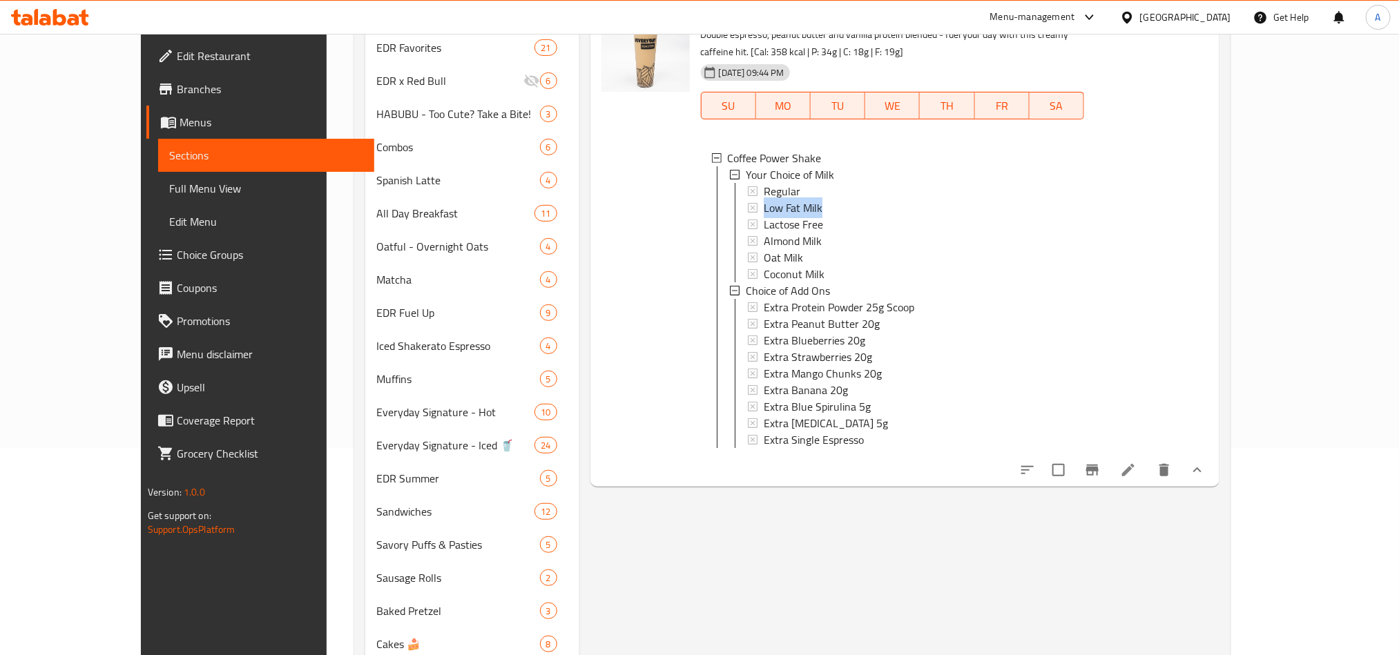
drag, startPoint x: 792, startPoint y: 195, endPoint x: 796, endPoint y: 203, distance: 9.0
click at [796, 203] on div "Regular Low Fat Milk Lactose Free Almond Milk Oat Milk Coconut Milk" at bounding box center [910, 232] width 325 height 99
click at [794, 206] on div "Low Fat Milk" at bounding box center [918, 208] width 309 height 17
click at [790, 227] on div "Lactose Free" at bounding box center [918, 224] width 309 height 17
click at [805, 309] on span "Extra Protein Powder 25g Scoop" at bounding box center [839, 307] width 151 height 17
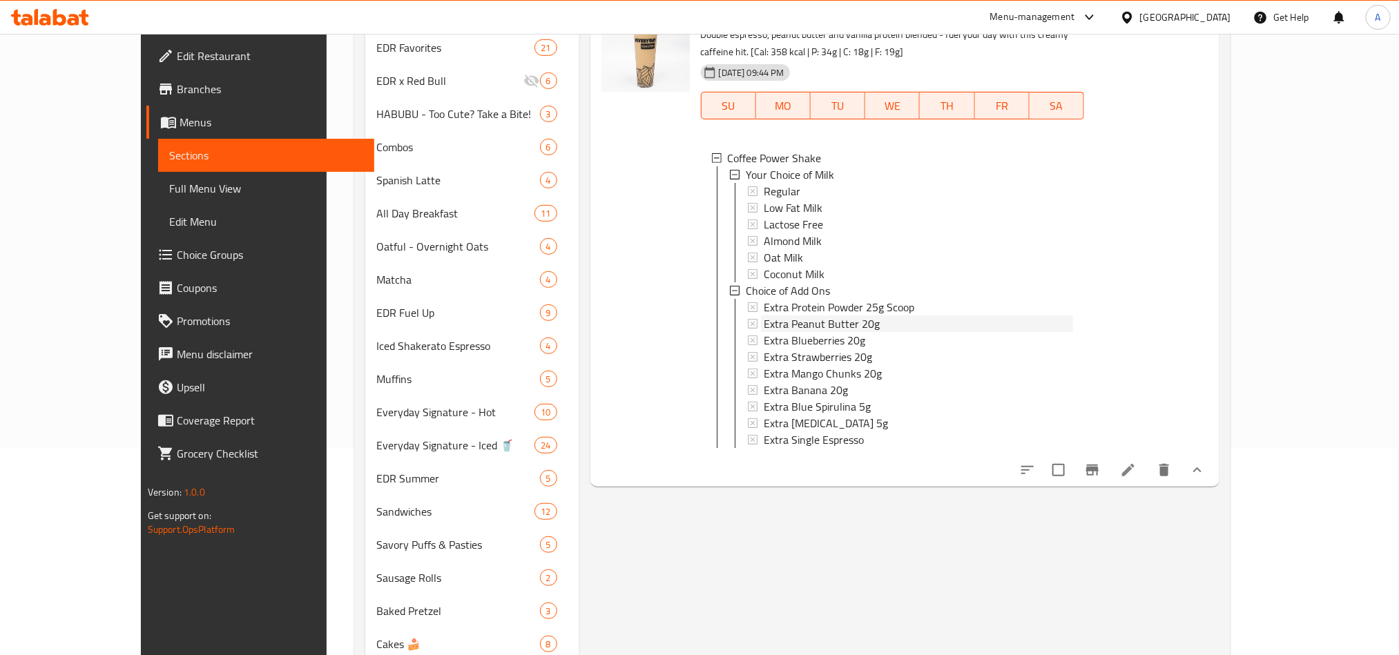
click at [846, 327] on div "Extra Peanut Butter 20g" at bounding box center [918, 324] width 309 height 17
click at [837, 361] on div "Extra Strawberries 20g" at bounding box center [918, 357] width 309 height 17
click at [866, 392] on div "Extra Banana 20g" at bounding box center [918, 390] width 309 height 17
click at [830, 421] on span "Extra Activated Charcoal 5g" at bounding box center [826, 423] width 124 height 17
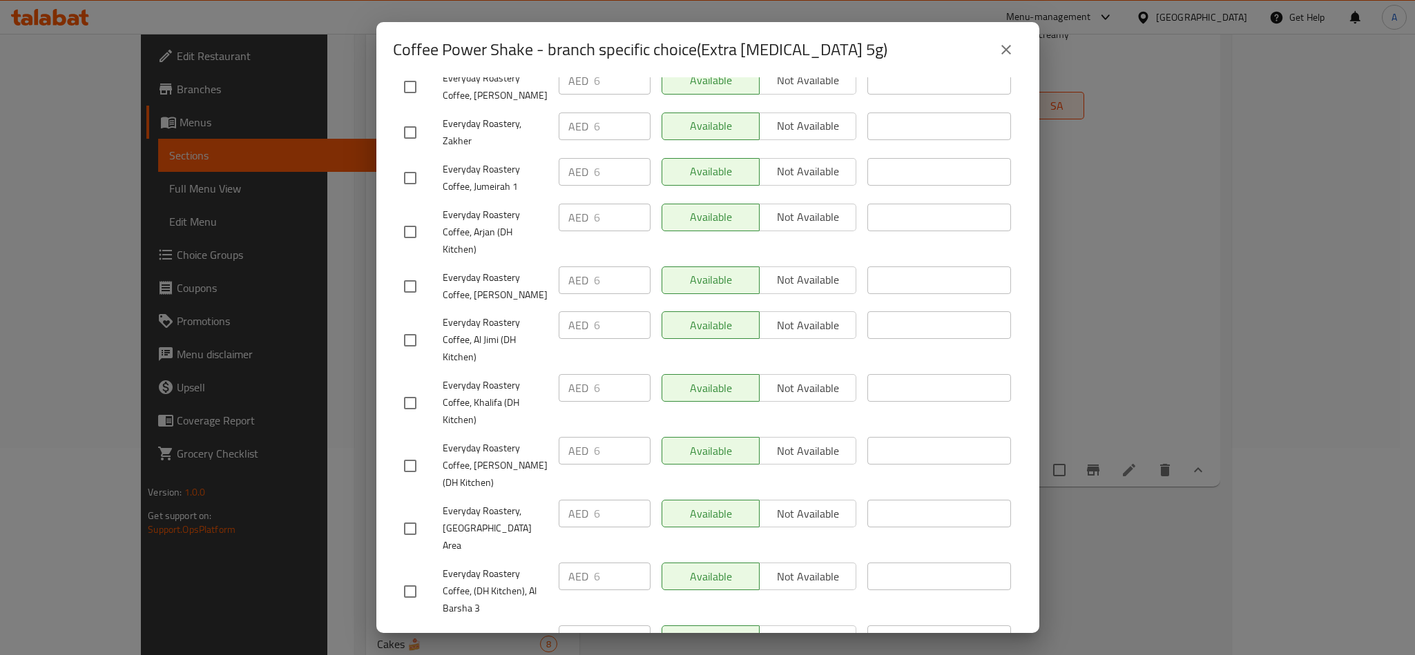
click at [1011, 59] on button "close" at bounding box center [1006, 49] width 33 height 33
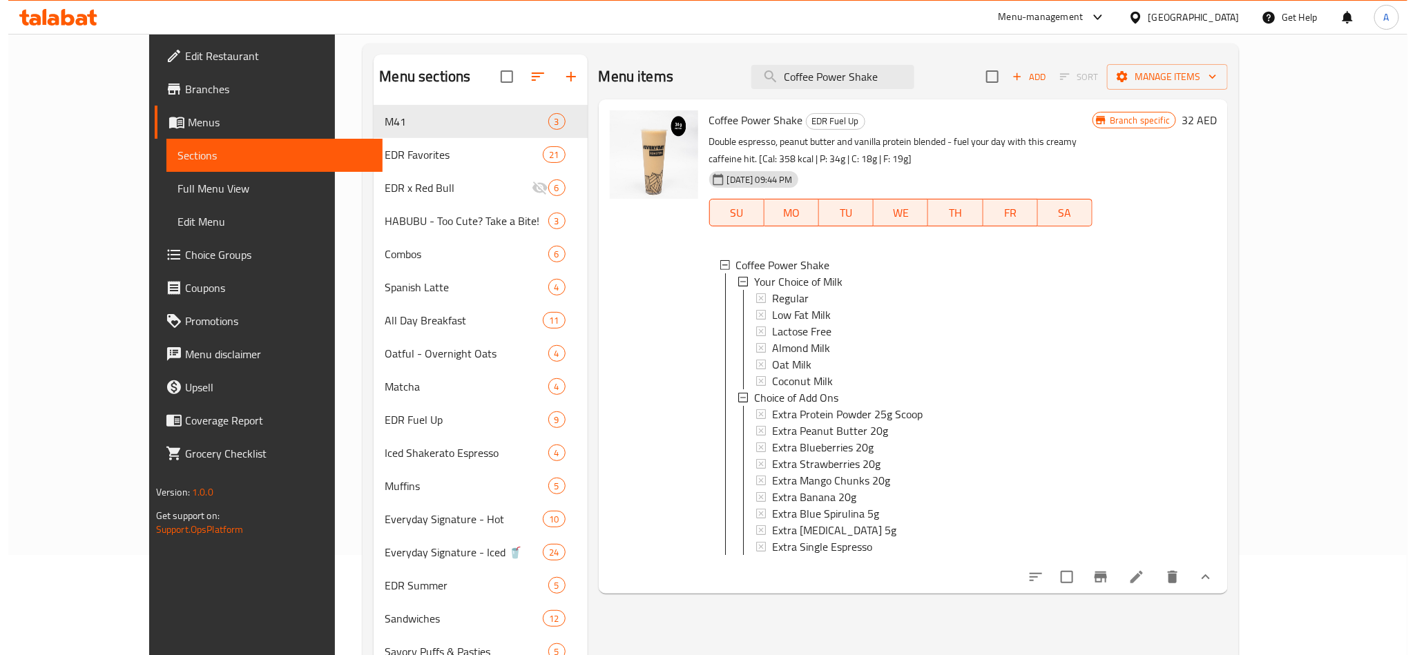
scroll to position [207, 0]
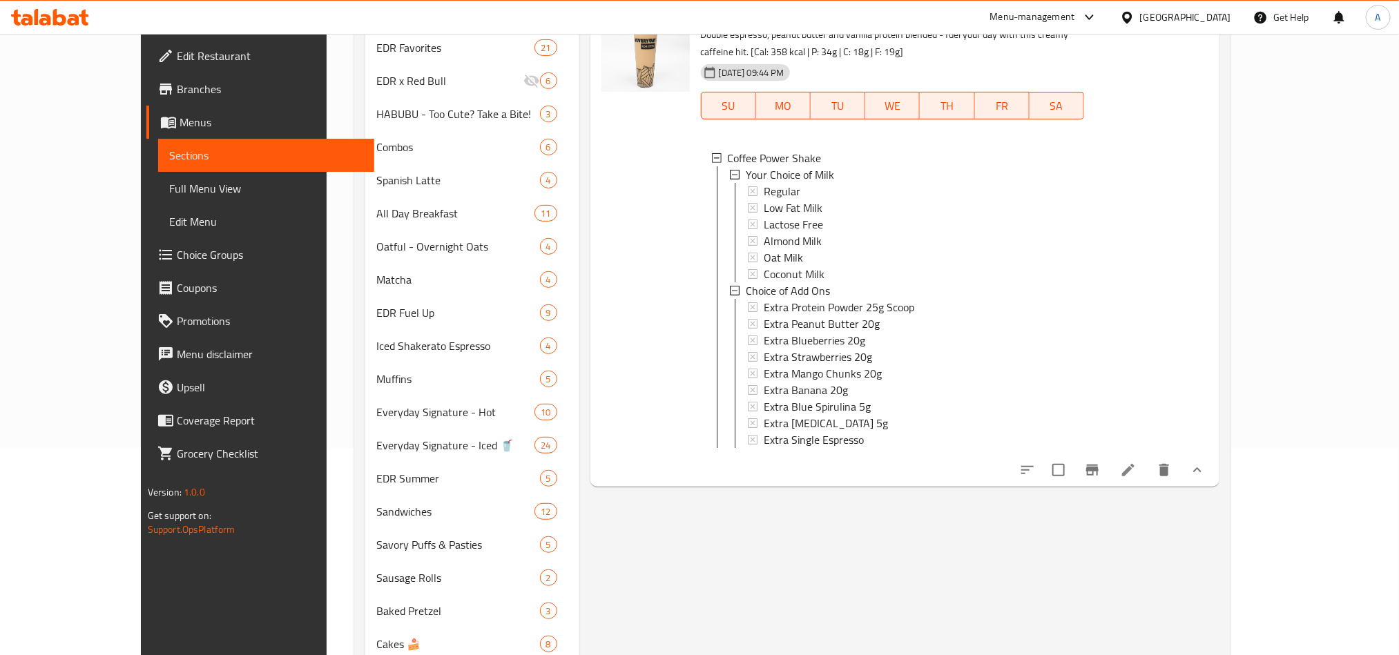
click at [1109, 487] on button "Branch-specific-item" at bounding box center [1092, 470] width 33 height 33
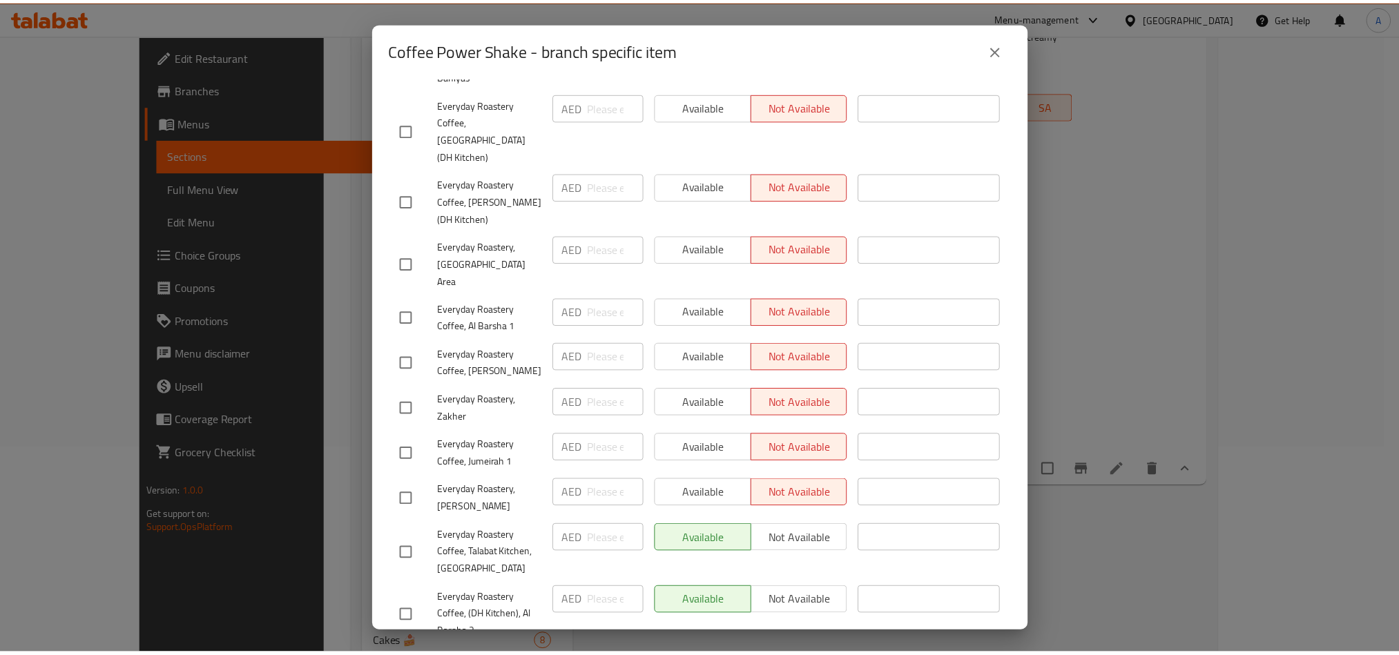
scroll to position [759, 0]
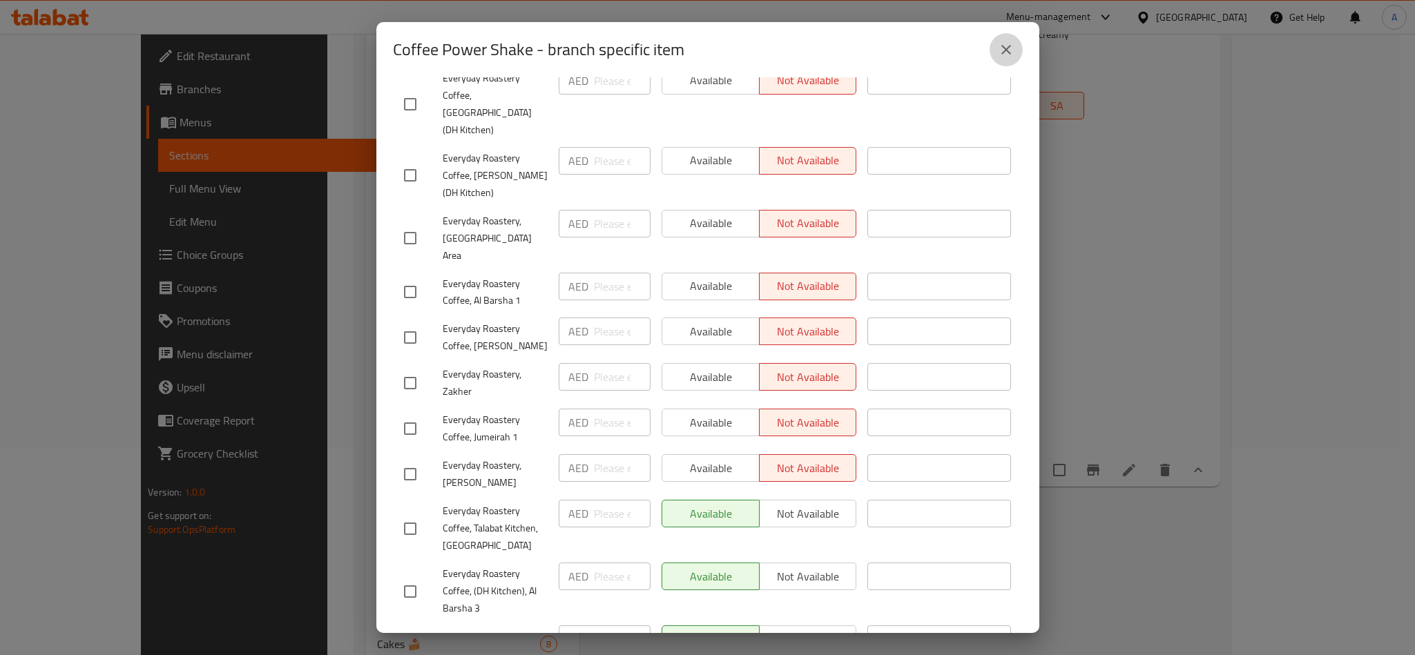
click at [999, 44] on icon "close" at bounding box center [1006, 49] width 17 height 17
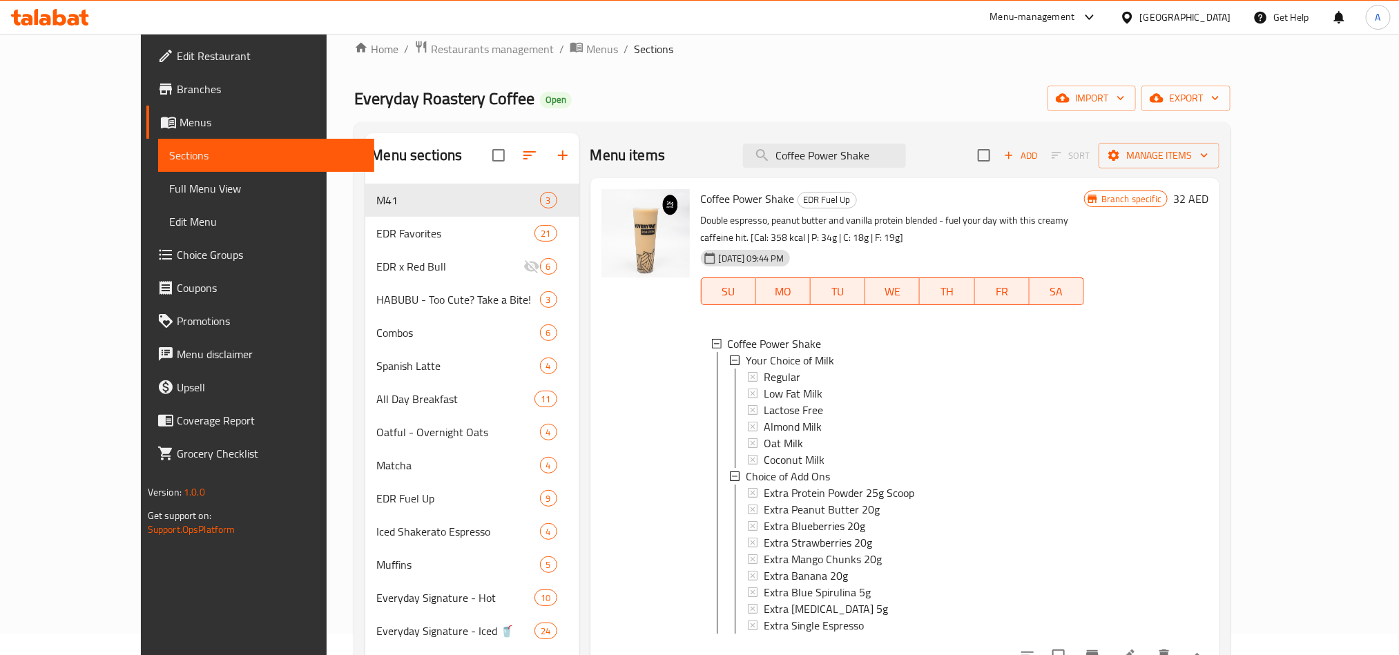
scroll to position [0, 0]
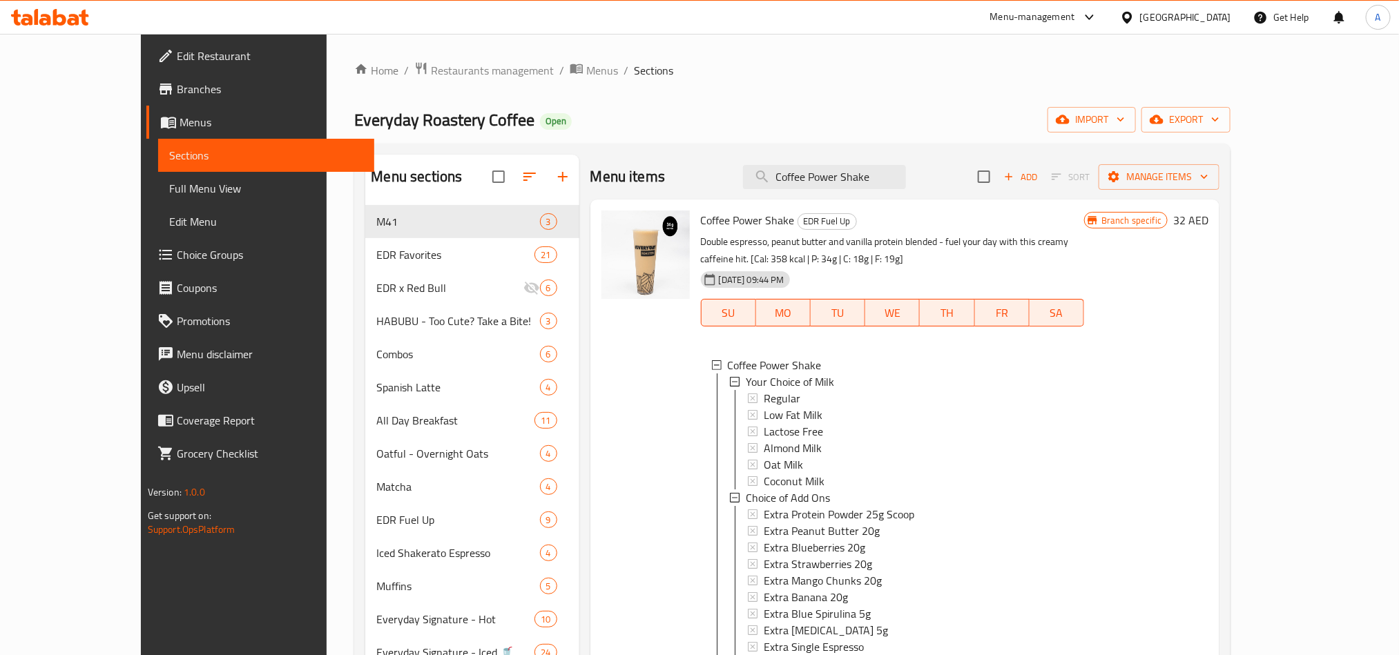
click at [177, 93] on span "Branches" at bounding box center [270, 89] width 186 height 17
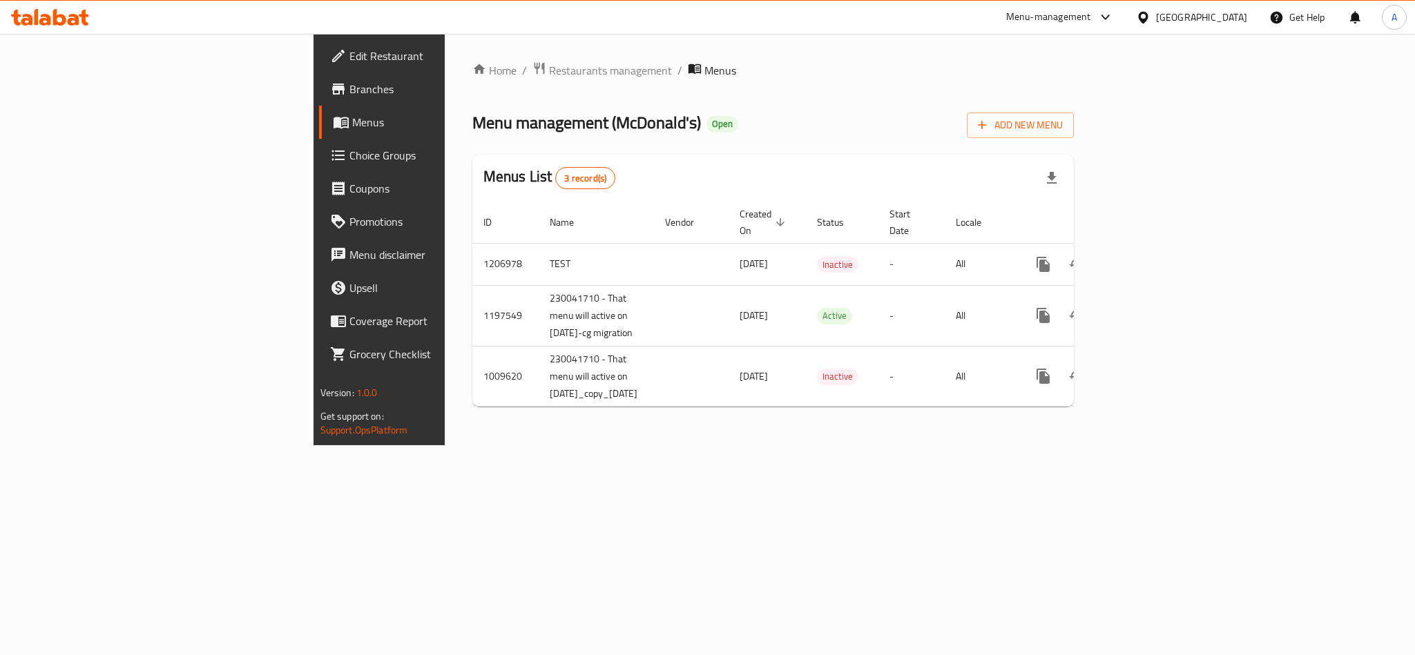
click at [1229, 12] on div "[GEOGRAPHIC_DATA]" at bounding box center [1201, 17] width 91 height 15
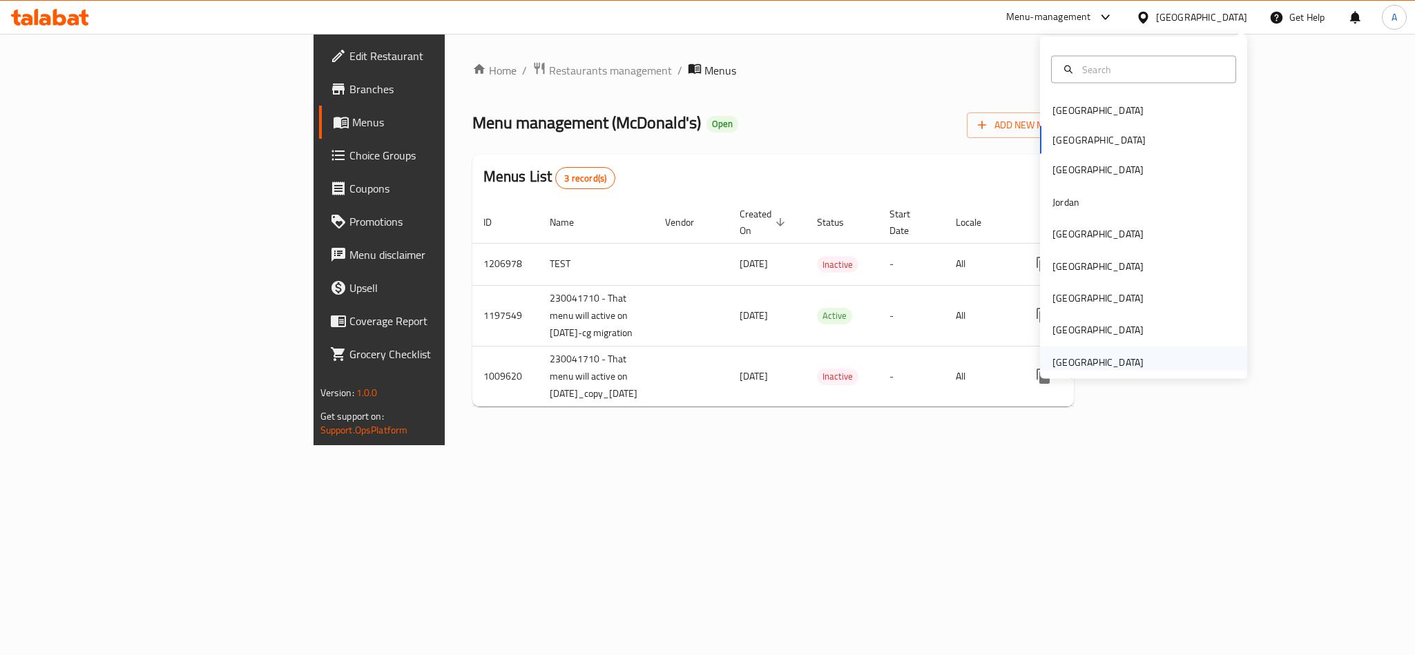
click at [1127, 359] on div "United Arab Emirates" at bounding box center [1098, 362] width 113 height 32
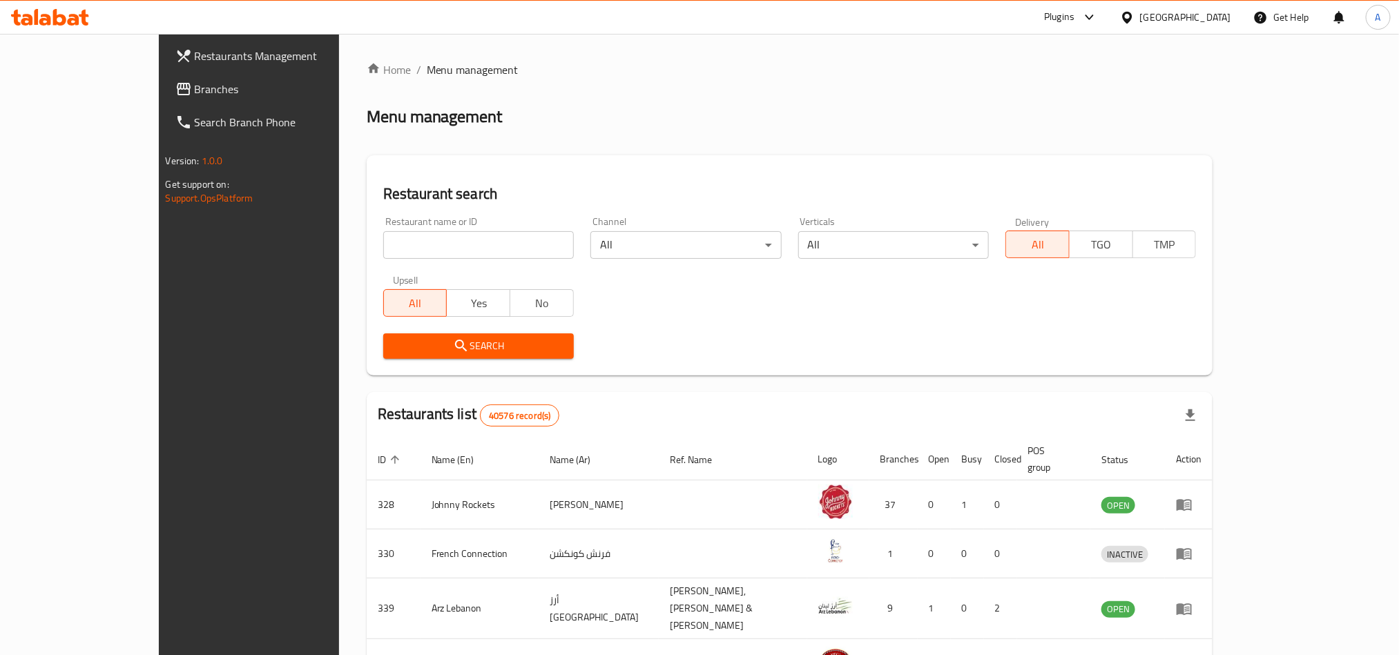
click at [195, 85] on span "Branches" at bounding box center [288, 89] width 186 height 17
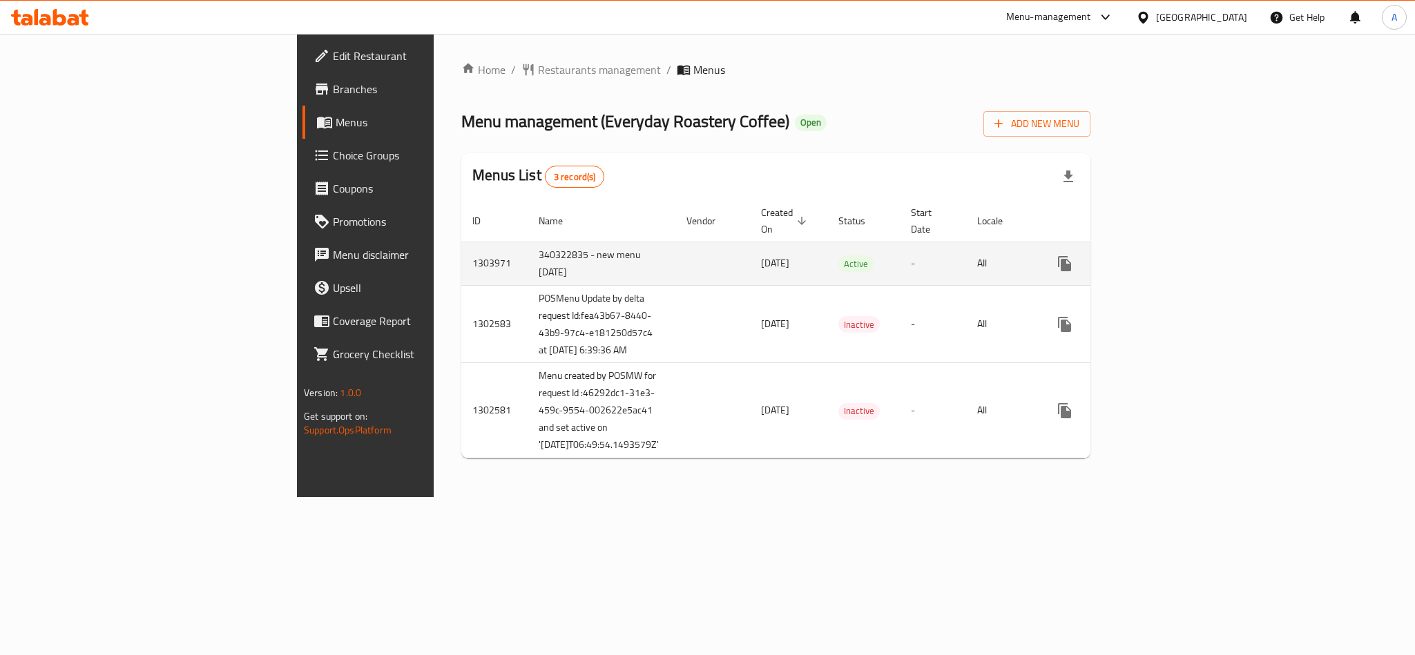
click at [1192, 253] on td "enhanced table" at bounding box center [1114, 264] width 155 height 44
click at [1171, 258] on icon "enhanced table" at bounding box center [1164, 264] width 12 height 12
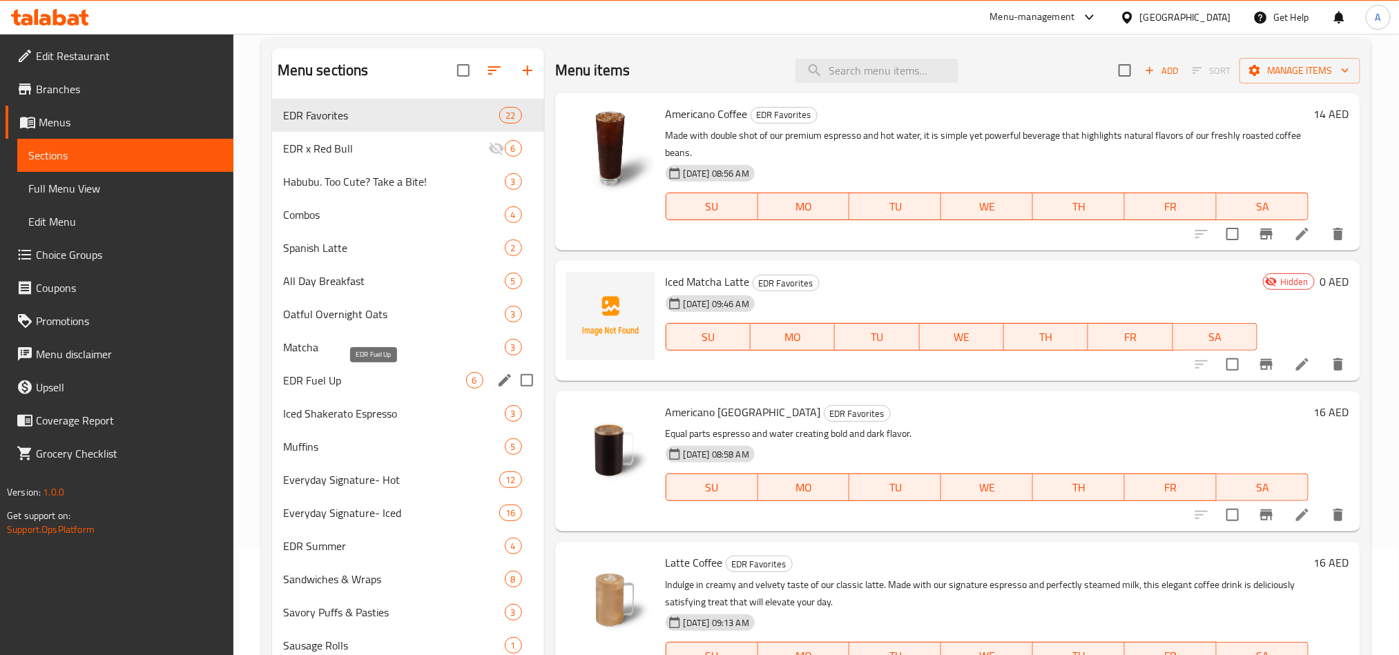
scroll to position [207, 0]
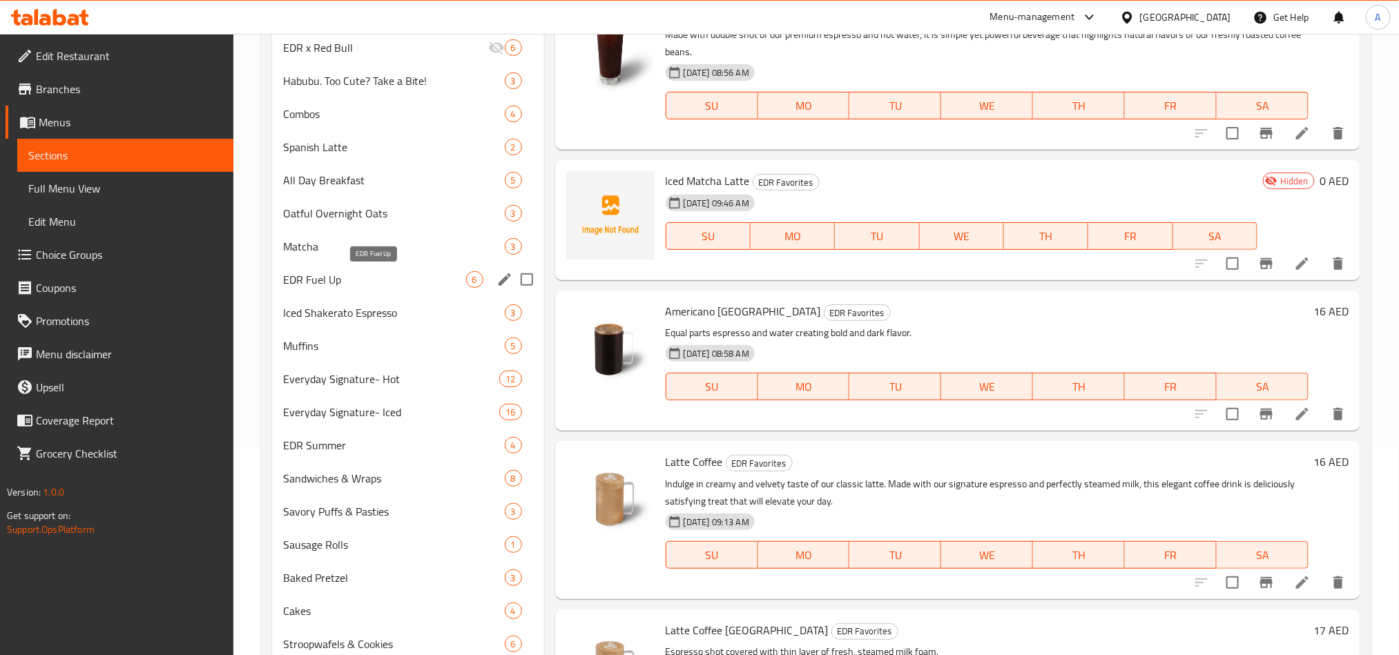
click at [361, 278] on span "EDR Fuel Up" at bounding box center [374, 279] width 183 height 17
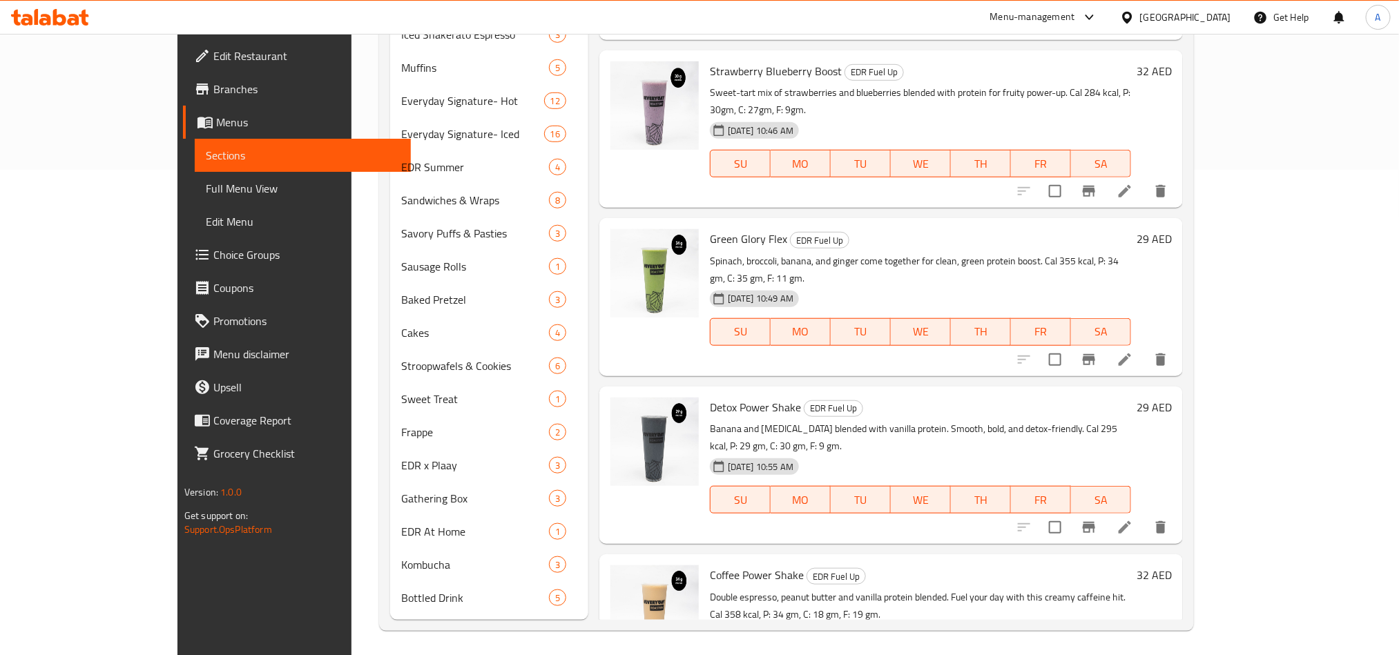
scroll to position [488, 0]
click at [725, 563] on span "Coffee Power Shake" at bounding box center [757, 573] width 94 height 21
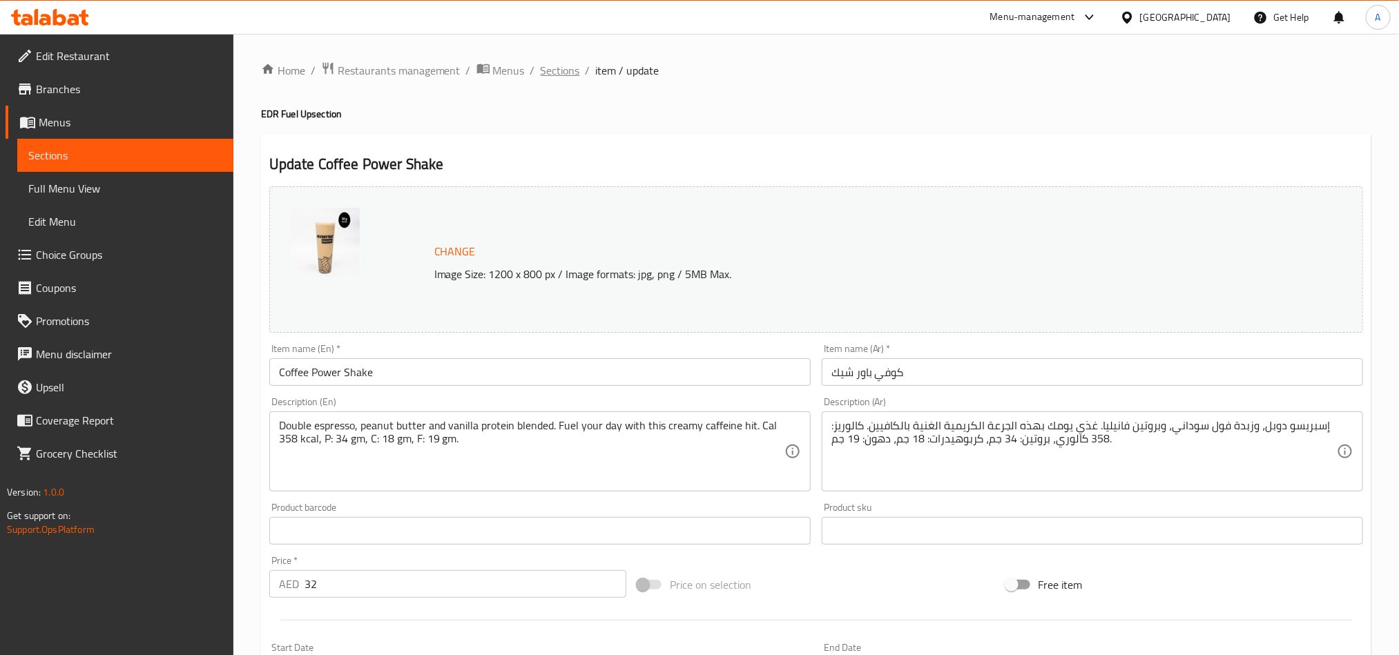
click at [556, 69] on span "Sections" at bounding box center [560, 70] width 39 height 17
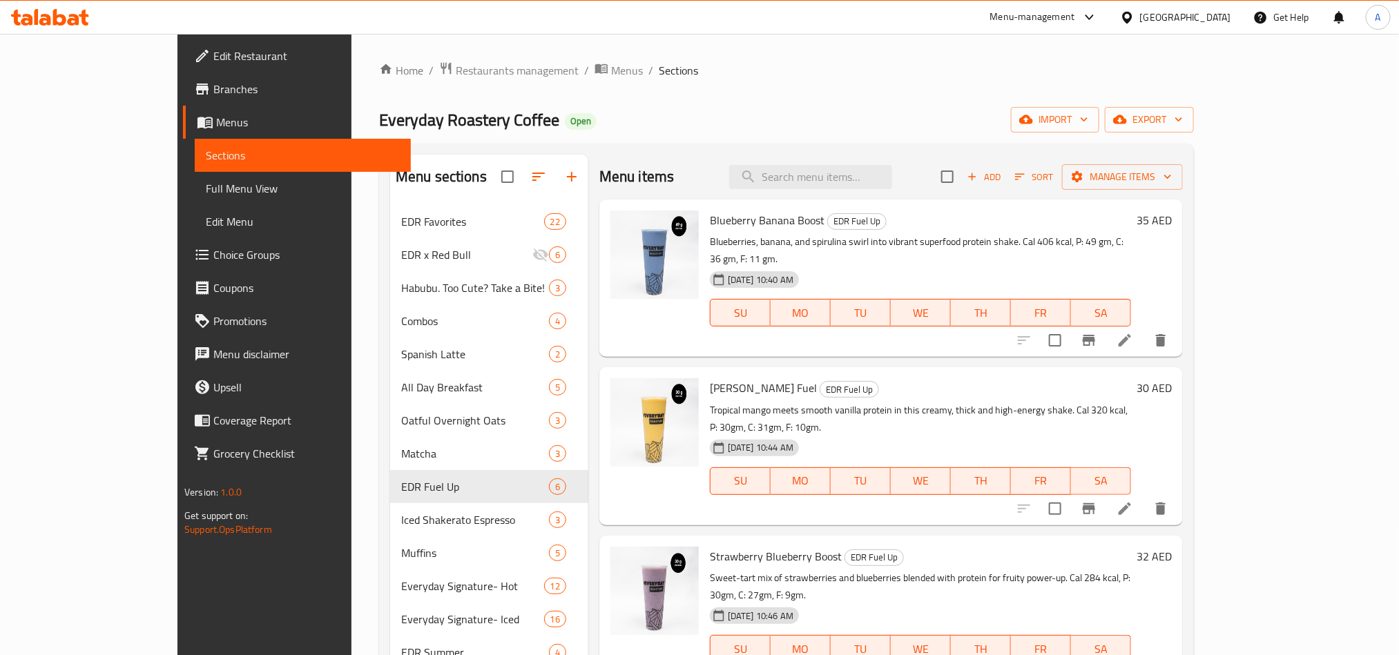
scroll to position [488, 0]
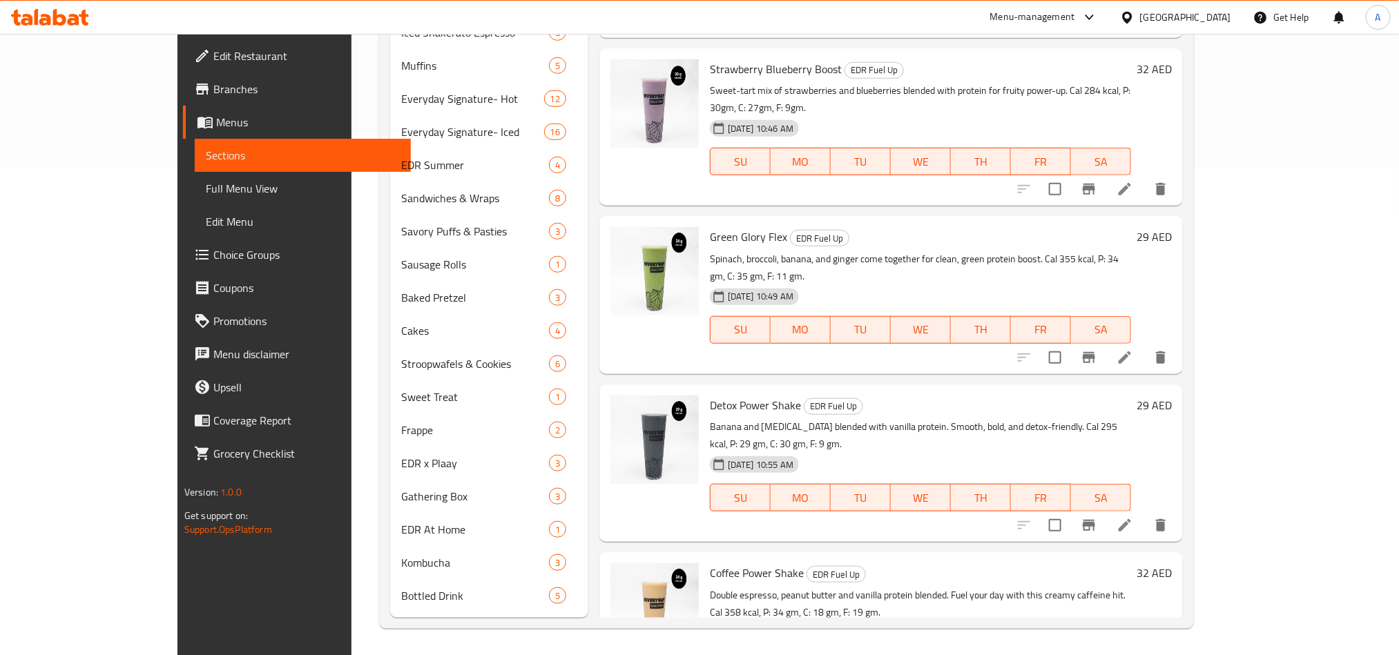
click at [1131, 587] on p "Double espresso, peanut butter and vanilla protein blended. Fuel your day with …" at bounding box center [920, 604] width 421 height 35
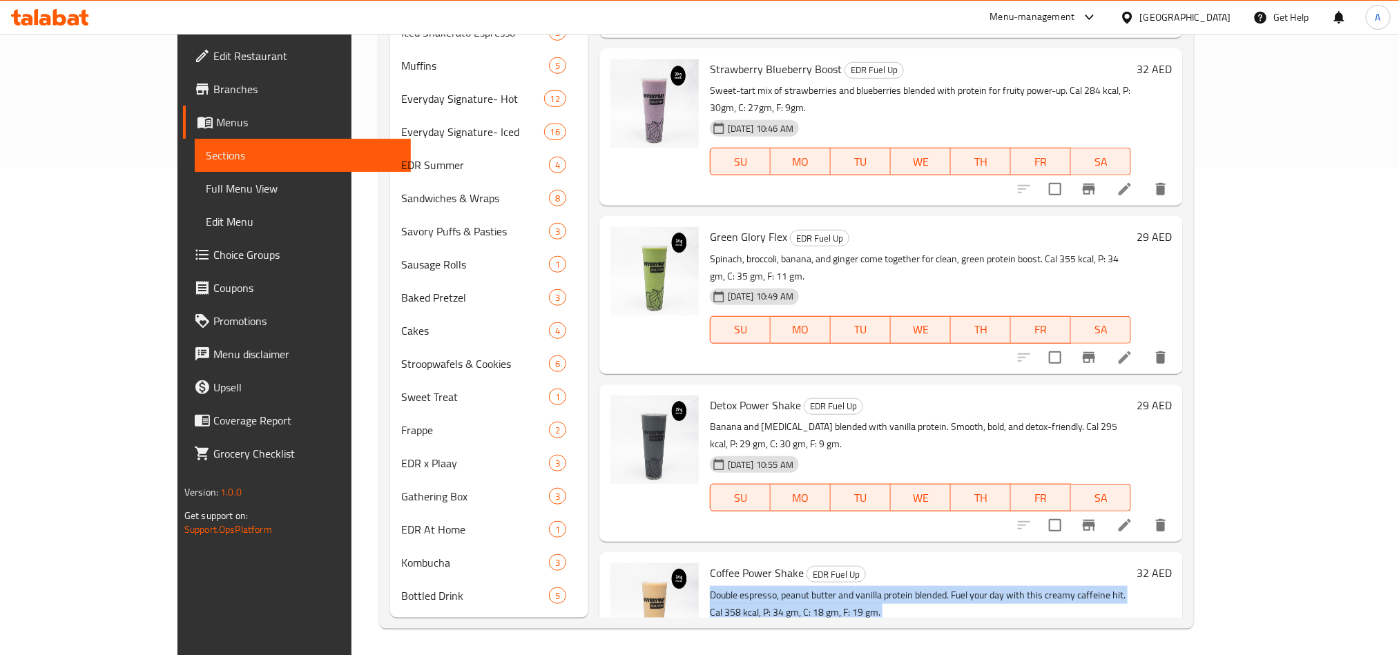
click at [1131, 587] on p "Double espresso, peanut butter and vanilla protein blended. Fuel your day with …" at bounding box center [920, 604] width 421 height 35
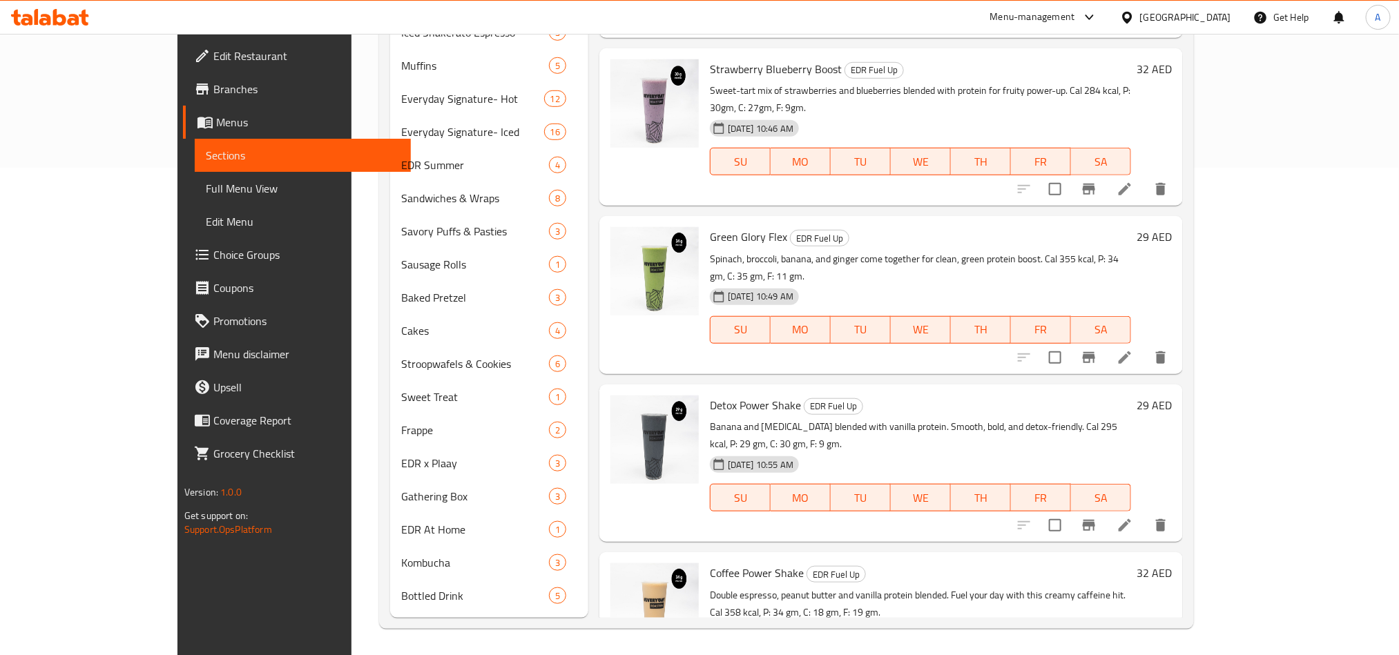
click at [1065, 587] on p "Double espresso, peanut butter and vanilla protein blended. Fuel your day with …" at bounding box center [920, 604] width 421 height 35
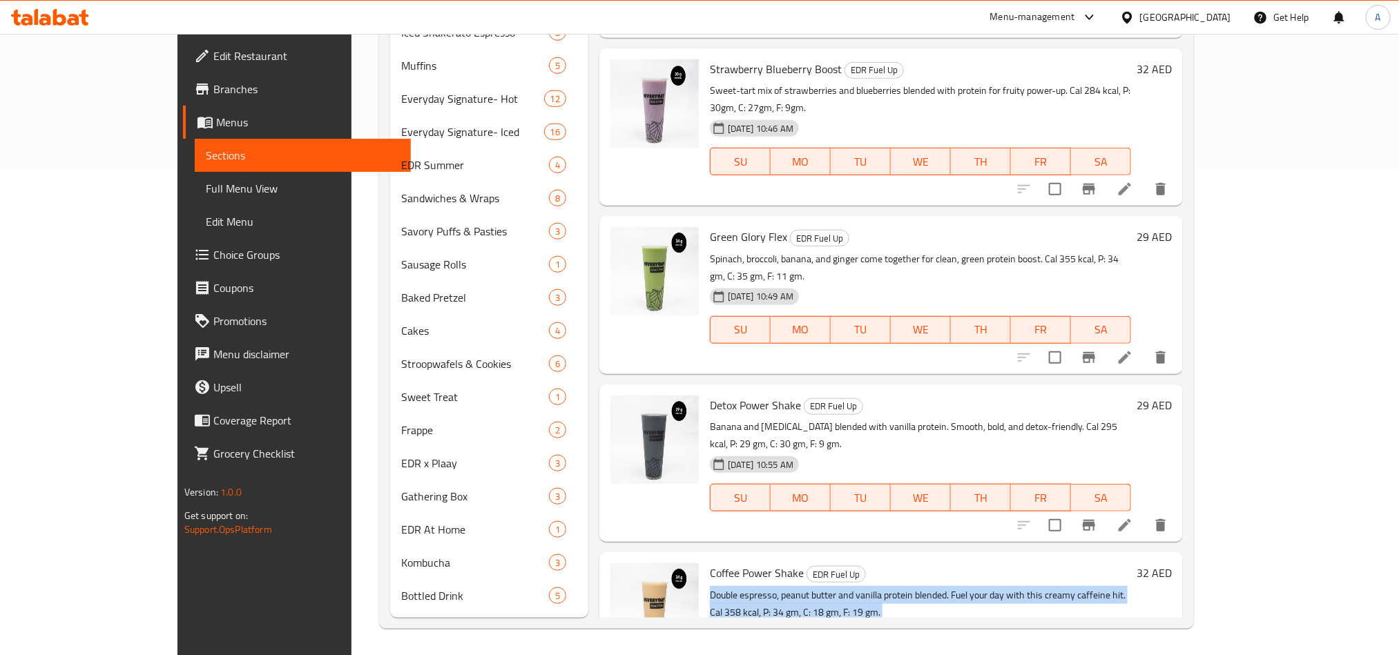
click at [1065, 587] on p "Double espresso, peanut butter and vanilla protein blended. Fuel your day with …" at bounding box center [920, 604] width 421 height 35
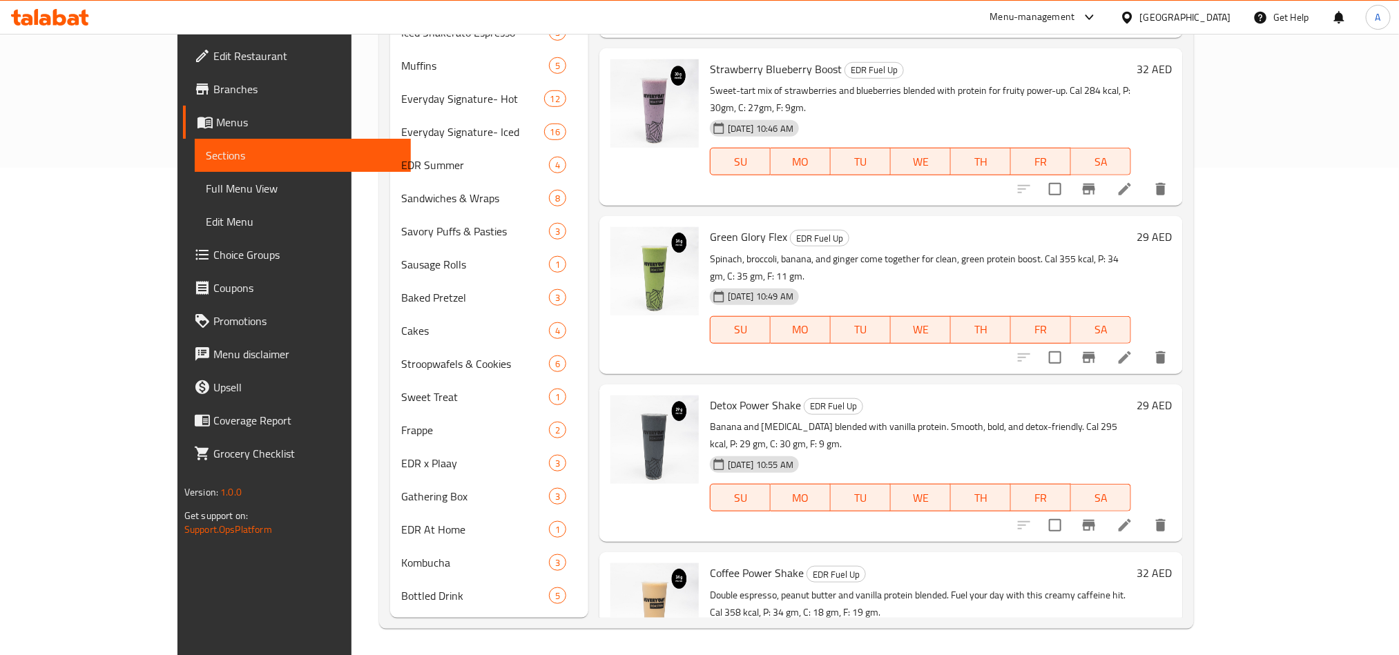
click at [1123, 564] on h6 "Coffee Power Shake EDR Fuel Up" at bounding box center [920, 573] width 421 height 19
click at [813, 587] on p "Double espresso, peanut butter and vanilla protein blended. Fuel your day with …" at bounding box center [920, 604] width 421 height 35
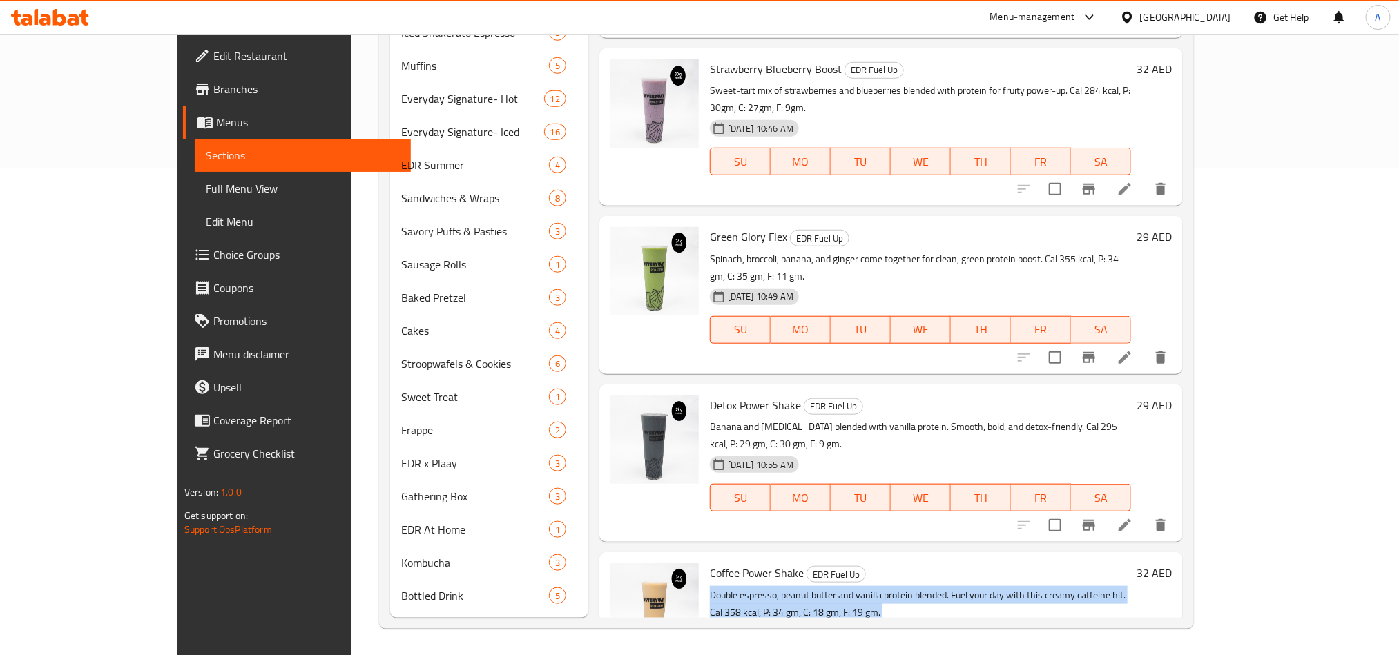
click at [813, 587] on p "Double espresso, peanut butter and vanilla protein blended. Fuel your day with …" at bounding box center [920, 604] width 421 height 35
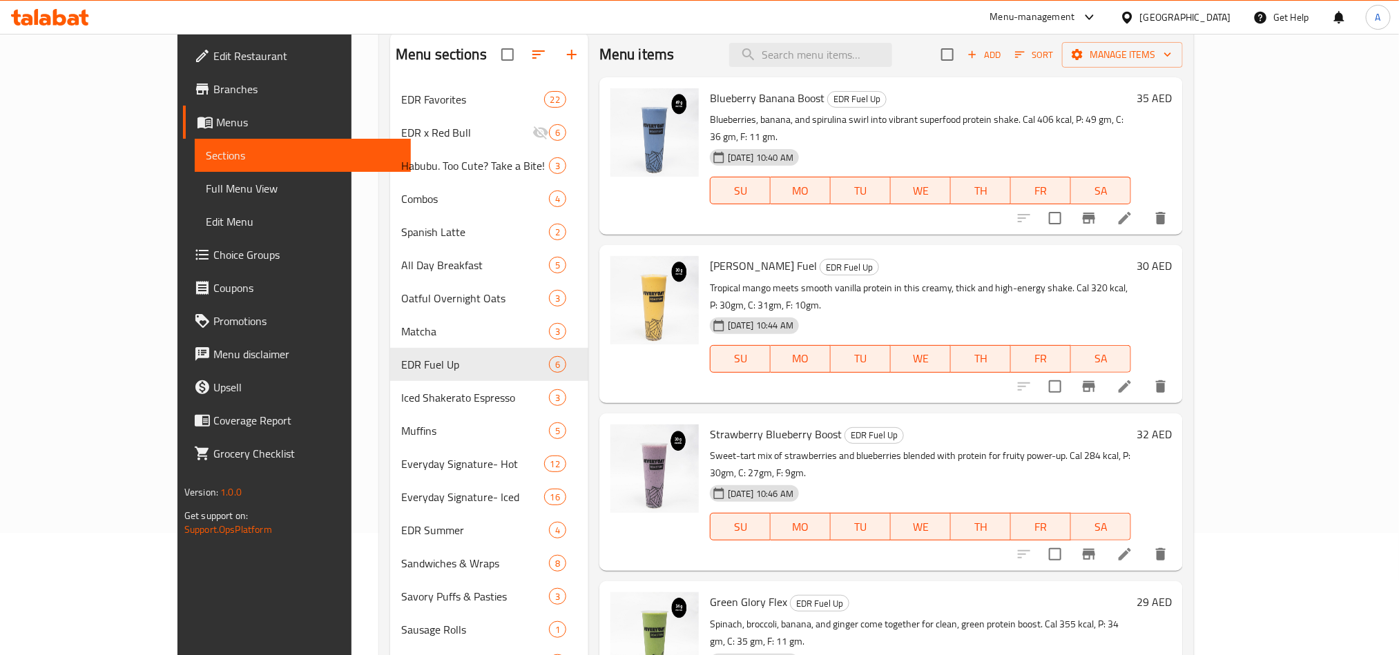
scroll to position [0, 0]
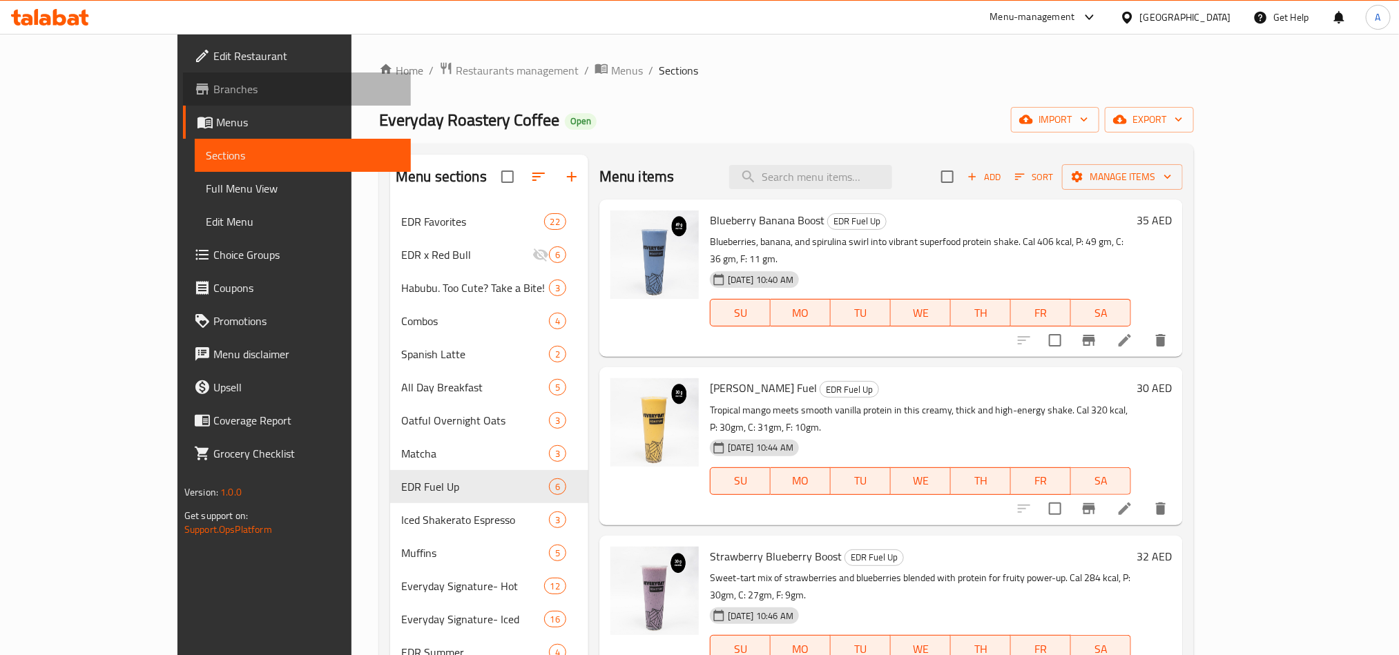
click at [213, 82] on span "Branches" at bounding box center [306, 89] width 186 height 17
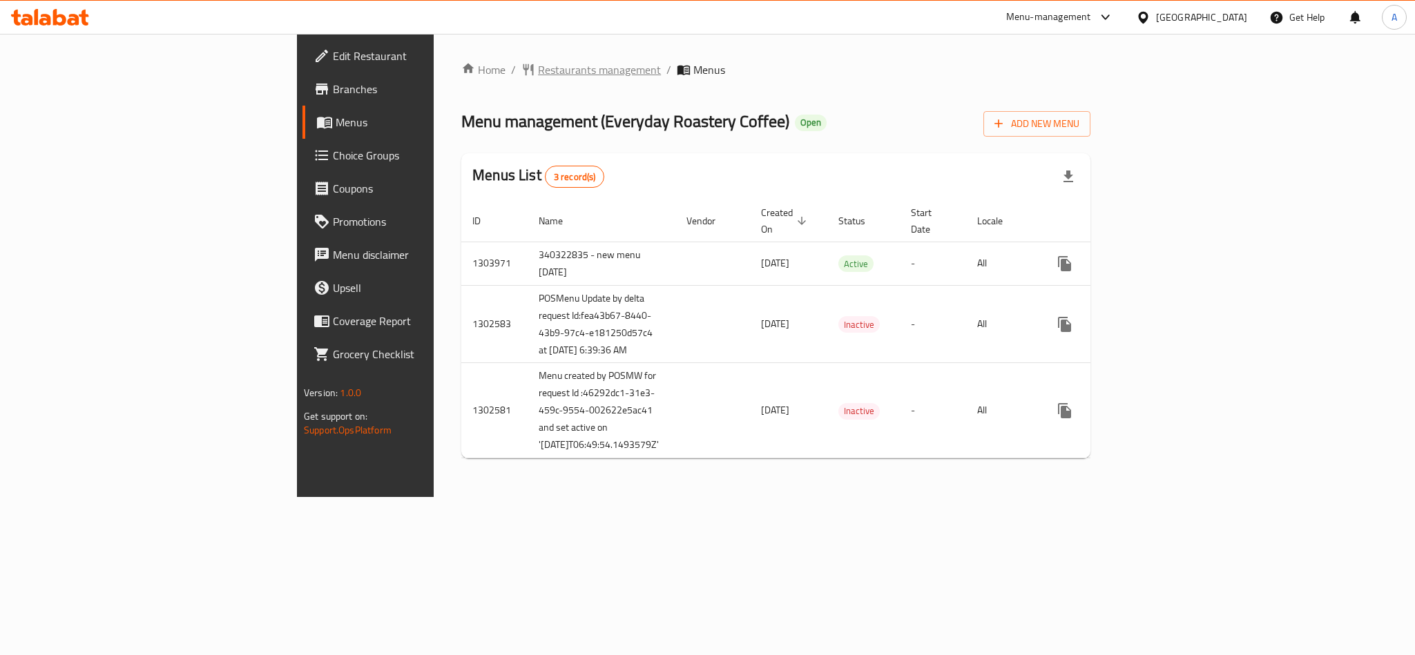
click at [538, 61] on span "Restaurants management" at bounding box center [599, 69] width 123 height 17
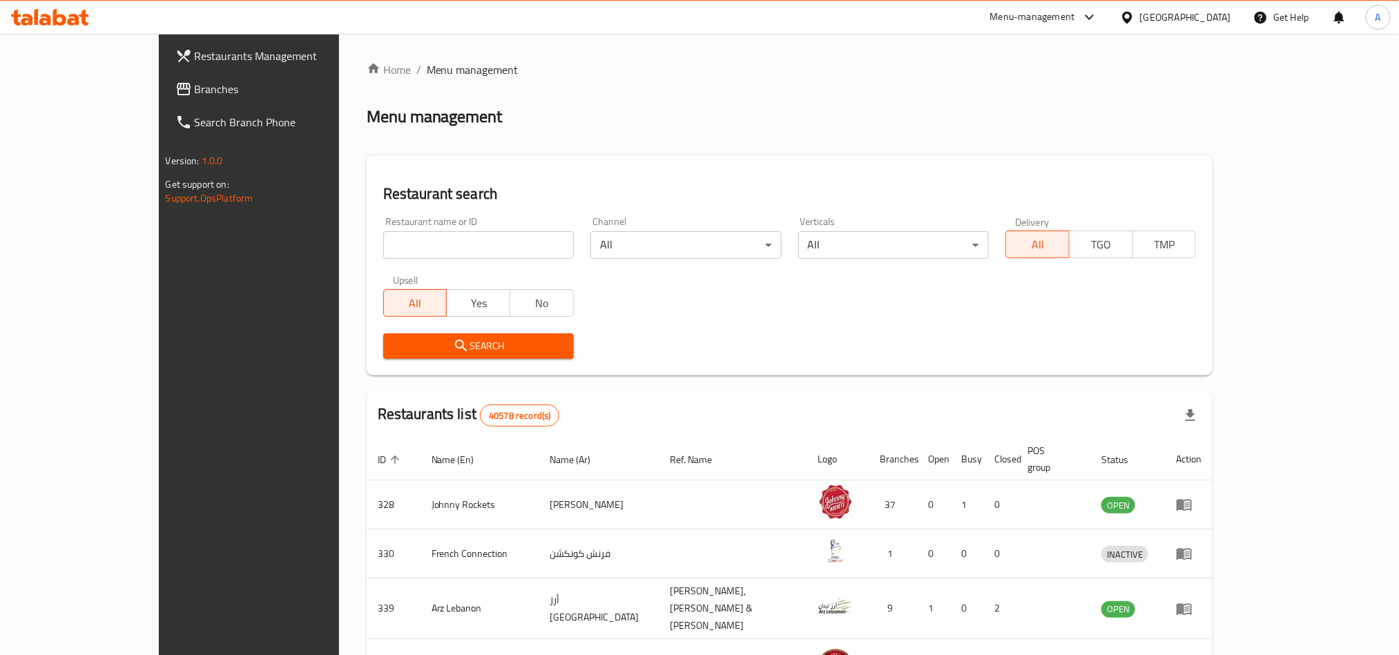
click at [383, 245] on input "search" at bounding box center [478, 245] width 191 height 28
paste input "Lokmat Baladna"
type input "Lokmat Baladna"
click button "Search" at bounding box center [478, 347] width 191 height 26
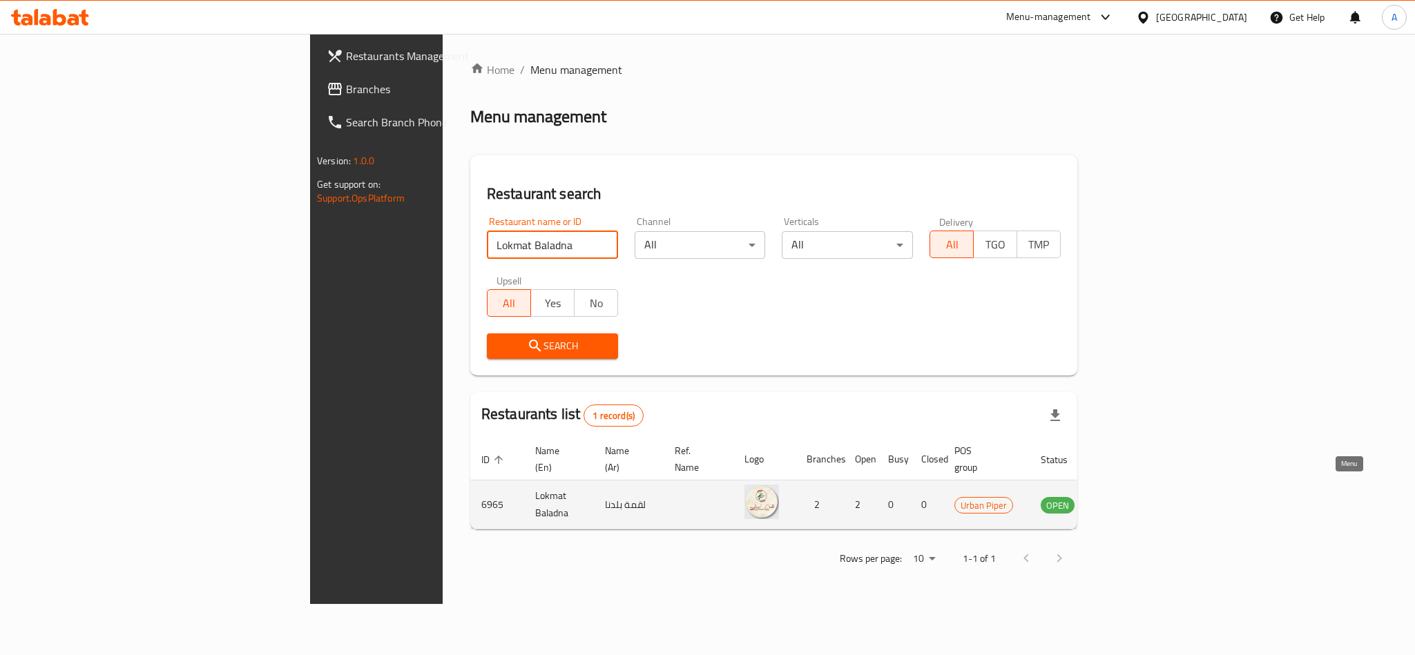
click at [1130, 497] on icon "enhanced table" at bounding box center [1121, 505] width 17 height 17
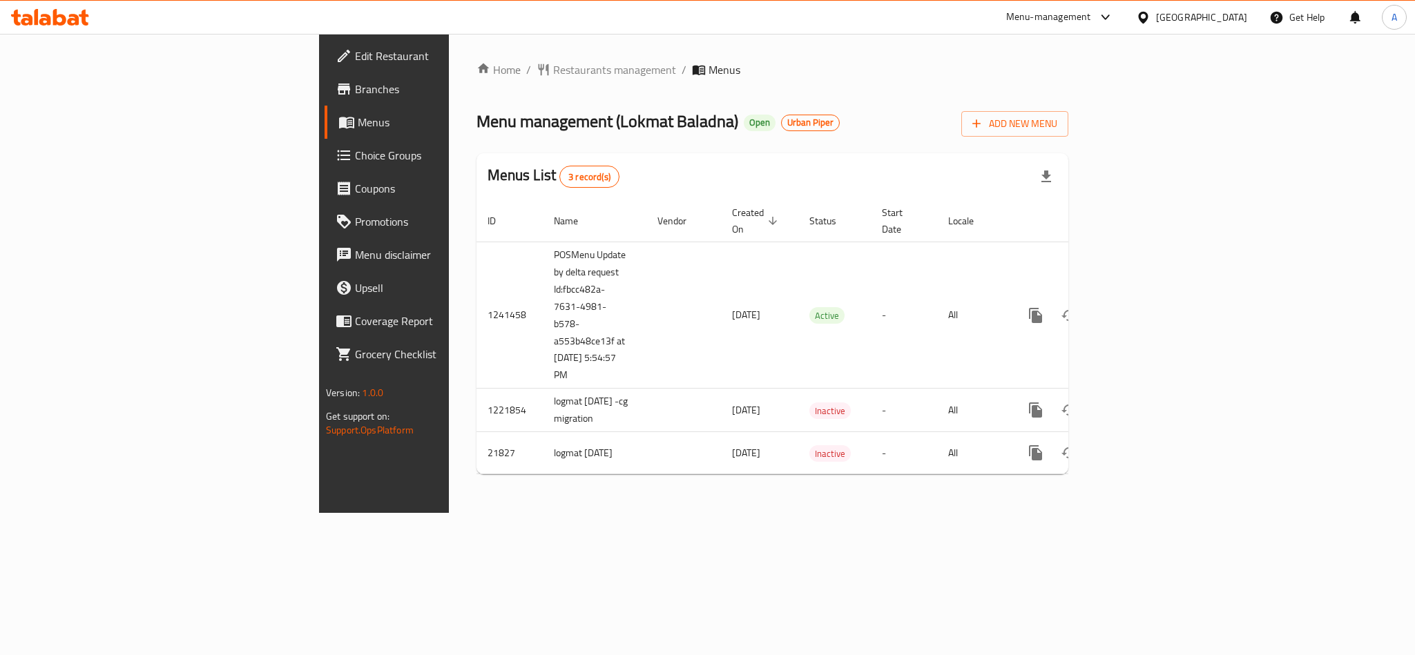
click at [355, 94] on span "Branches" at bounding box center [449, 89] width 189 height 17
